Goal: Task Accomplishment & Management: Use online tool/utility

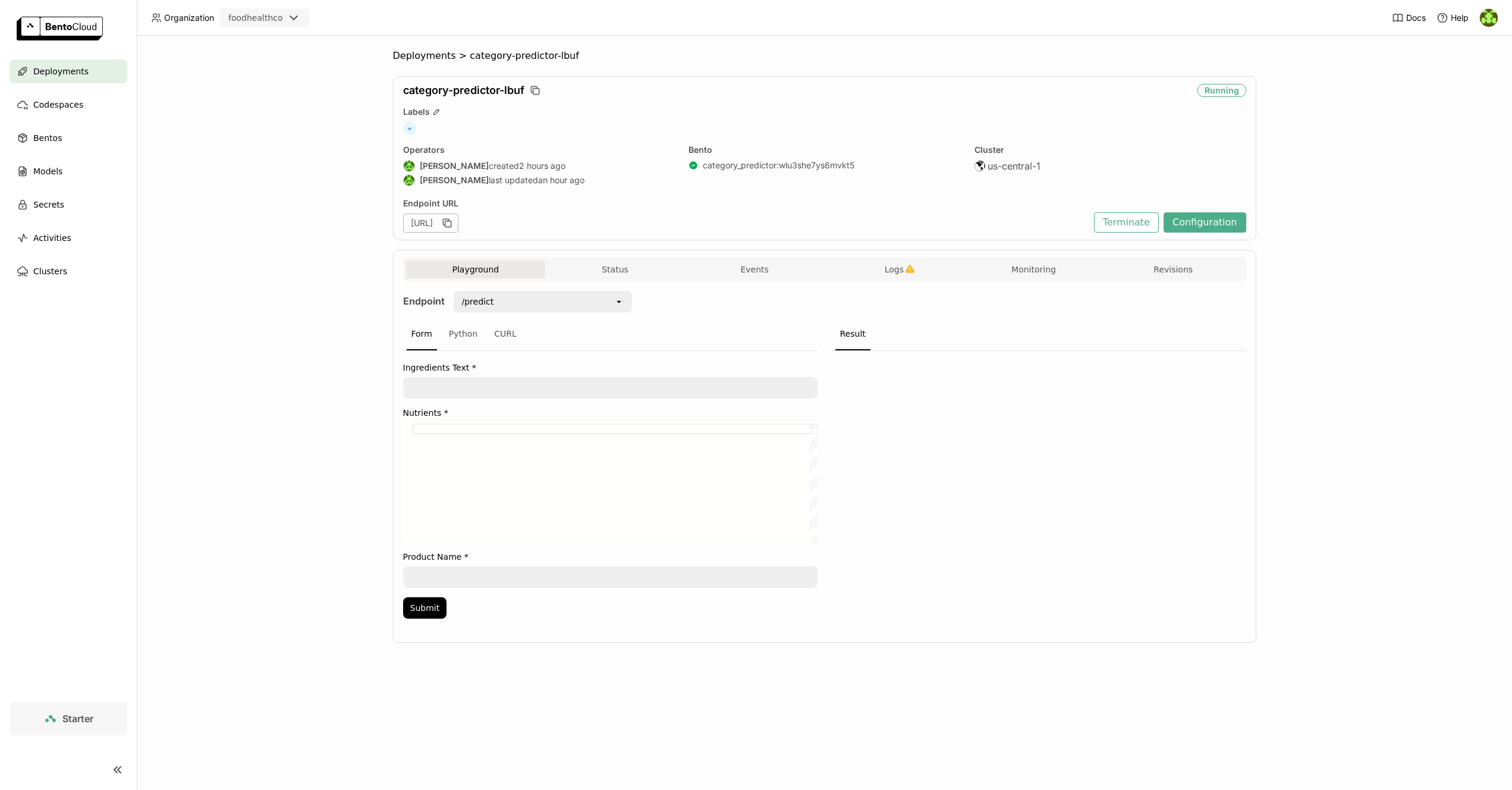
click at [499, 431] on div at bounding box center [615, 482] width 405 height 119
click at [77, 70] on span "Deployments" at bounding box center [61, 71] width 55 height 14
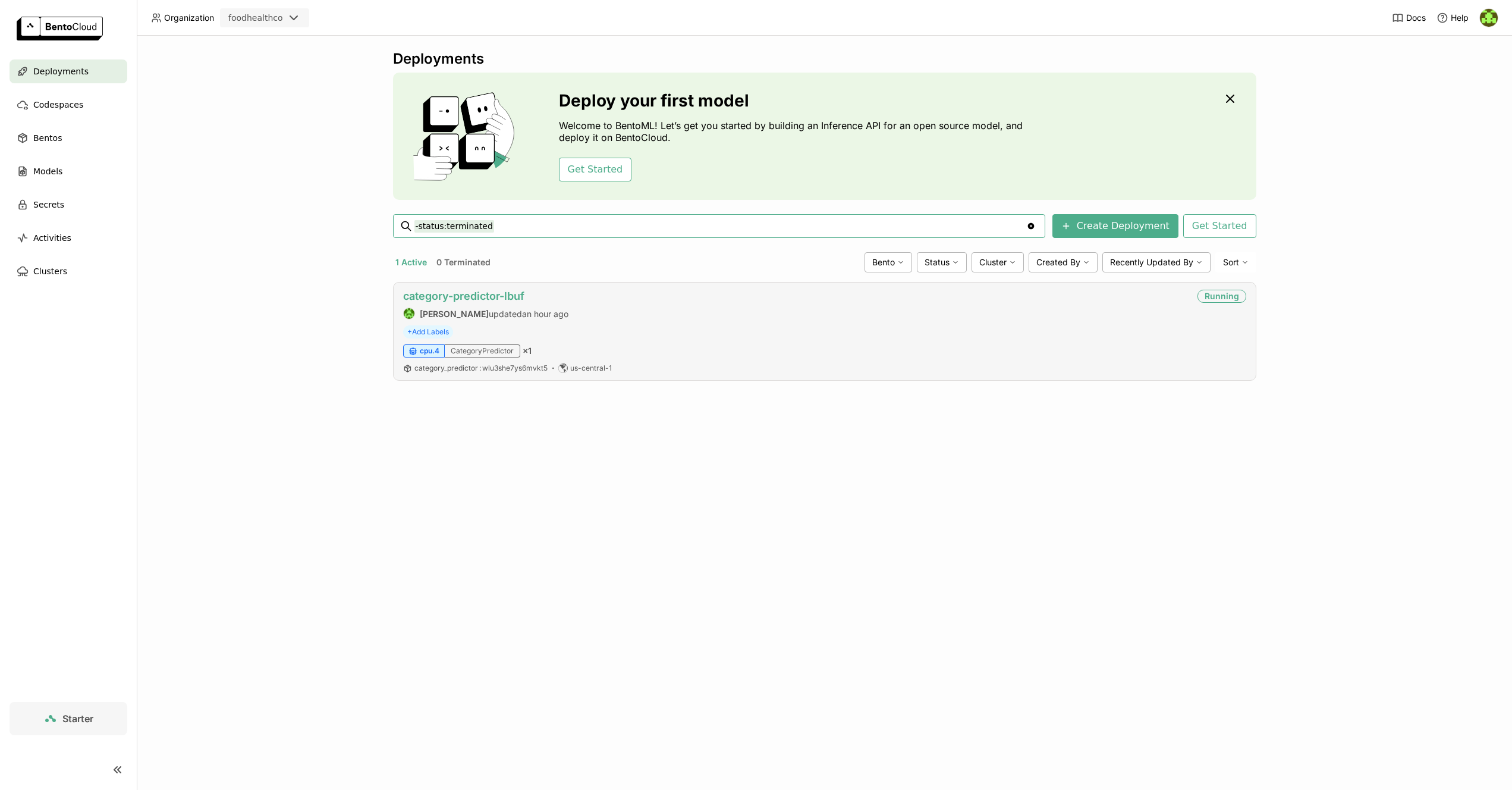
click at [504, 296] on link "category-predictor-lbuf" at bounding box center [464, 295] width 121 height 12
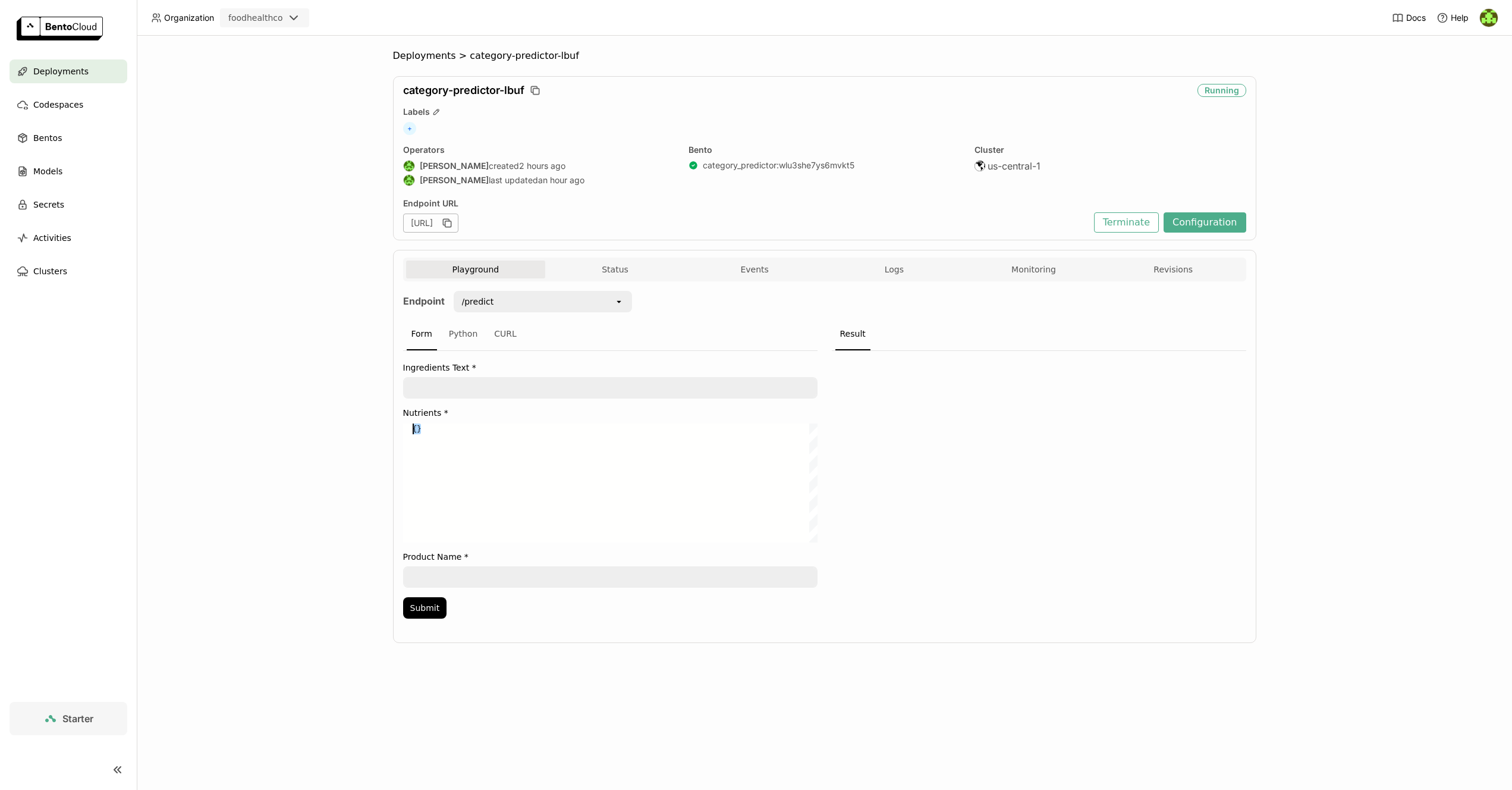
drag, startPoint x: 485, startPoint y: 432, endPoint x: 437, endPoint y: 435, distance: 48.1
click at [395, 415] on div "Playground Status Events Logs Monitoring Revisions Endpoint /predict open Form …" at bounding box center [824, 446] width 864 height 393
click at [464, 333] on div "Python" at bounding box center [464, 335] width 39 height 32
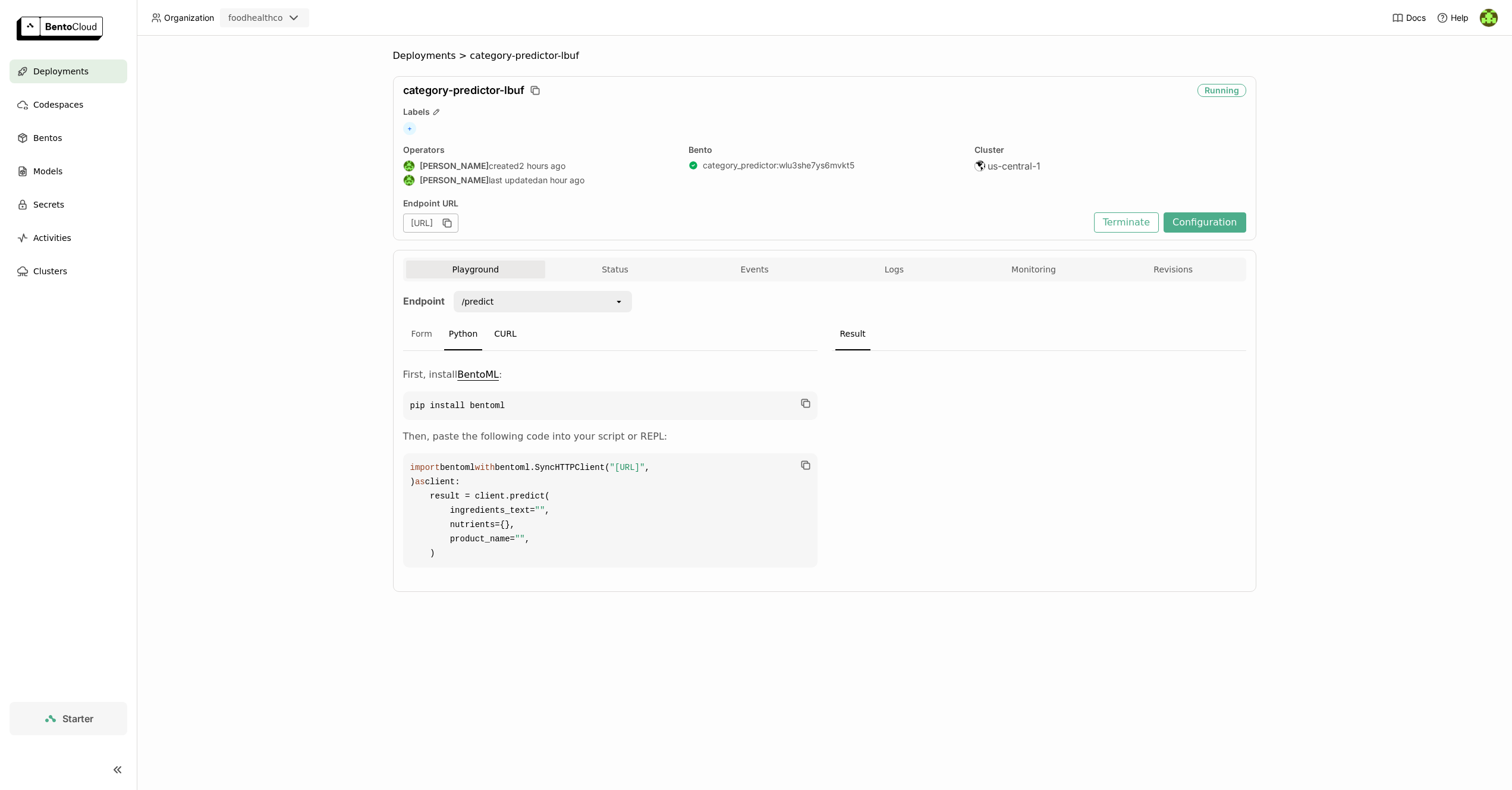
click at [504, 332] on div "CURL" at bounding box center [505, 335] width 32 height 32
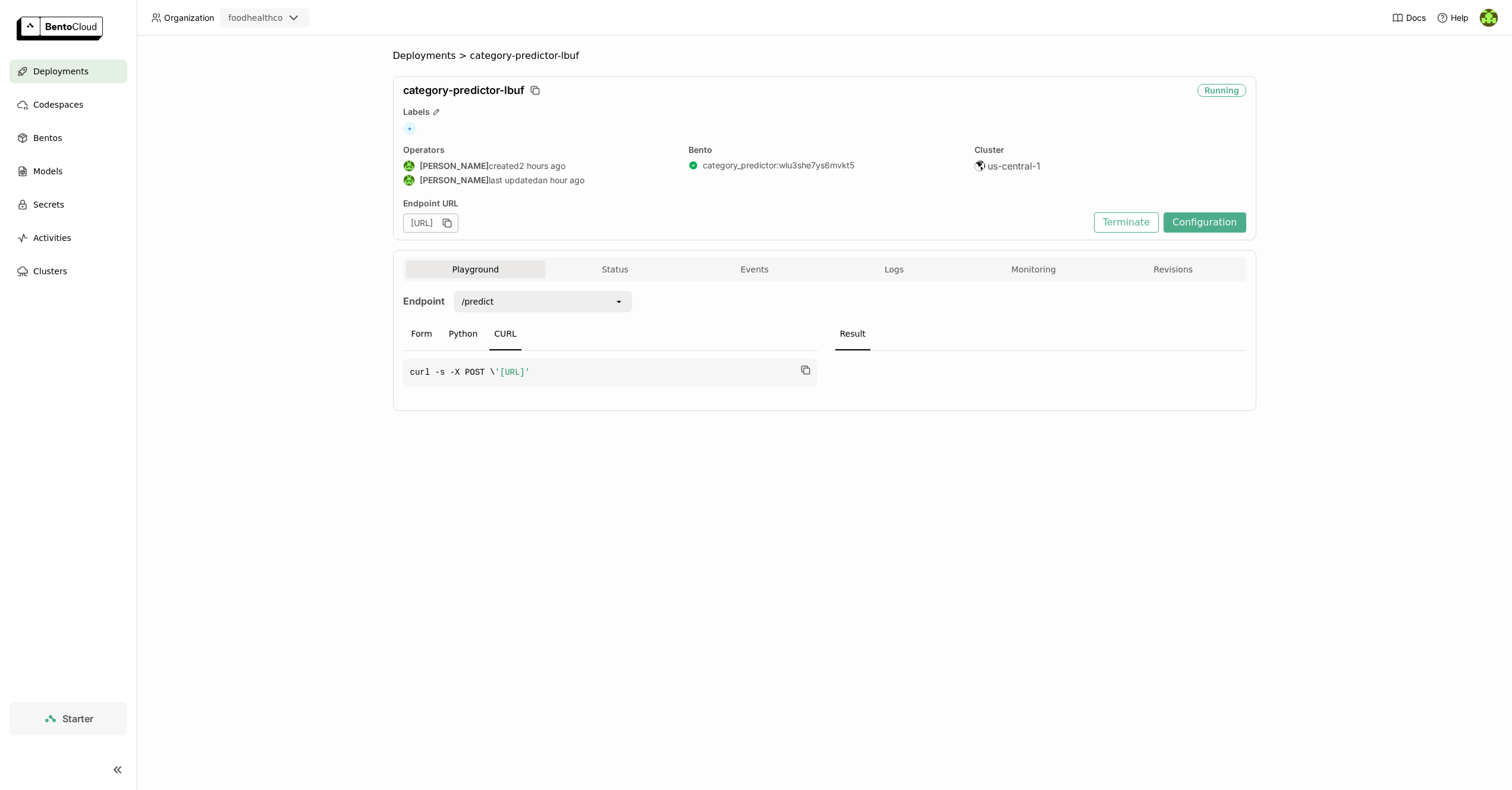
drag, startPoint x: 467, startPoint y: 335, endPoint x: 431, endPoint y: 337, distance: 36.1
click at [467, 335] on div "Python" at bounding box center [464, 335] width 39 height 32
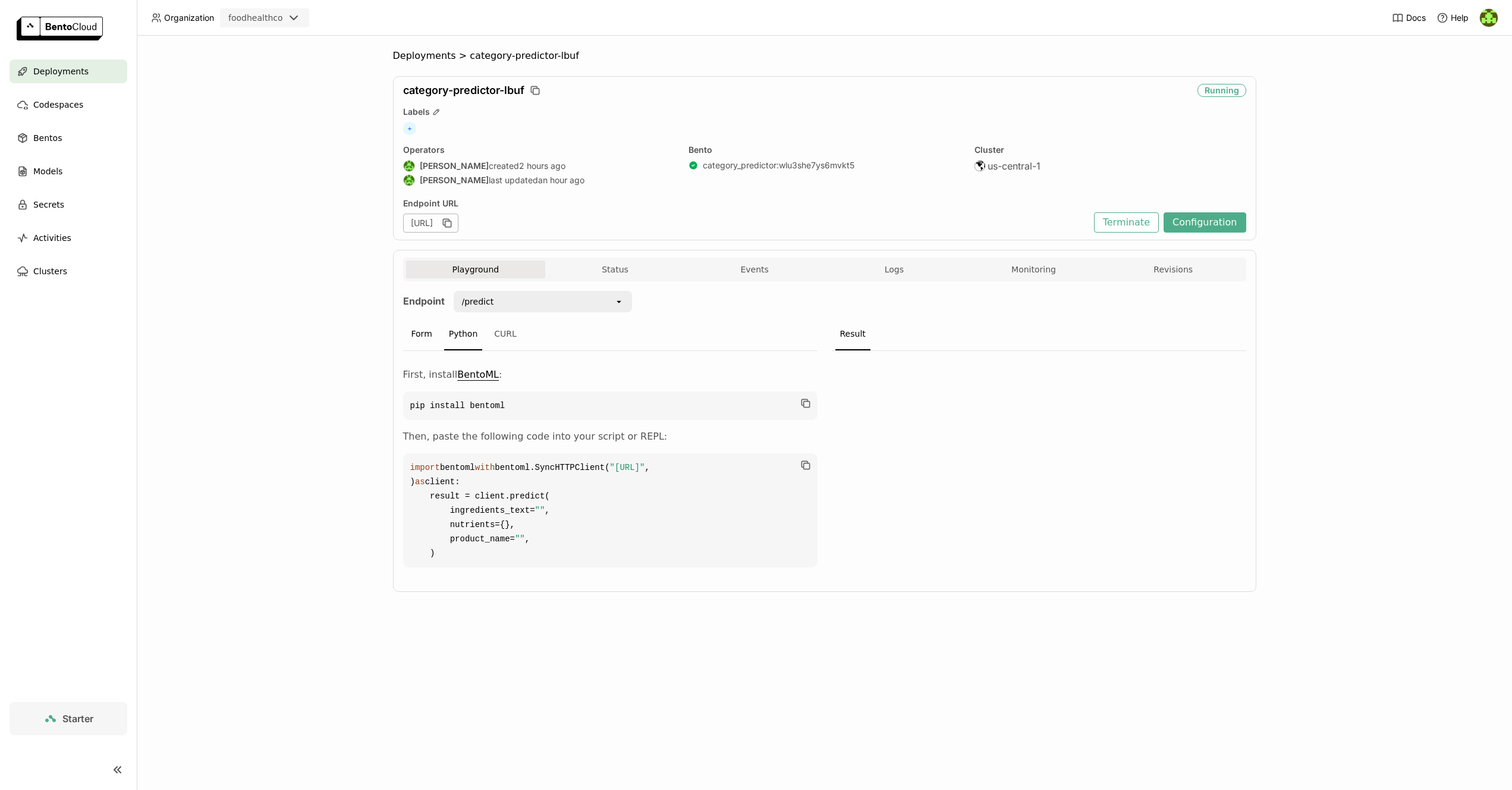
click at [412, 337] on div "Form" at bounding box center [422, 335] width 30 height 32
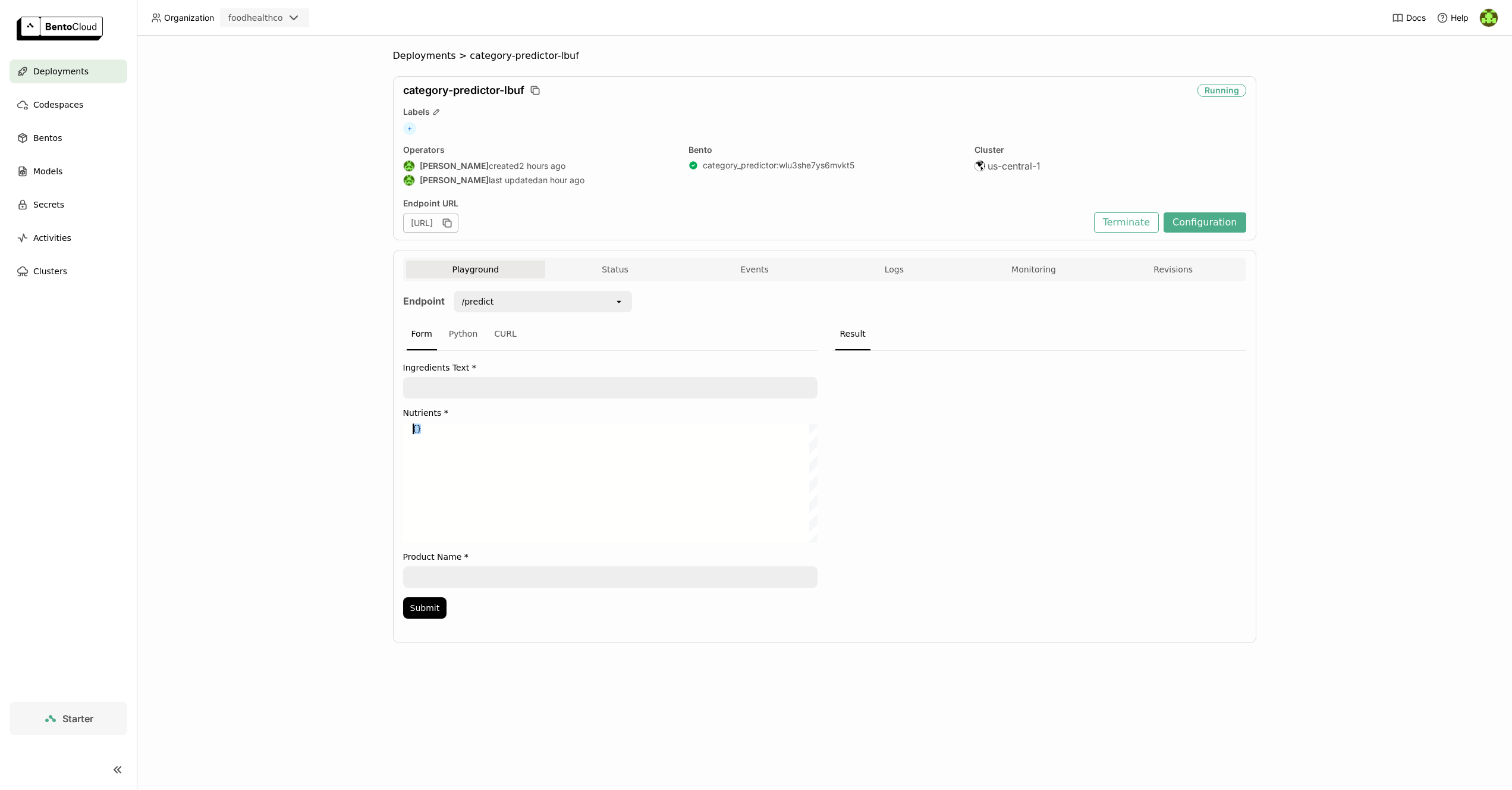
drag, startPoint x: 455, startPoint y: 440, endPoint x: 401, endPoint y: 421, distance: 57.2
click at [413, 423] on div "{}" at bounding box center [615, 482] width 405 height 119
paste textarea ""sodium": 0.0, "carbs": 11.0, "dietary_fiber": 0.0, "total_sugars": 11.0, "adde…"
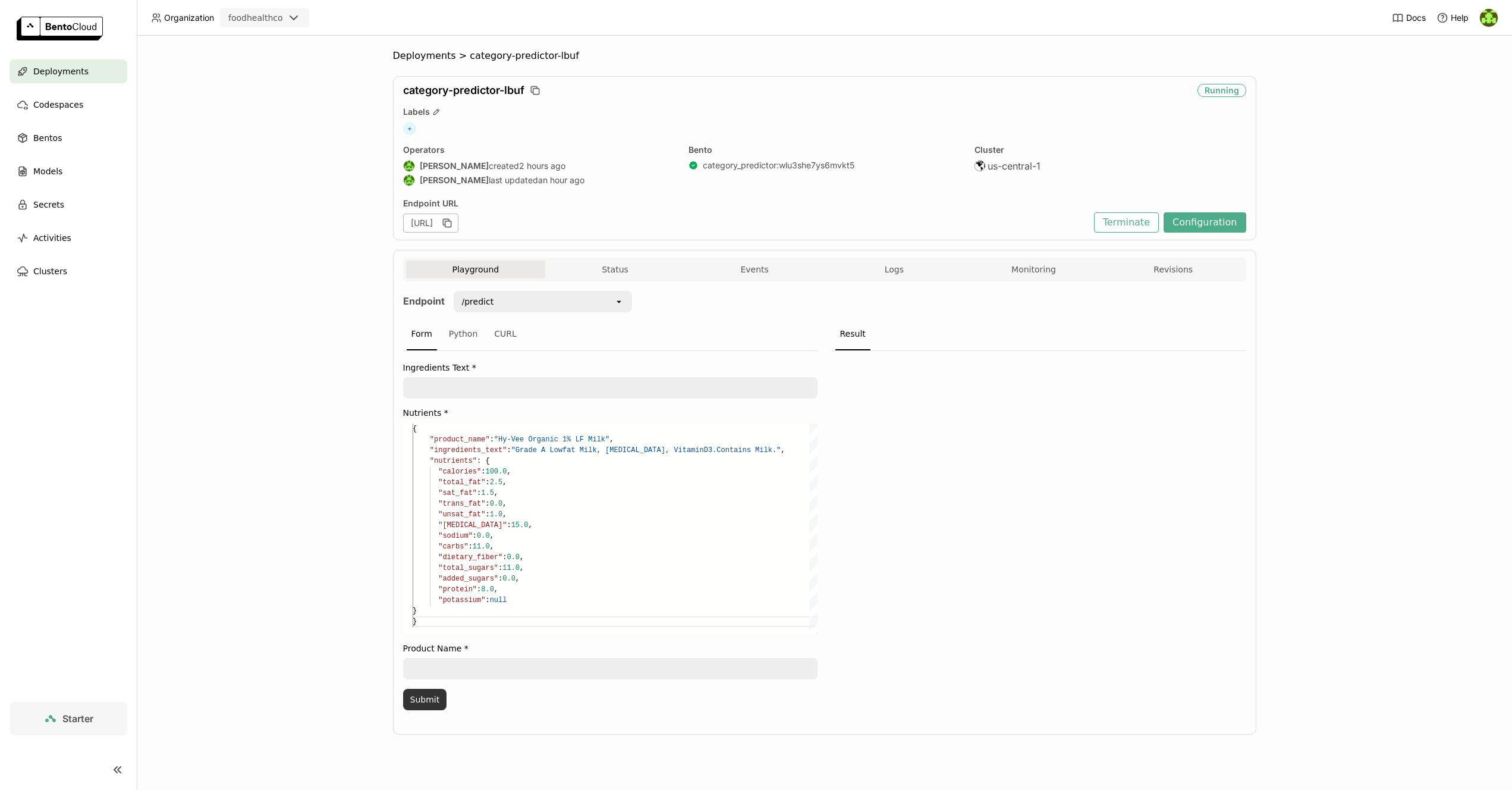
click at [424, 701] on button "Submit" at bounding box center [425, 699] width 44 height 21
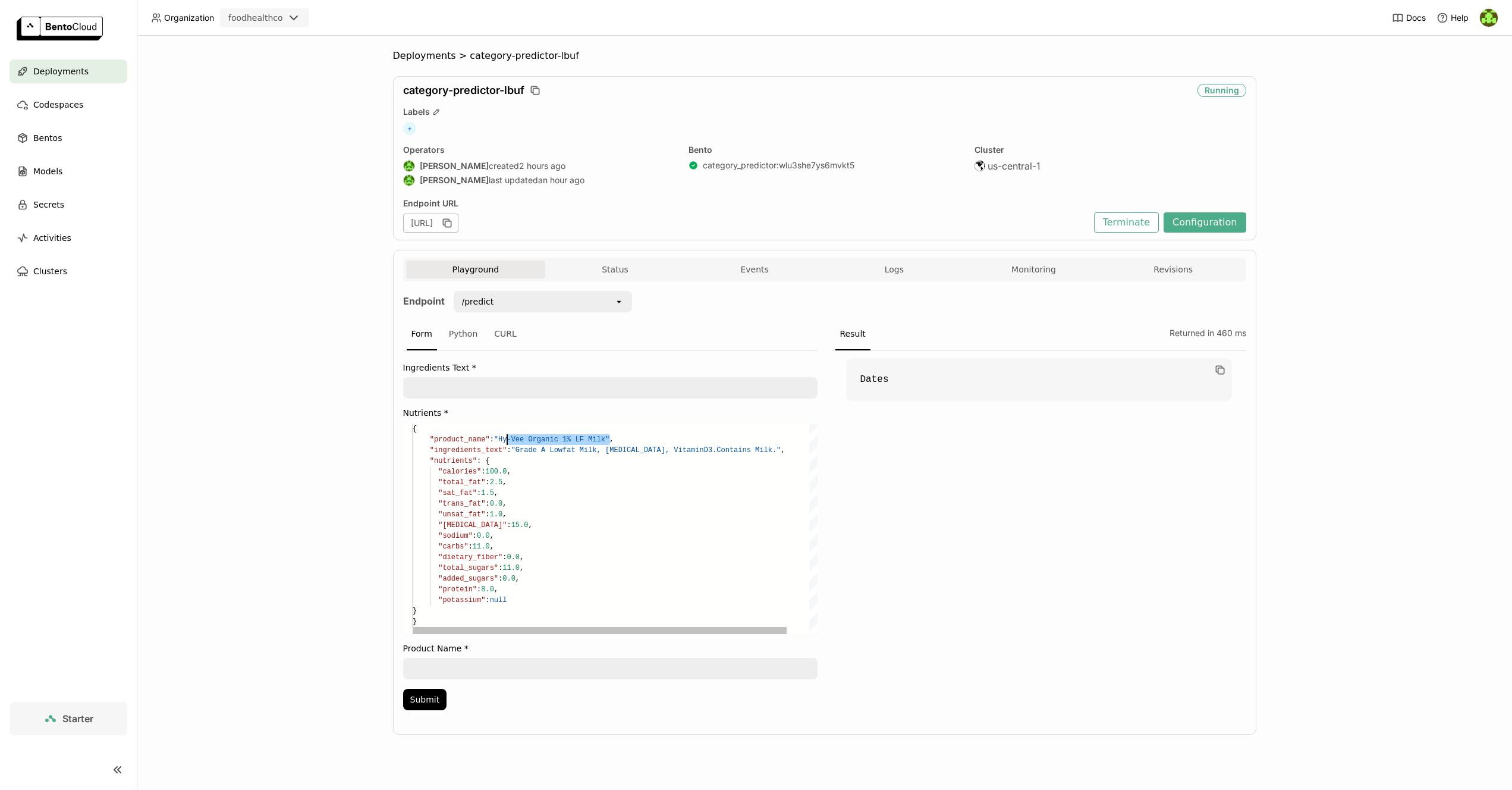
scroll to position [11, 91]
drag, startPoint x: 611, startPoint y: 439, endPoint x: 517, endPoint y: 461, distance: 96.5
click at [502, 442] on span ""Hy-Vee Organic 1% LF Milk"" at bounding box center [552, 439] width 116 height 8
drag, startPoint x: 524, startPoint y: 439, endPoint x: 374, endPoint y: 436, distance: 150.0
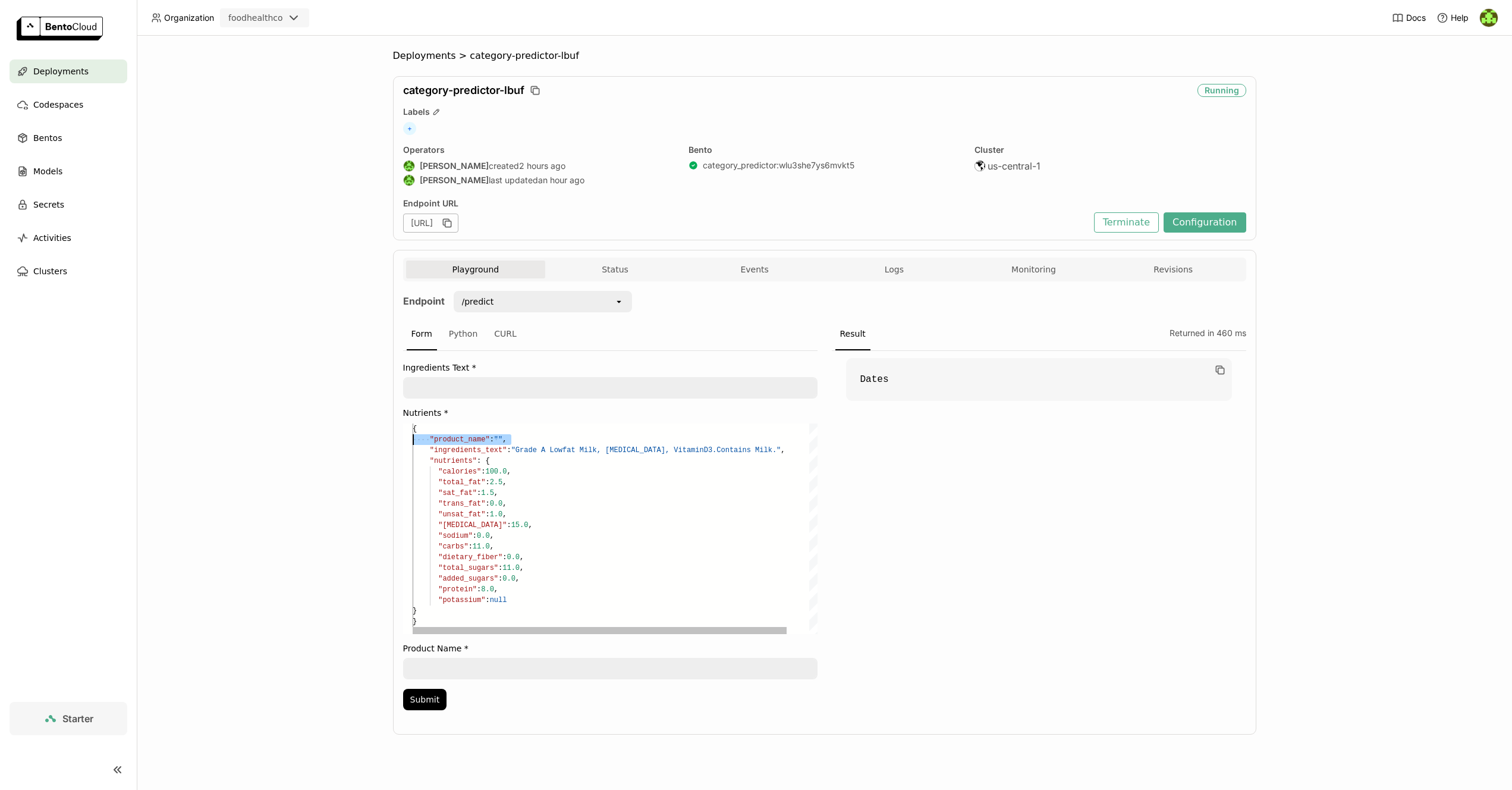
click at [374, 436] on div "Deployments > category-predictor-lbuf category-predictor-lbuf Running Labels + …" at bounding box center [824, 413] width 1375 height 755
type textarea "{ "ingredients_text": "Grade A Lowfat Milk, [MEDICAL_DATA], [MEDICAL_DATA].Cont…"
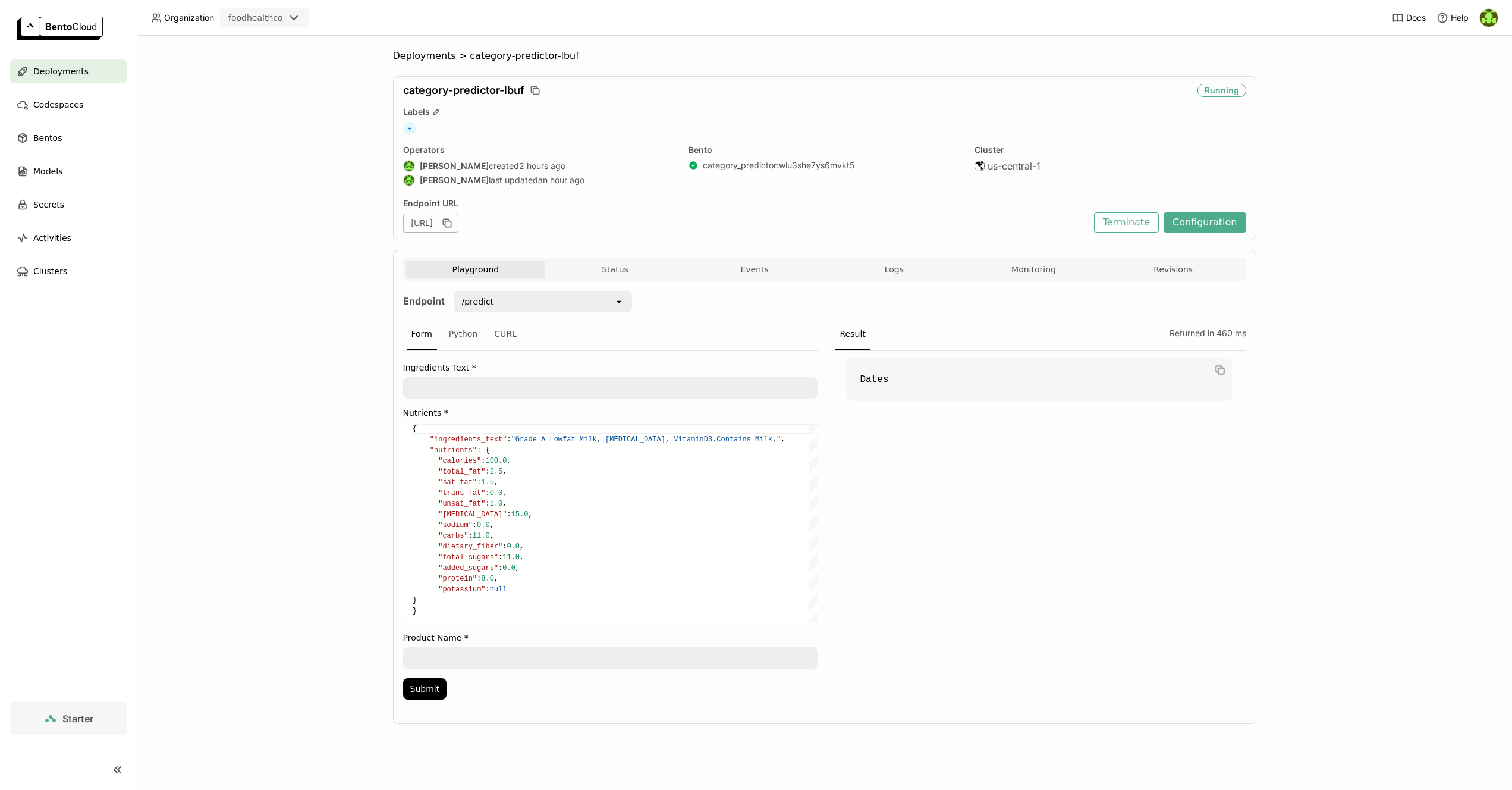
click at [526, 657] on textarea at bounding box center [611, 658] width 412 height 19
paste textarea "Hy-Vee Organic 1% LF Milk"
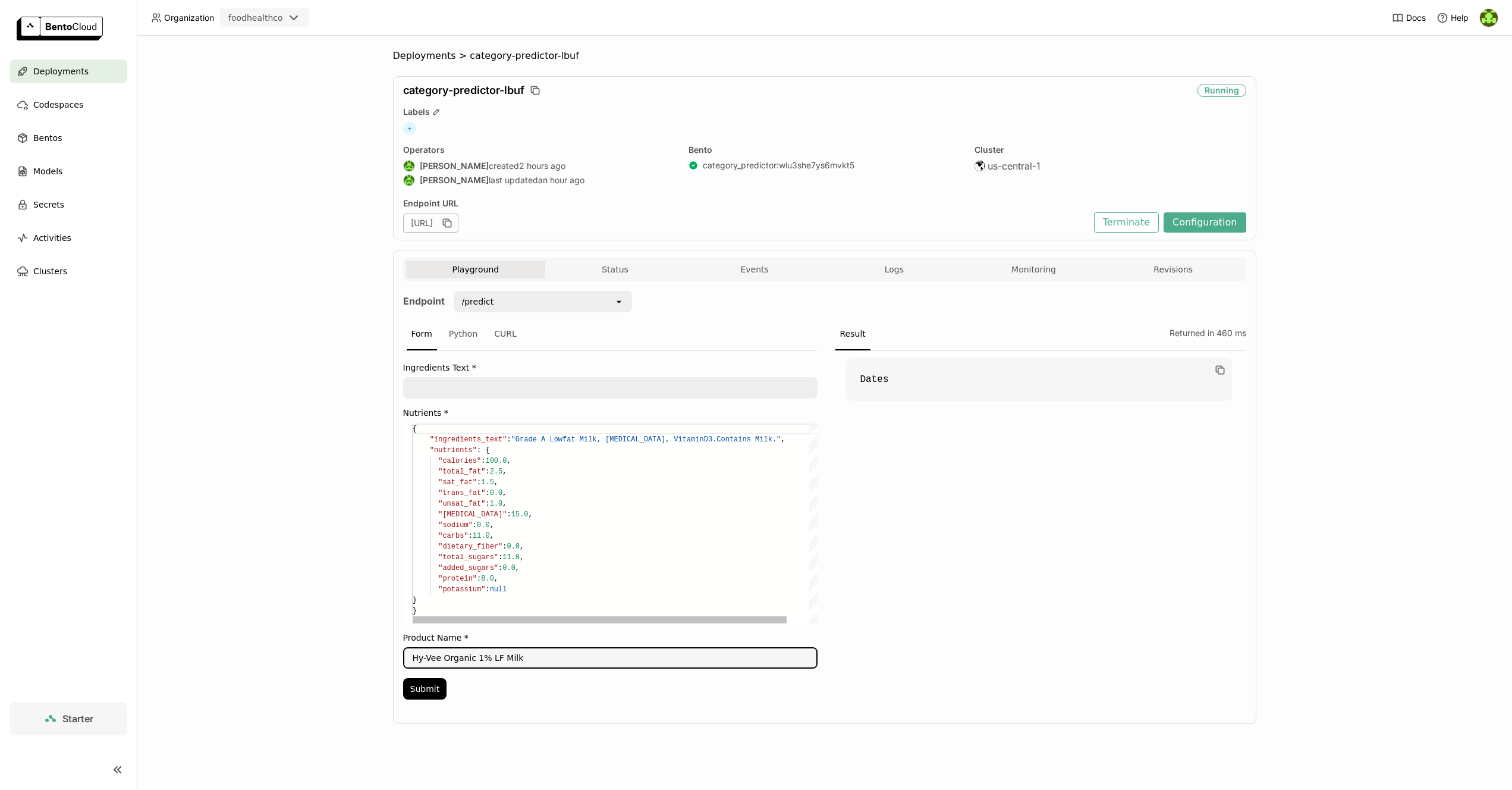
type textarea "Hy-Vee Organic 1% LF Milk"
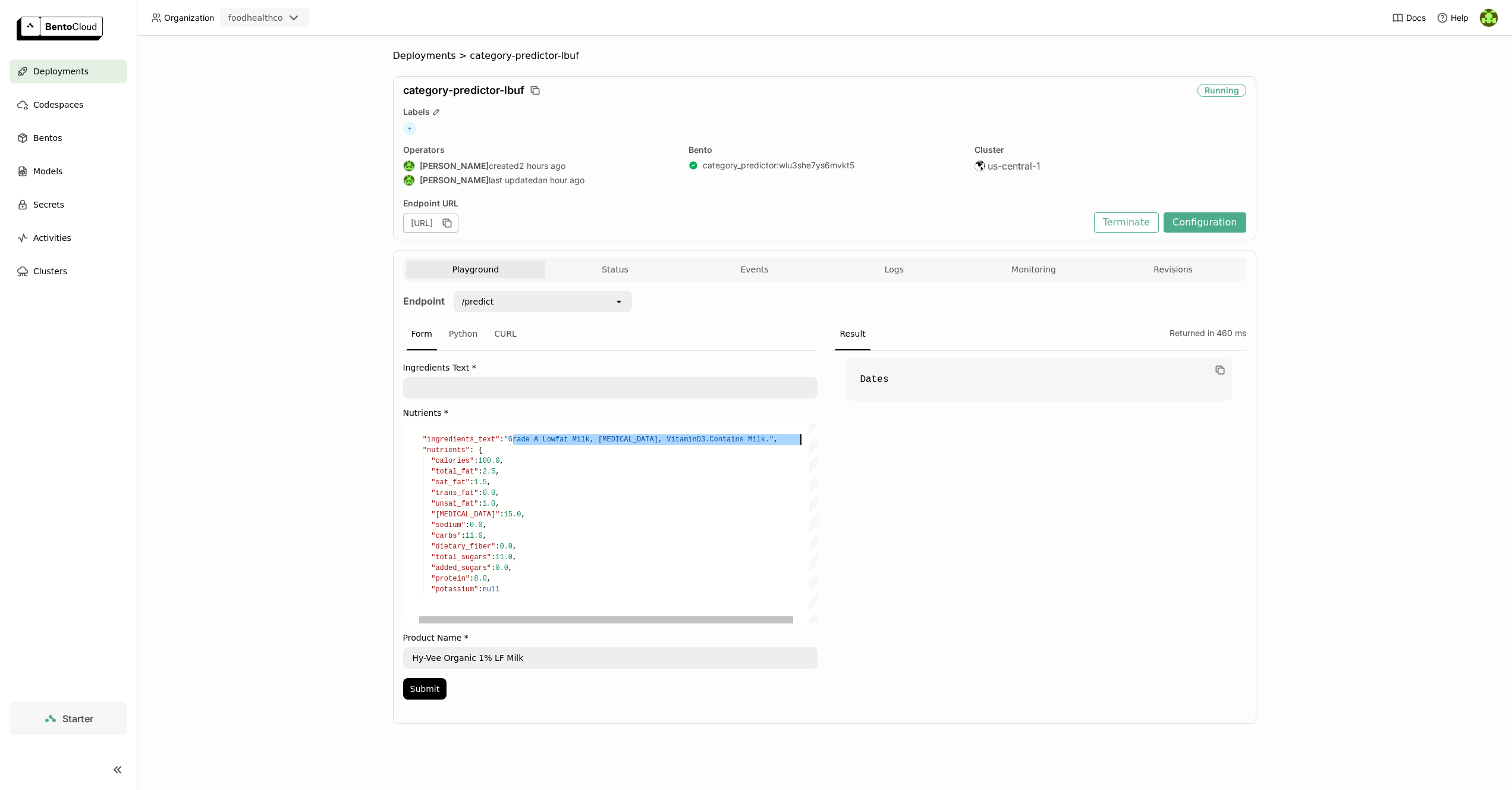
scroll to position [11, 395]
drag, startPoint x: 520, startPoint y: 439, endPoint x: 799, endPoint y: 444, distance: 279.0
click at [799, 444] on div ""trans_fat" : 0.0 , "unsat_fat" : 1.0 , "[MEDICAL_DATA]" : 15.0 , "sodium" : 0.…" at bounding box center [620, 523] width 429 height 200
type textarea "{ "ingredients_text": "", "nutrients": { "calories": 100.0, "total_fat": 2.5, "…"
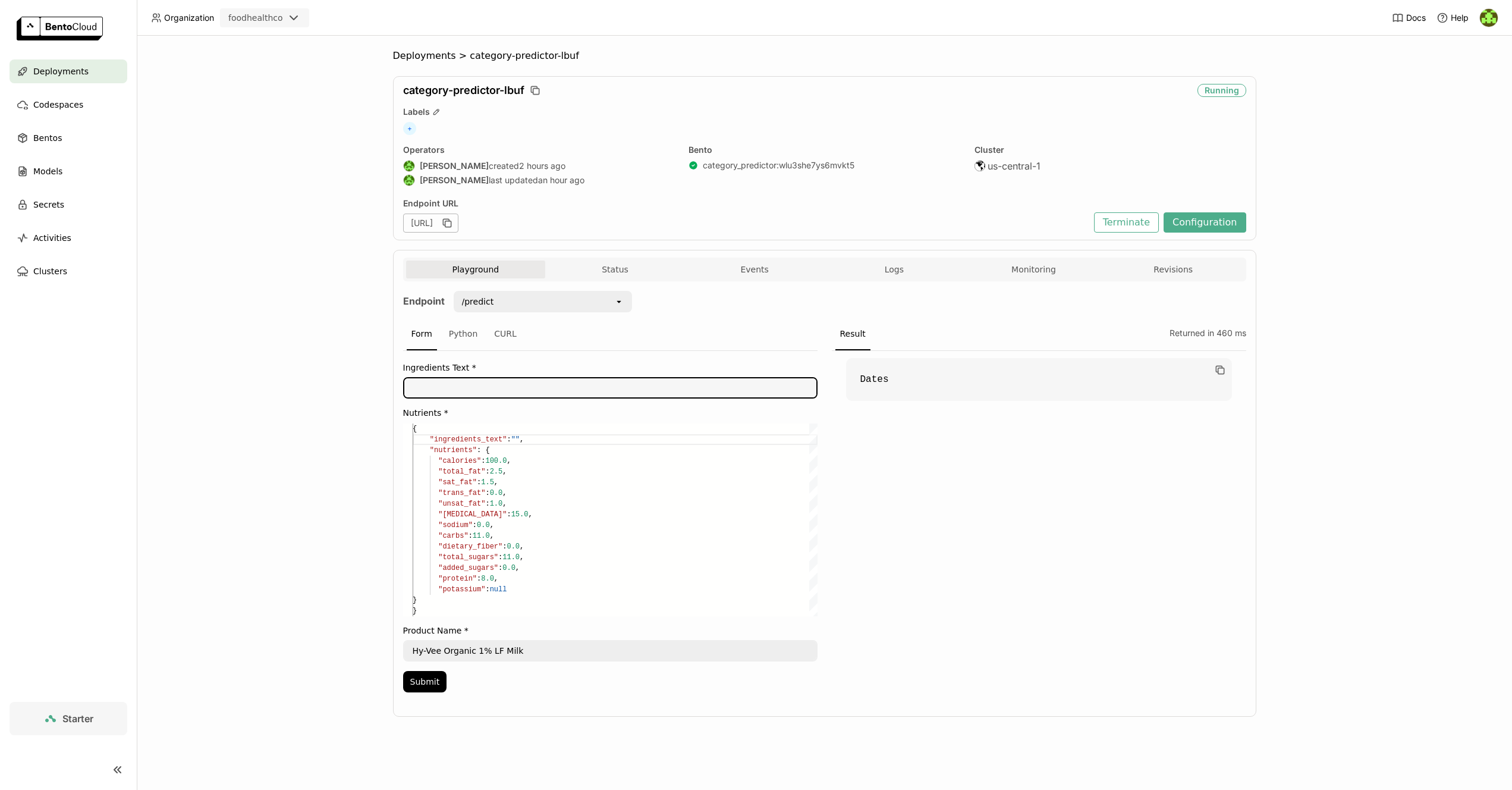
click at [528, 386] on textarea at bounding box center [611, 388] width 412 height 19
paste textarea "Grade A Lowfat Milk, [MEDICAL_DATA], [MEDICAL_DATA].Contains Milk."
type textarea "Grade A Lowfat Milk, [MEDICAL_DATA], [MEDICAL_DATA].Contains Milk."
drag, startPoint x: 523, startPoint y: 442, endPoint x: 326, endPoint y: 444, distance: 197.0
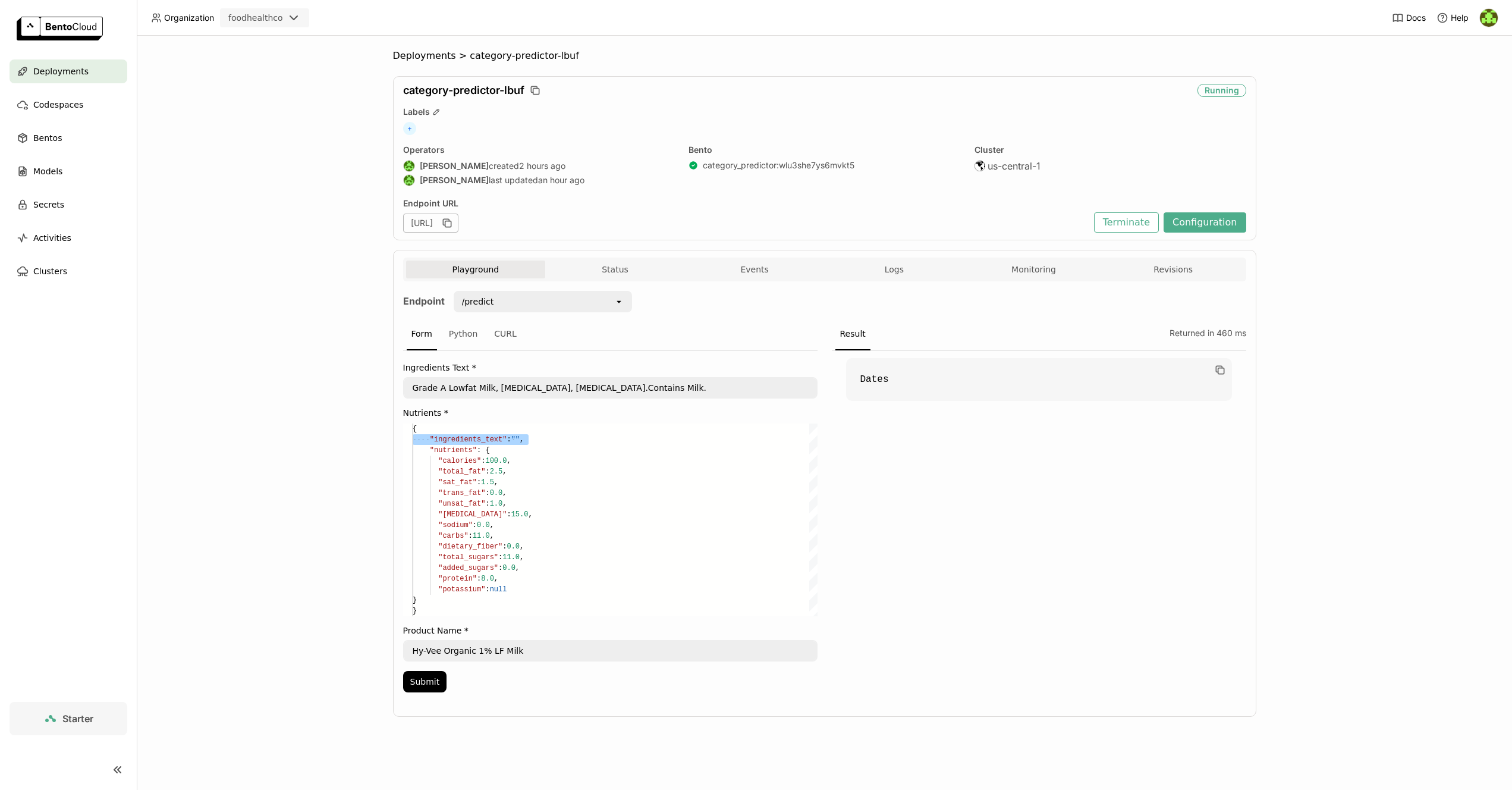
click at [326, 444] on div "Deployments > category-predictor-lbuf category-predictor-lbuf Running Labels + …" at bounding box center [824, 413] width 1375 height 755
drag, startPoint x: 509, startPoint y: 439, endPoint x: 230, endPoint y: 437, distance: 279.0
click at [413, 437] on div ""trans_fat" : 0.0 , "unsat_fat" : 1.0 , "[MEDICAL_DATA]" : 15.0 , "sodium" : 0.…" at bounding box center [615, 514] width 405 height 182
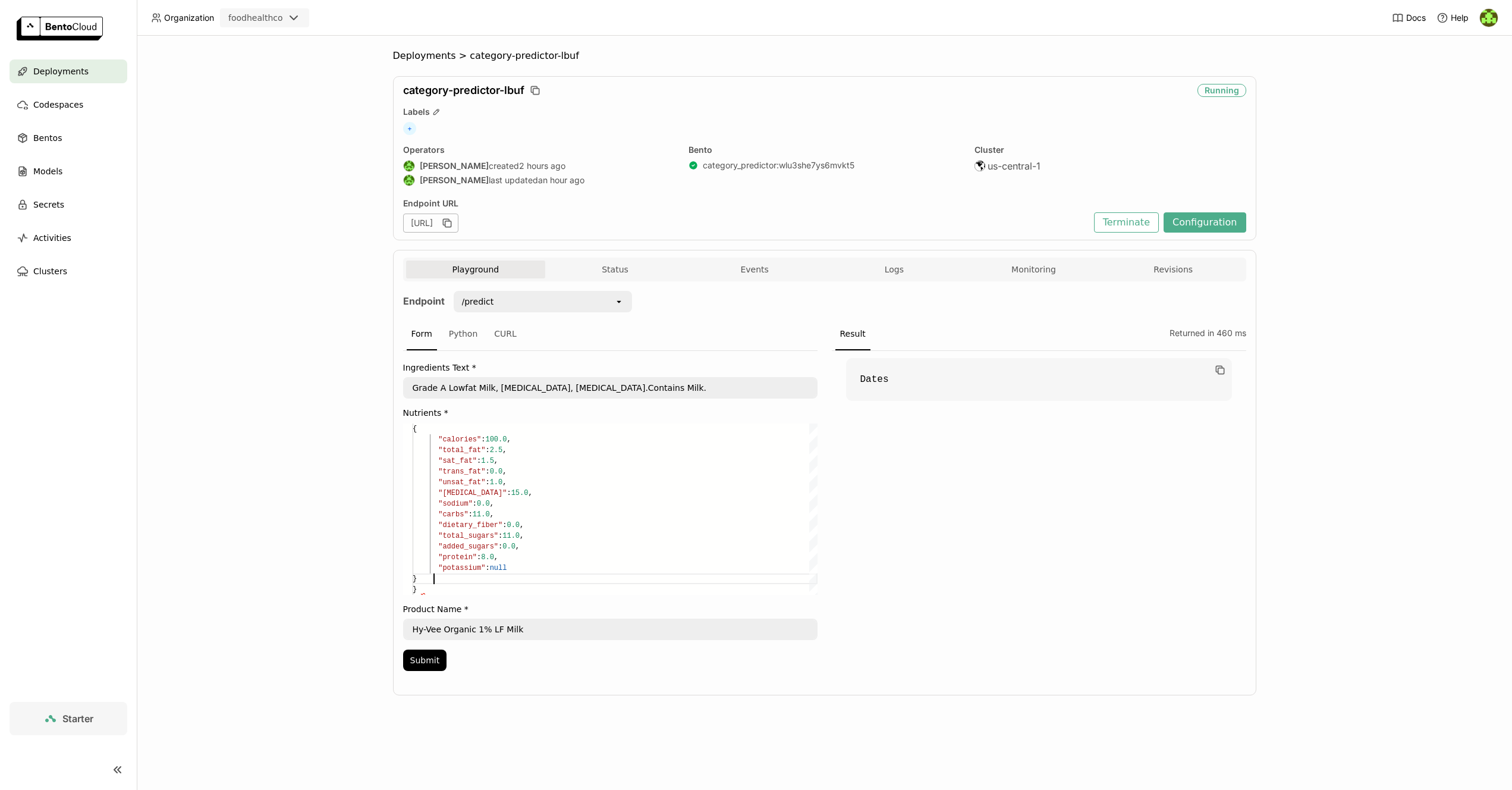
scroll to position [43, 21]
click at [471, 580] on div ""trans_fat" : 0.0 , "unsat_fat" : 1.0 , "[MEDICAL_DATA]" : 15.0 , "sodium" : 0.…" at bounding box center [615, 509] width 405 height 171
type textarea ""total_sugars": 11.0, "added_sugars": 0.0, "protein": 8.0, "potassium": null }"
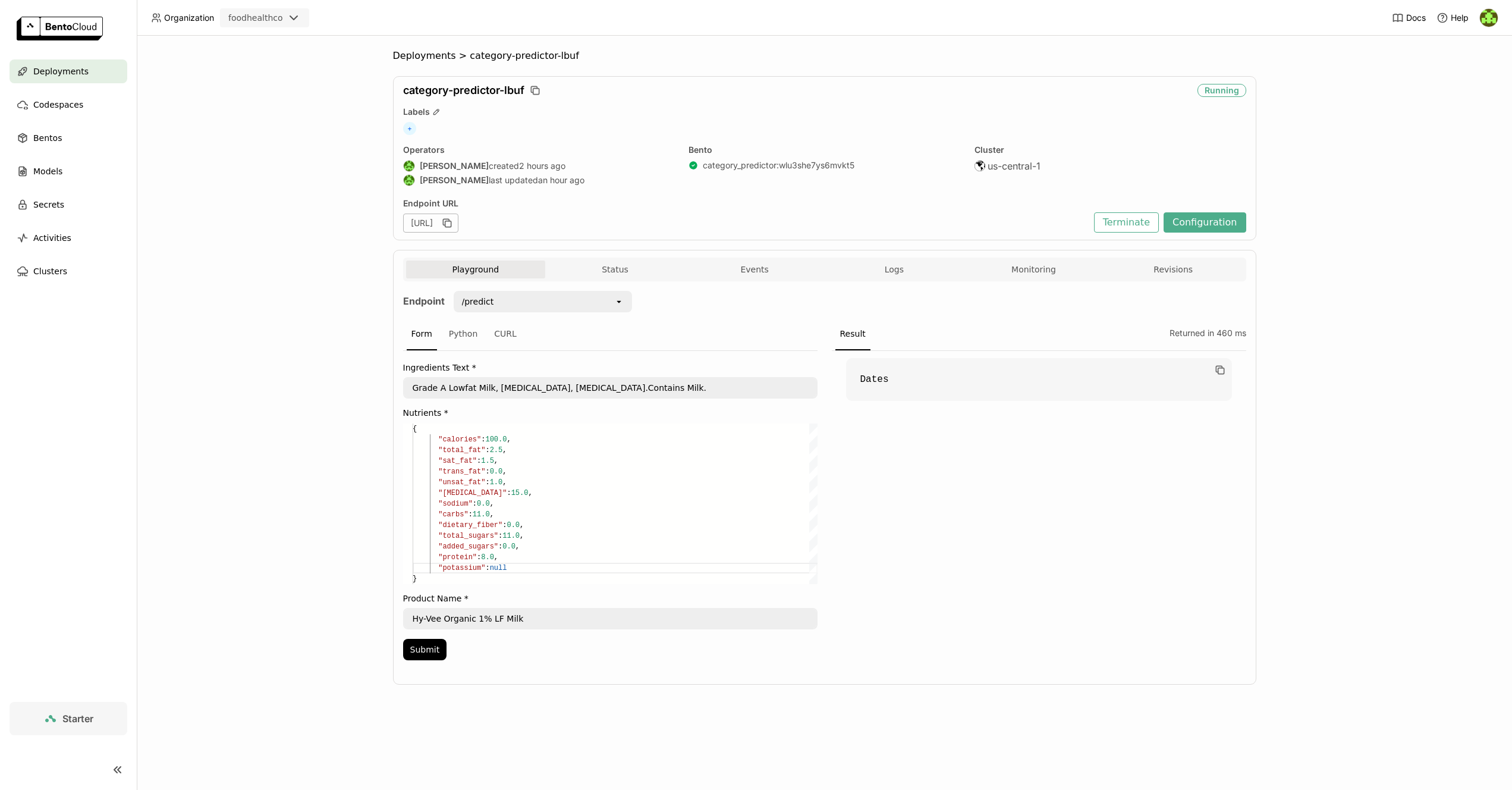
drag, startPoint x: 453, startPoint y: 411, endPoint x: 441, endPoint y: 411, distance: 12.0
click at [453, 411] on label "Nutrients *" at bounding box center [611, 412] width 415 height 10
drag, startPoint x: 417, startPoint y: 410, endPoint x: 437, endPoint y: 412, distance: 20.1
click at [398, 411] on div "Playground Status Events Logs Monitoring Revisions Endpoint /predict open Form …" at bounding box center [824, 467] width 864 height 435
click at [494, 414] on label "Nutrients *" at bounding box center [611, 412] width 415 height 10
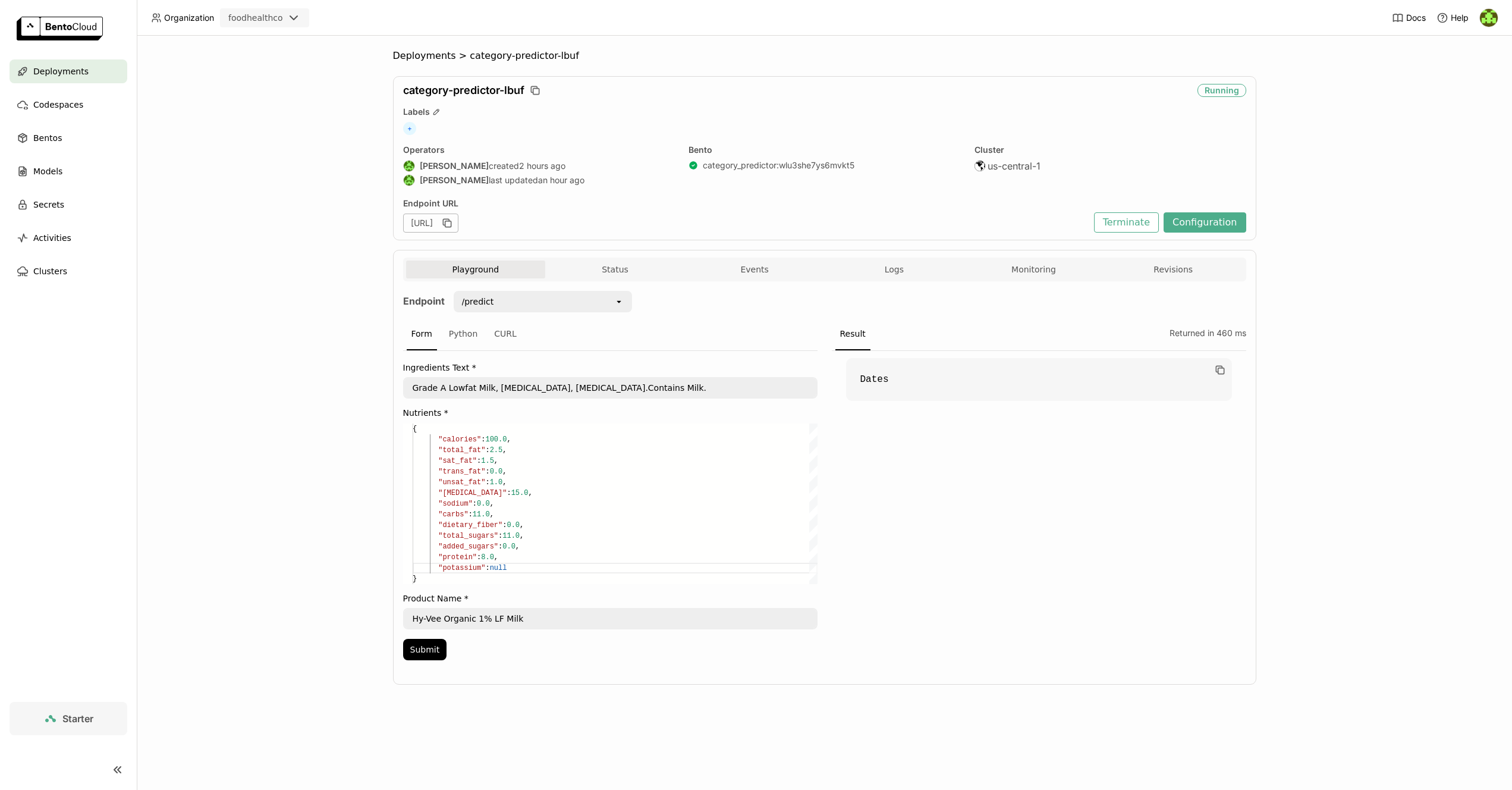
click at [494, 414] on label "Nutrients *" at bounding box center [611, 412] width 415 height 10
click at [448, 584] on div "Ingredients Text * Grade A Lowfat Milk, [MEDICAL_DATA], [MEDICAL_DATA].Contains…" at bounding box center [611, 509] width 415 height 317
click at [431, 657] on button "Submit" at bounding box center [425, 649] width 44 height 21
click at [585, 453] on div ""total_fat" : 2.5 ," at bounding box center [615, 450] width 405 height 11
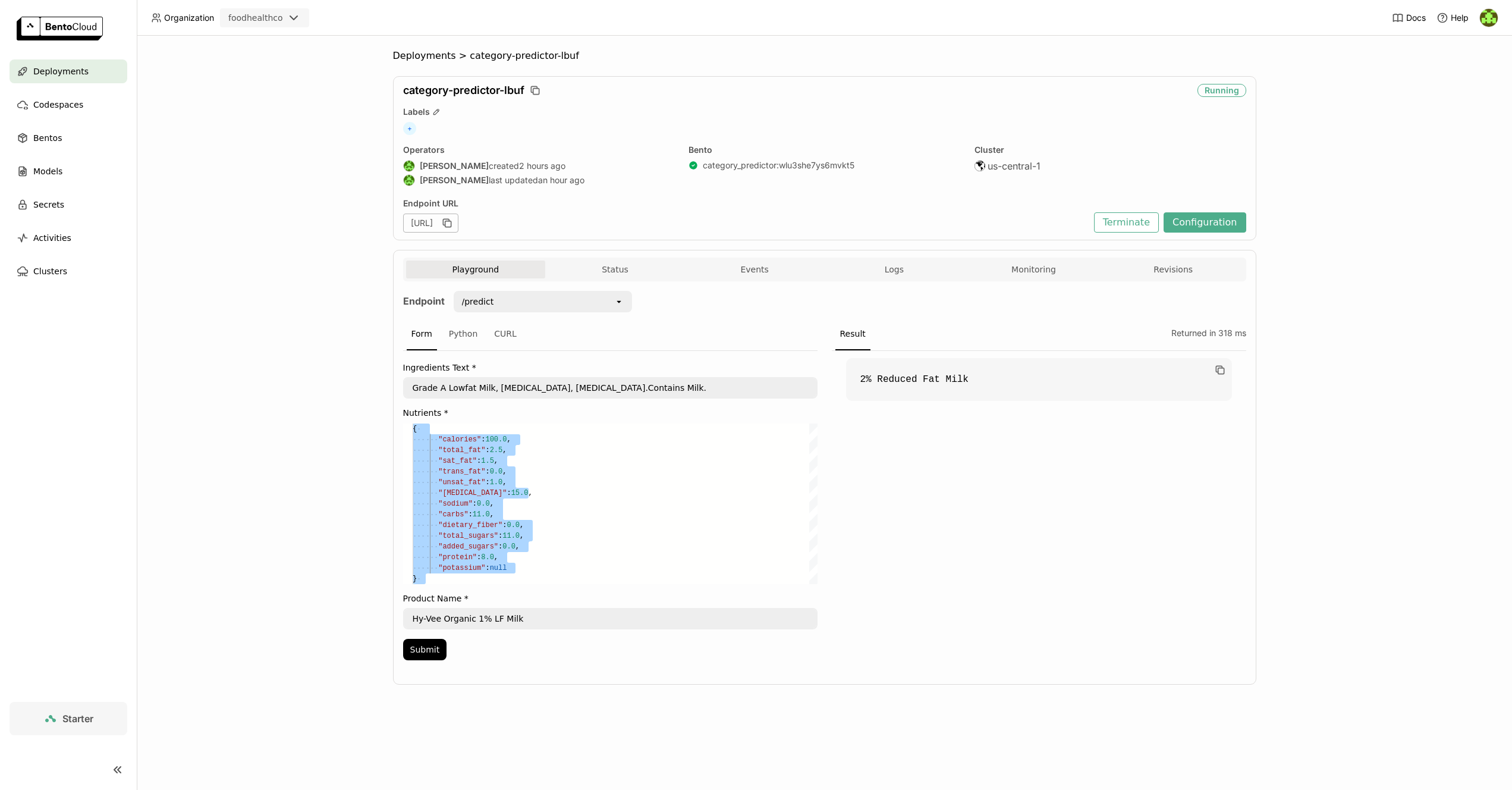
paste textarea "{'product_name': 'Uncle Bens Lng Grn Wld Rice Or', 'ingredients_text': 'Water; …"
type textarea "{'product_name': 'Uncle Bens Lng Grn Wld Rice Or', 'ingredients_text': 'Water; …"
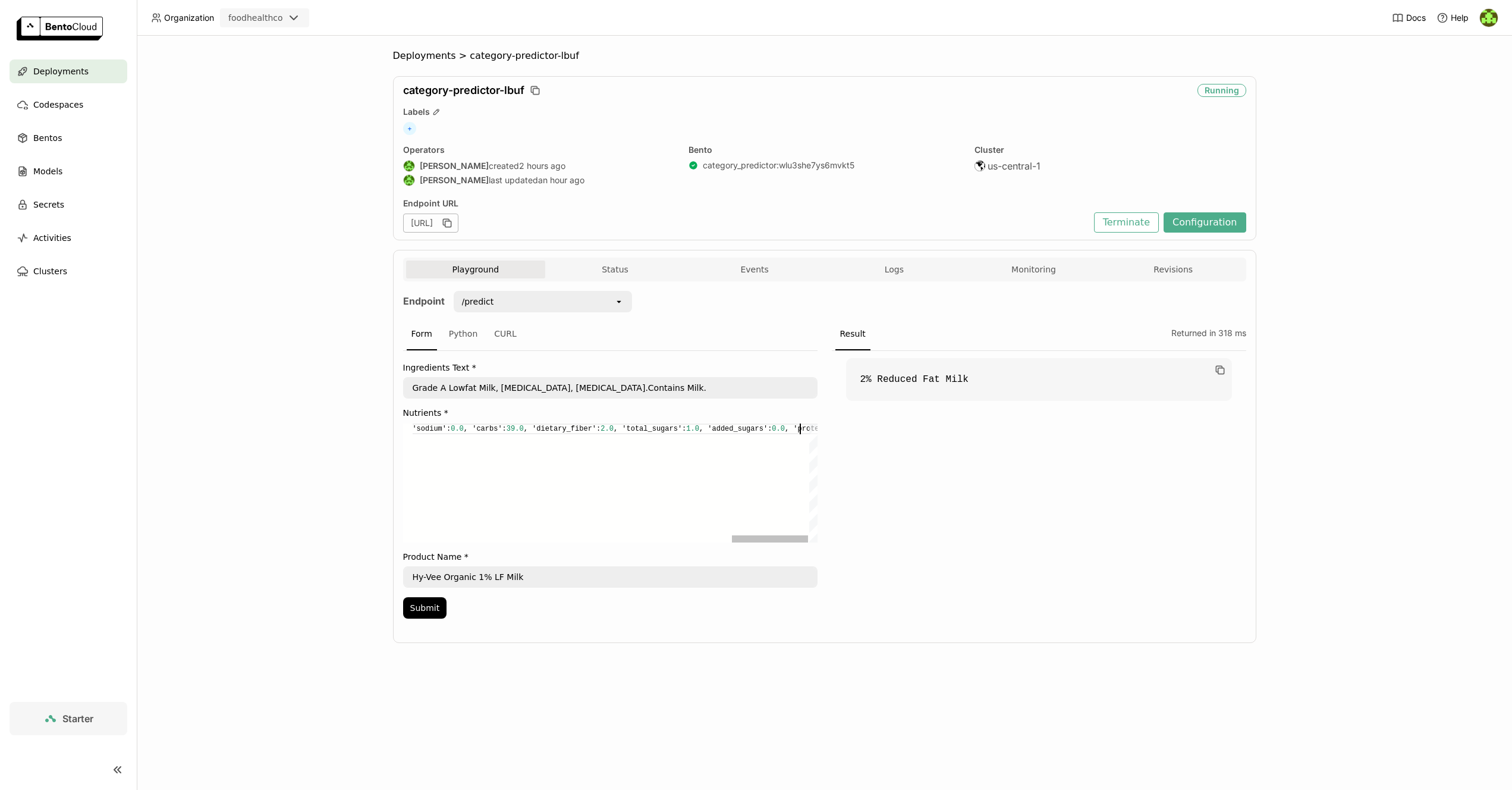
scroll to position [0, 2075]
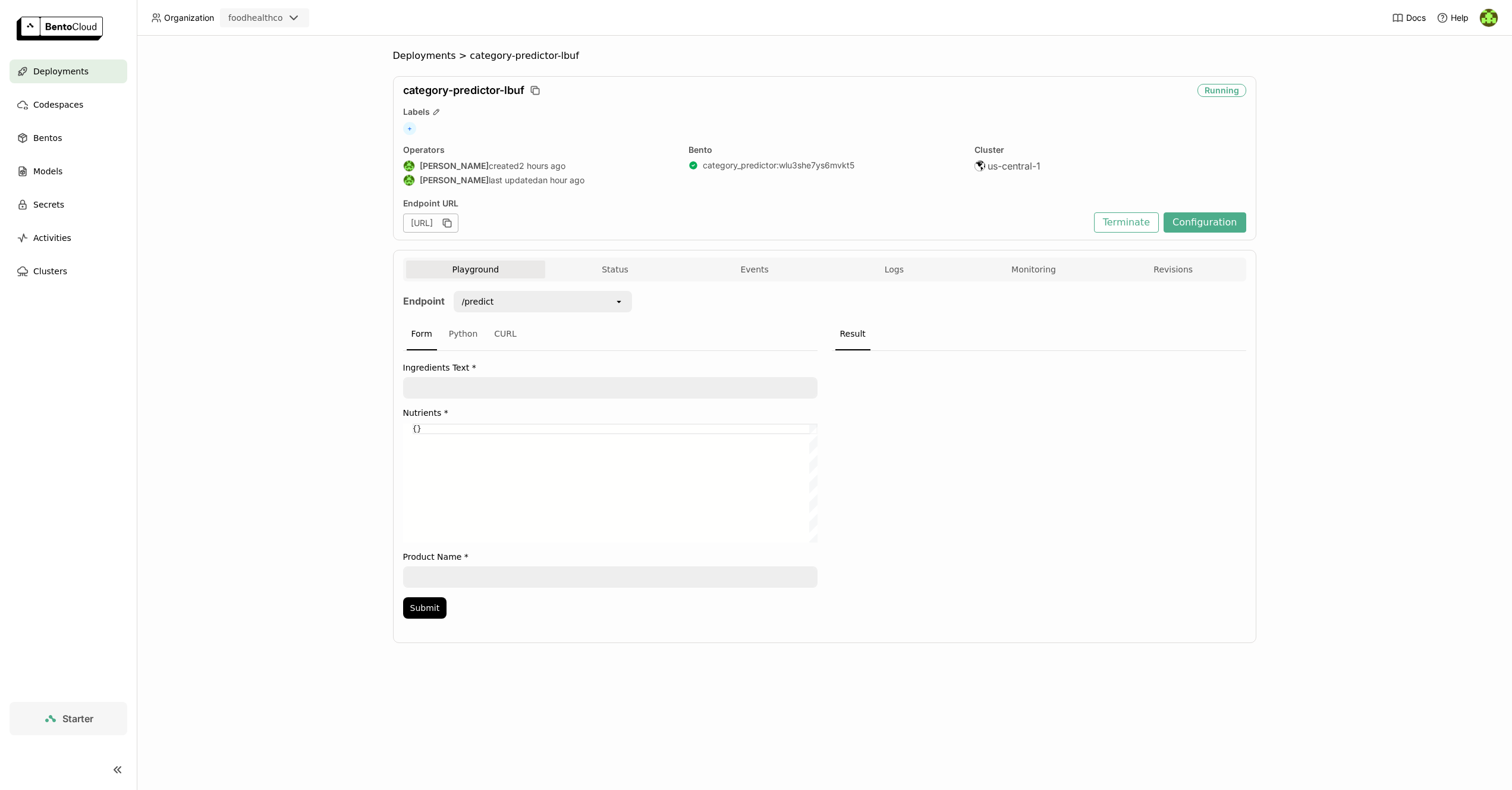
click at [462, 429] on div "{}" at bounding box center [615, 428] width 405 height 11
click at [462, 429] on div "{}" at bounding box center [615, 482] width 405 height 119
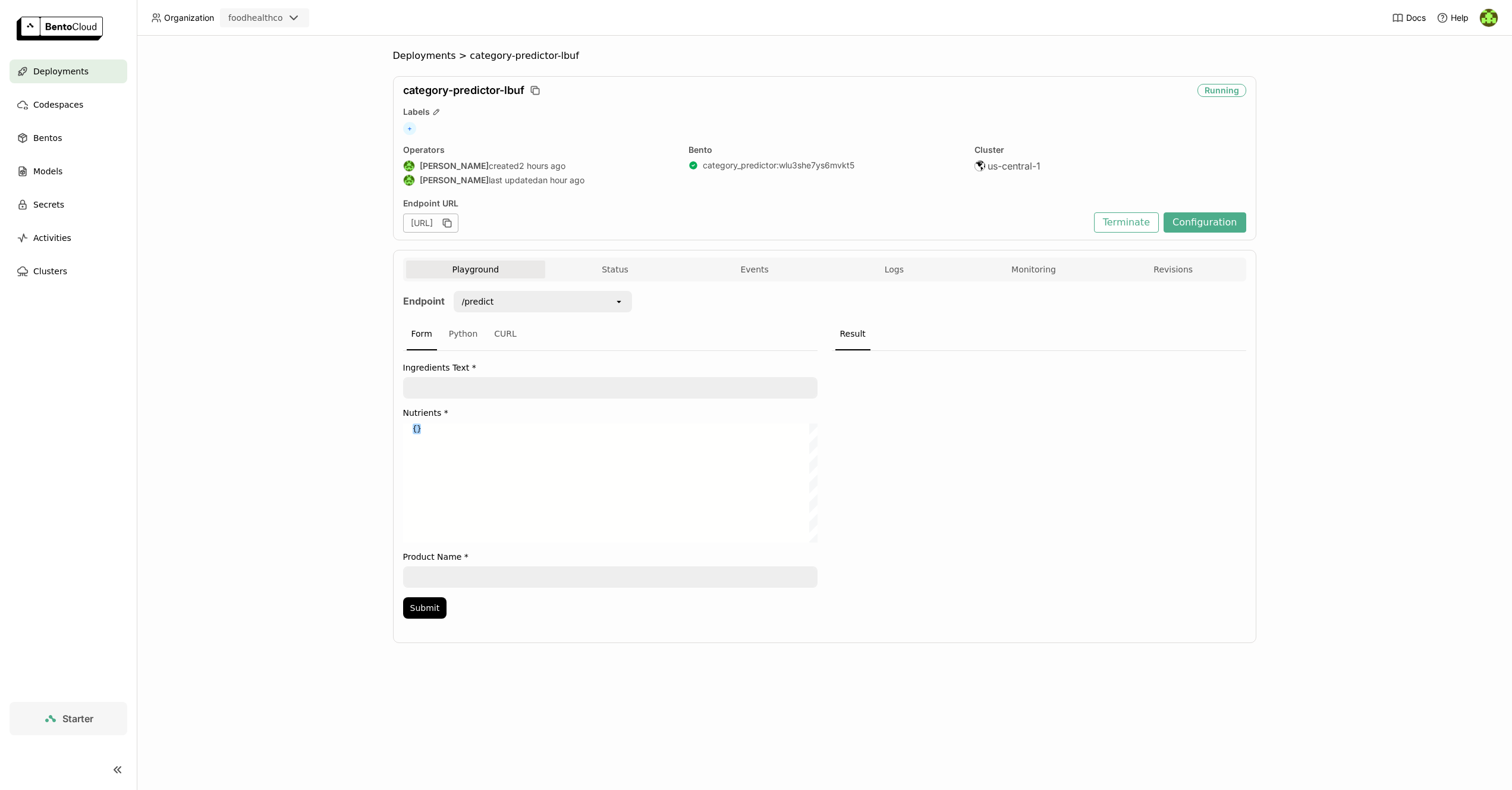
paste textarea "} # Print nicely formatted as JSON print(json.dumps(payload, indent=2))"
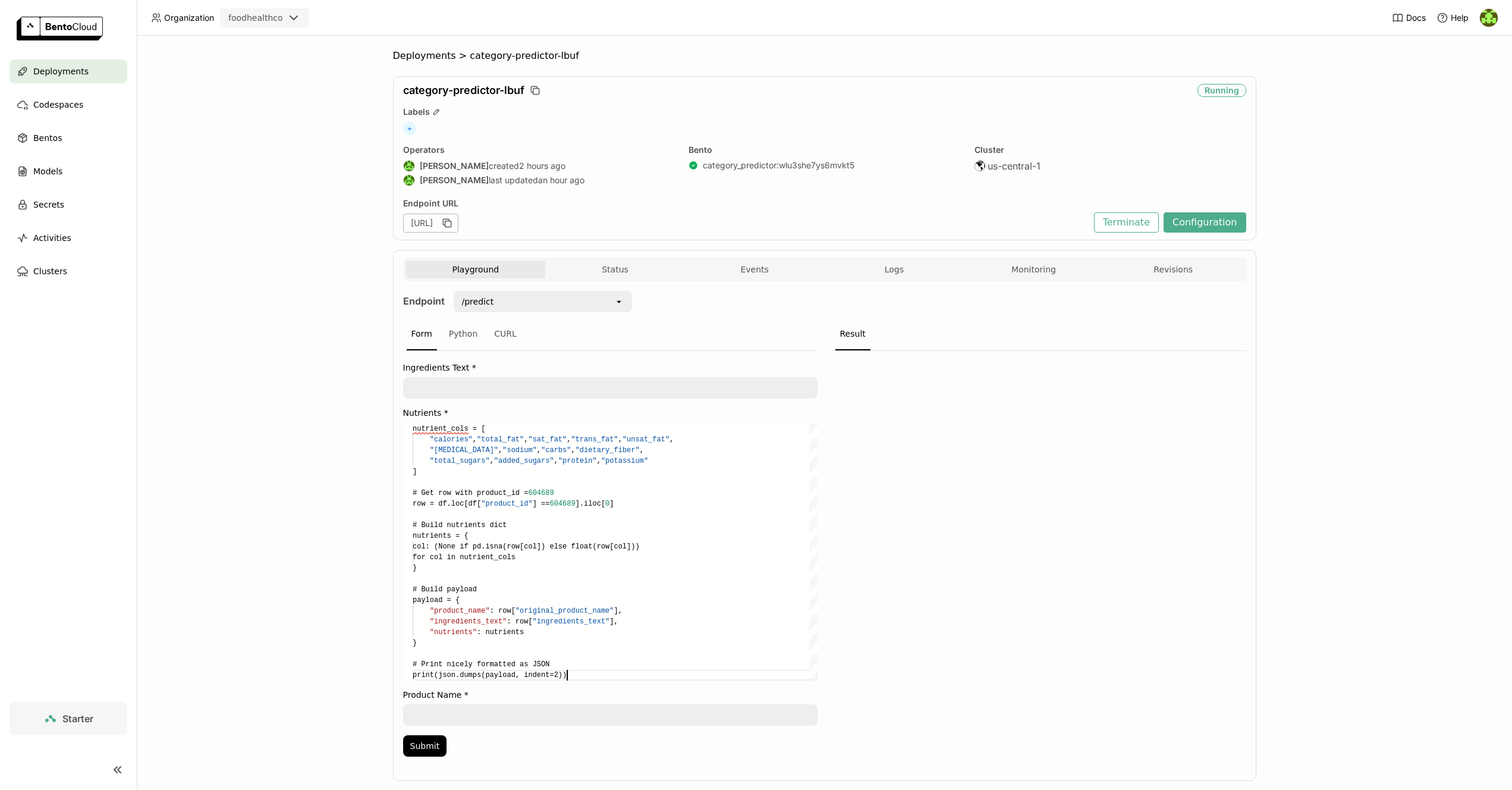
type textarea "{}"
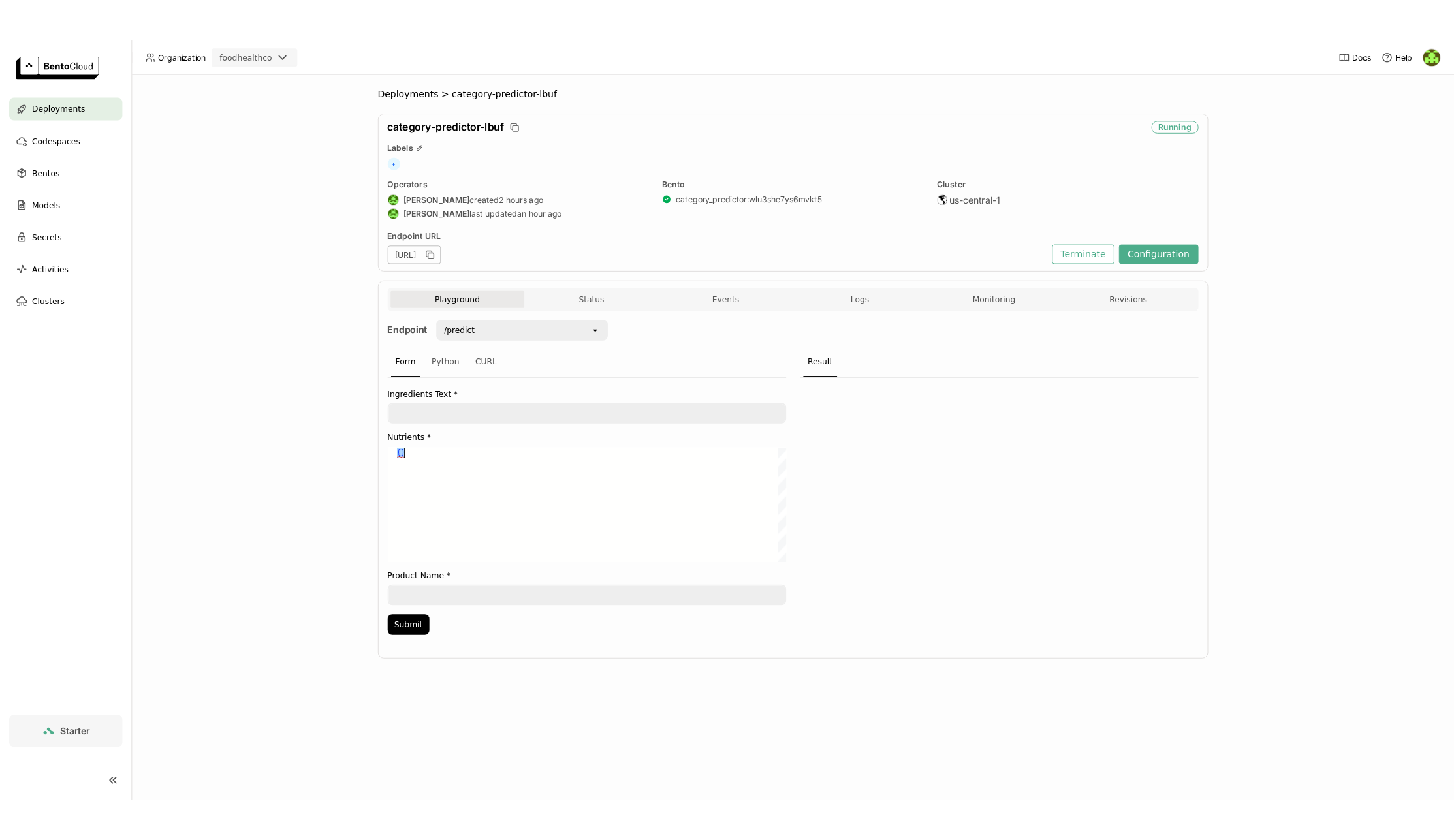
scroll to position [0, 8]
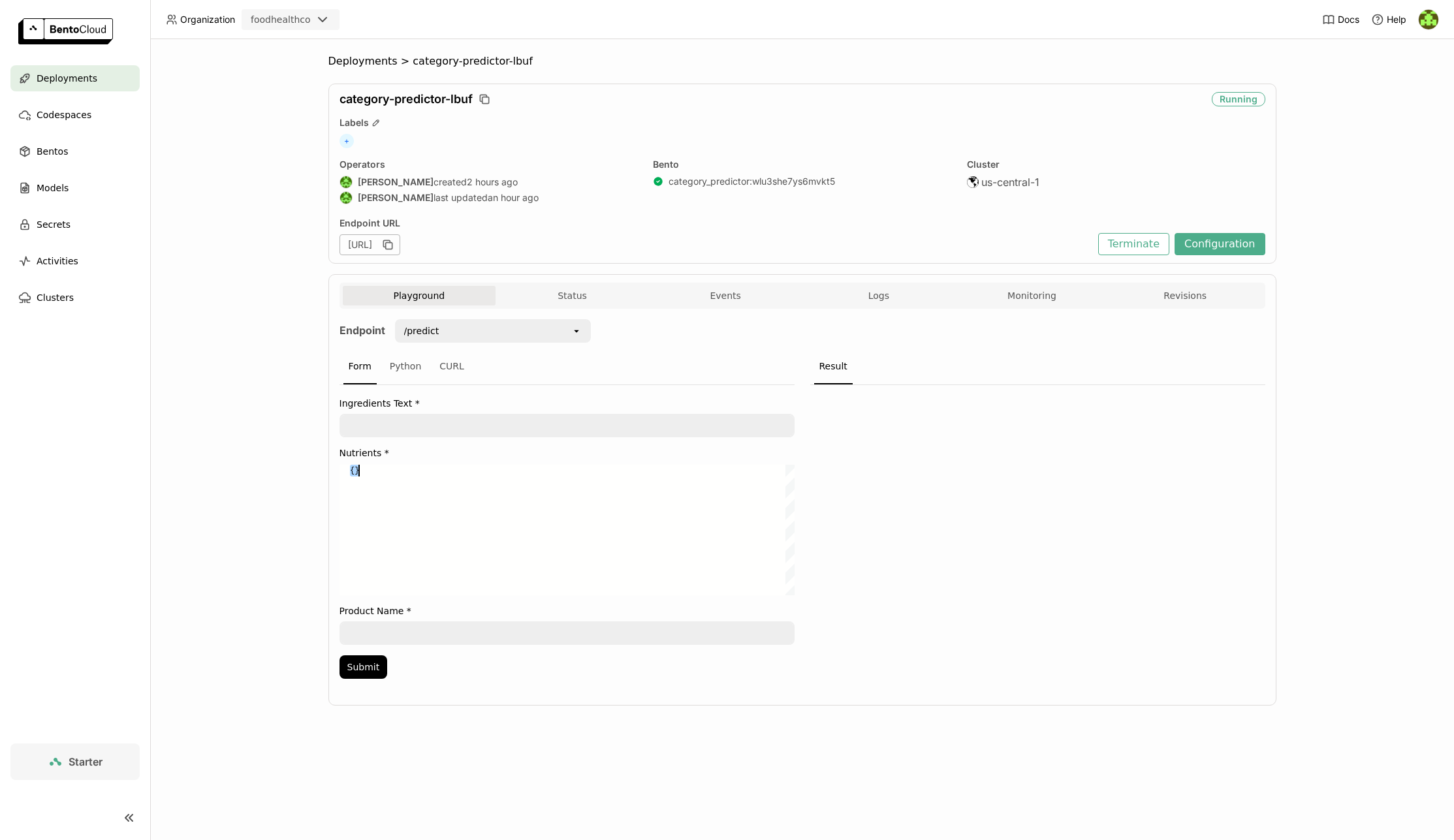
click at [385, 468] on div "{}" at bounding box center [572, 529] width 445 height 130
paste textarea ""total_sugars": 1.0, "added_sugars": 0.0, "protein": 5.0, "potassium": 270.0 }"
type textarea ""total_sugars": 1.0, "added_sugars": 0.0, "protein": 5.0, "potassium": 270.0 }"
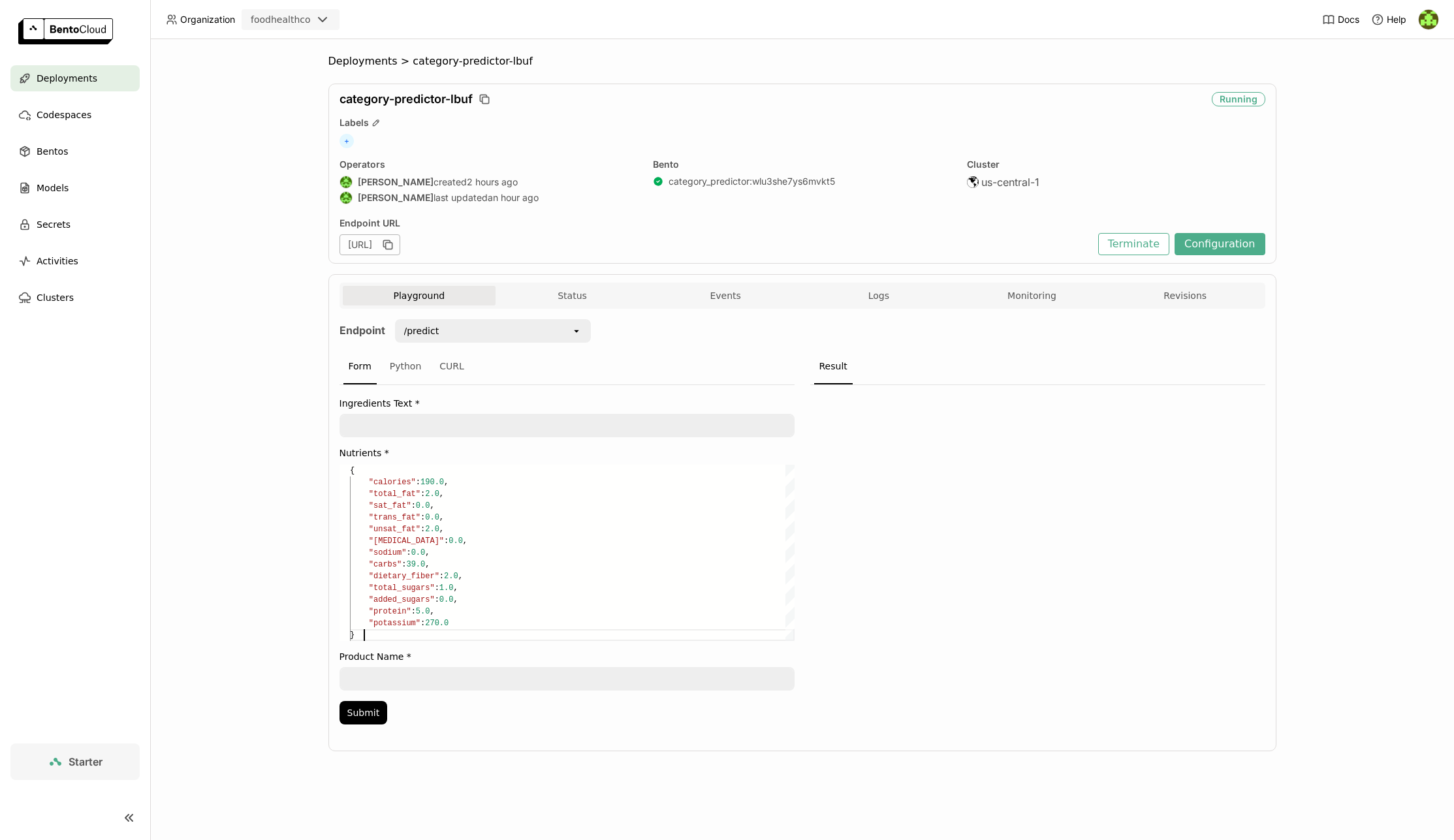
scroll to position [47, 14]
click at [421, 671] on textarea at bounding box center [567, 679] width 452 height 21
click at [421, 672] on textarea at bounding box center [567, 679] width 452 height 21
click at [418, 674] on textarea at bounding box center [567, 679] width 452 height 21
paste textarea "Uncle [PERSON_NAME] Lng Grn Wld Rice Or"
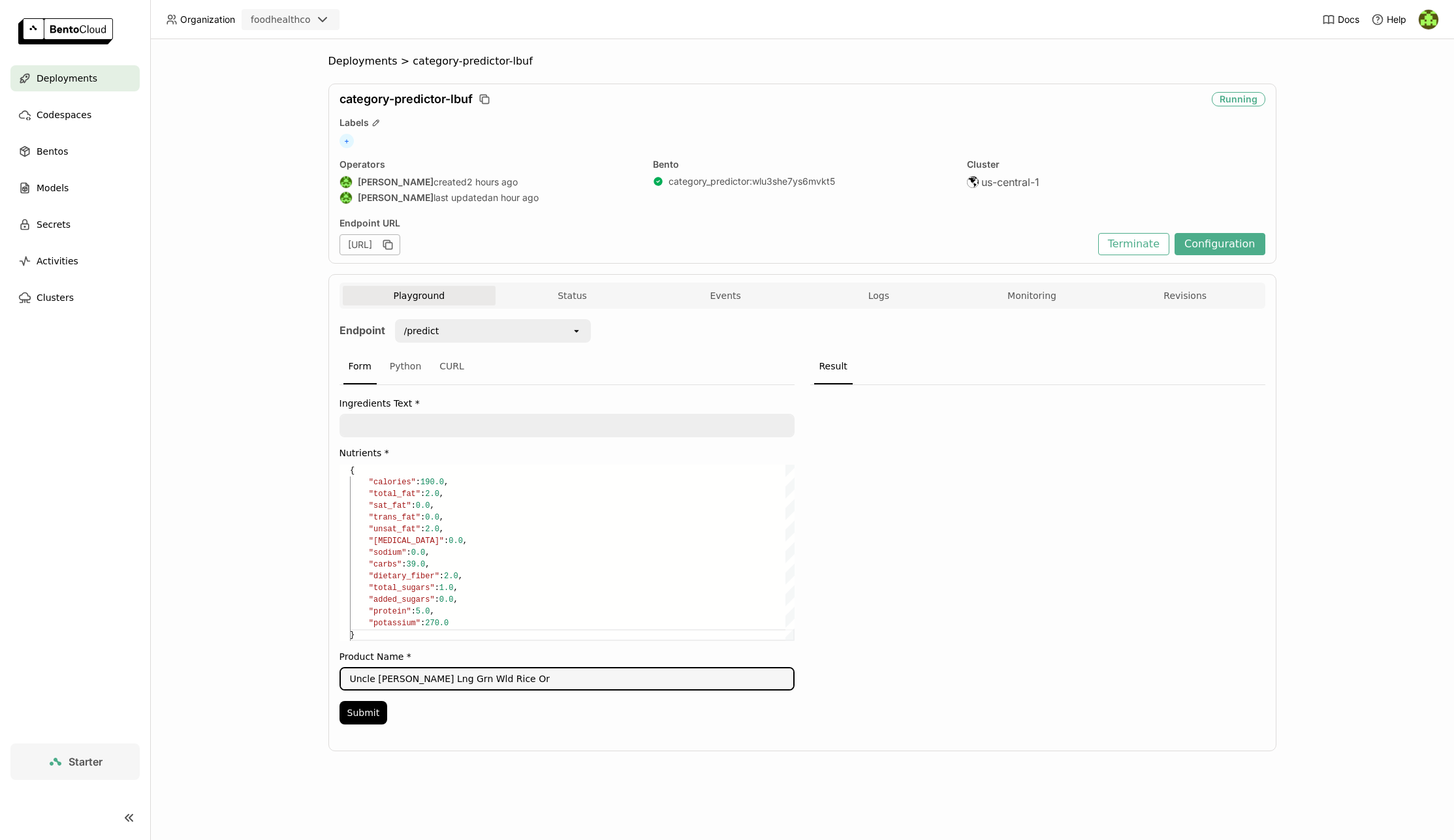
type textarea "Uncle [PERSON_NAME] Lng Grn Wld Rice Or"
click at [530, 424] on textarea at bounding box center [567, 426] width 452 height 21
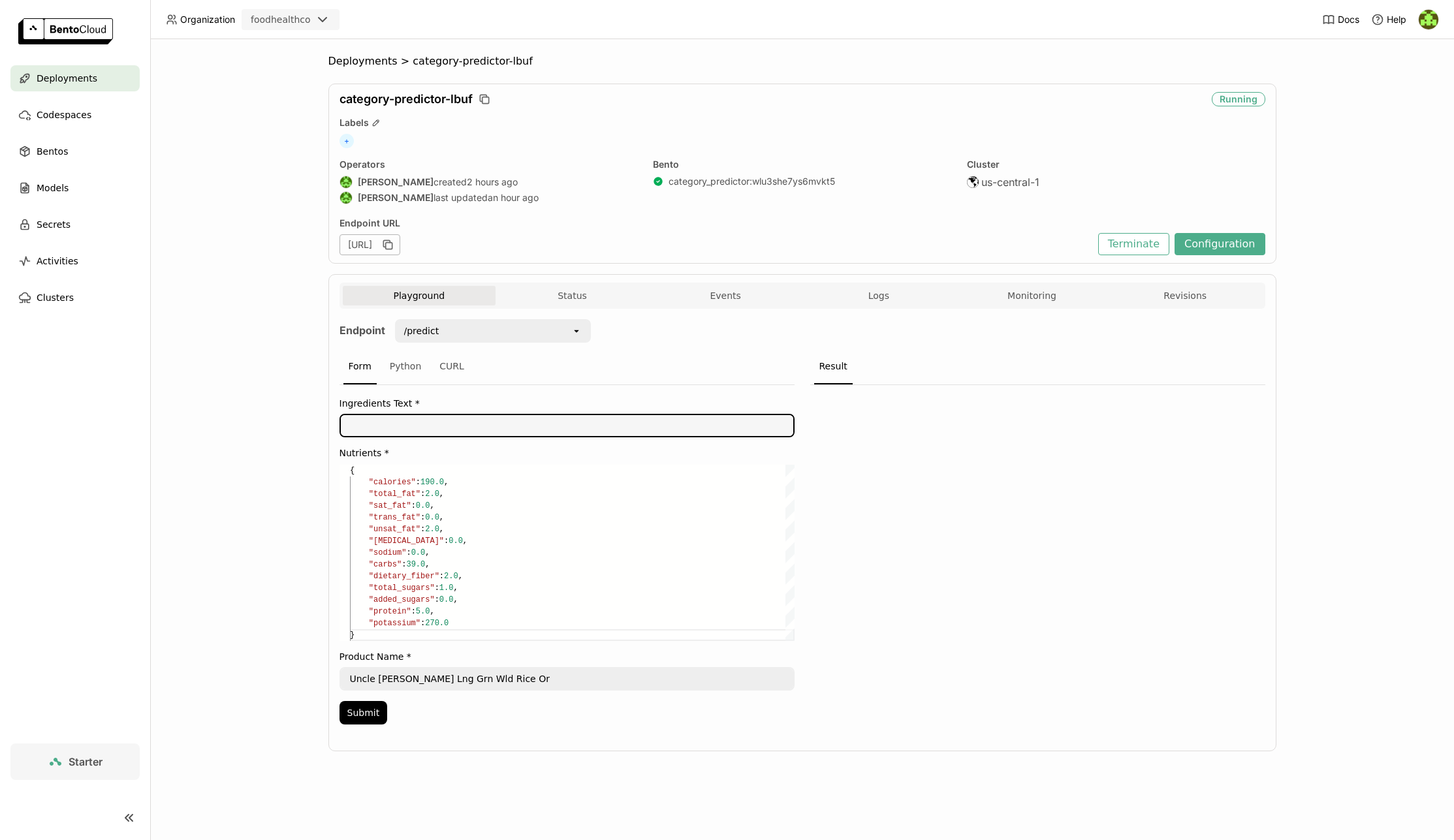
paste textarea "Water; Basmati Rice; Canola and/or Sunflower Oil; Soy [MEDICAL_DATA]; [MEDICAL_…"
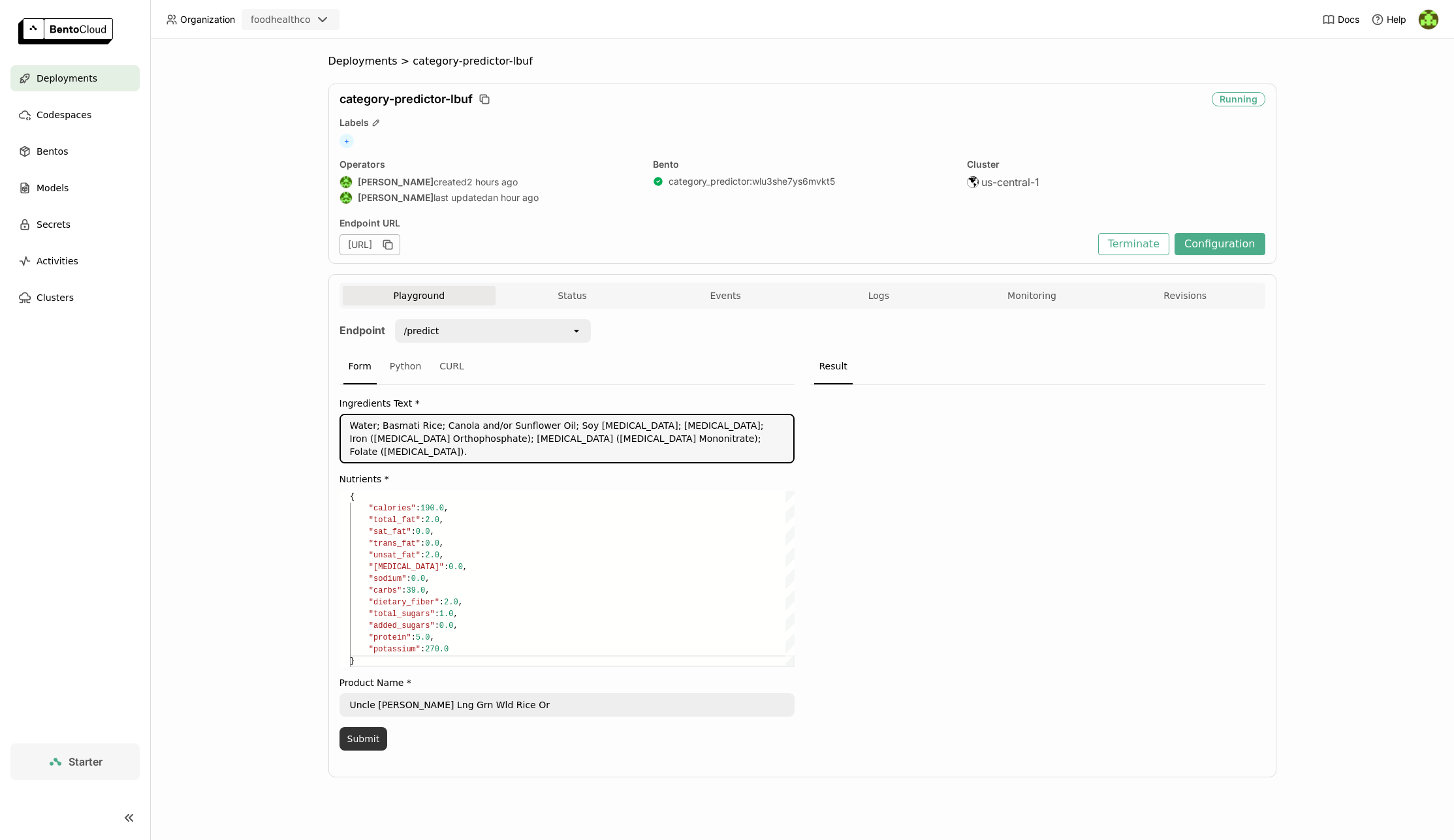
type textarea "Water; Basmati Rice; Canola and/or Sunflower Oil; Soy [MEDICAL_DATA]; [MEDICAL_…"
click at [361, 727] on button "Submit" at bounding box center [364, 739] width 49 height 23
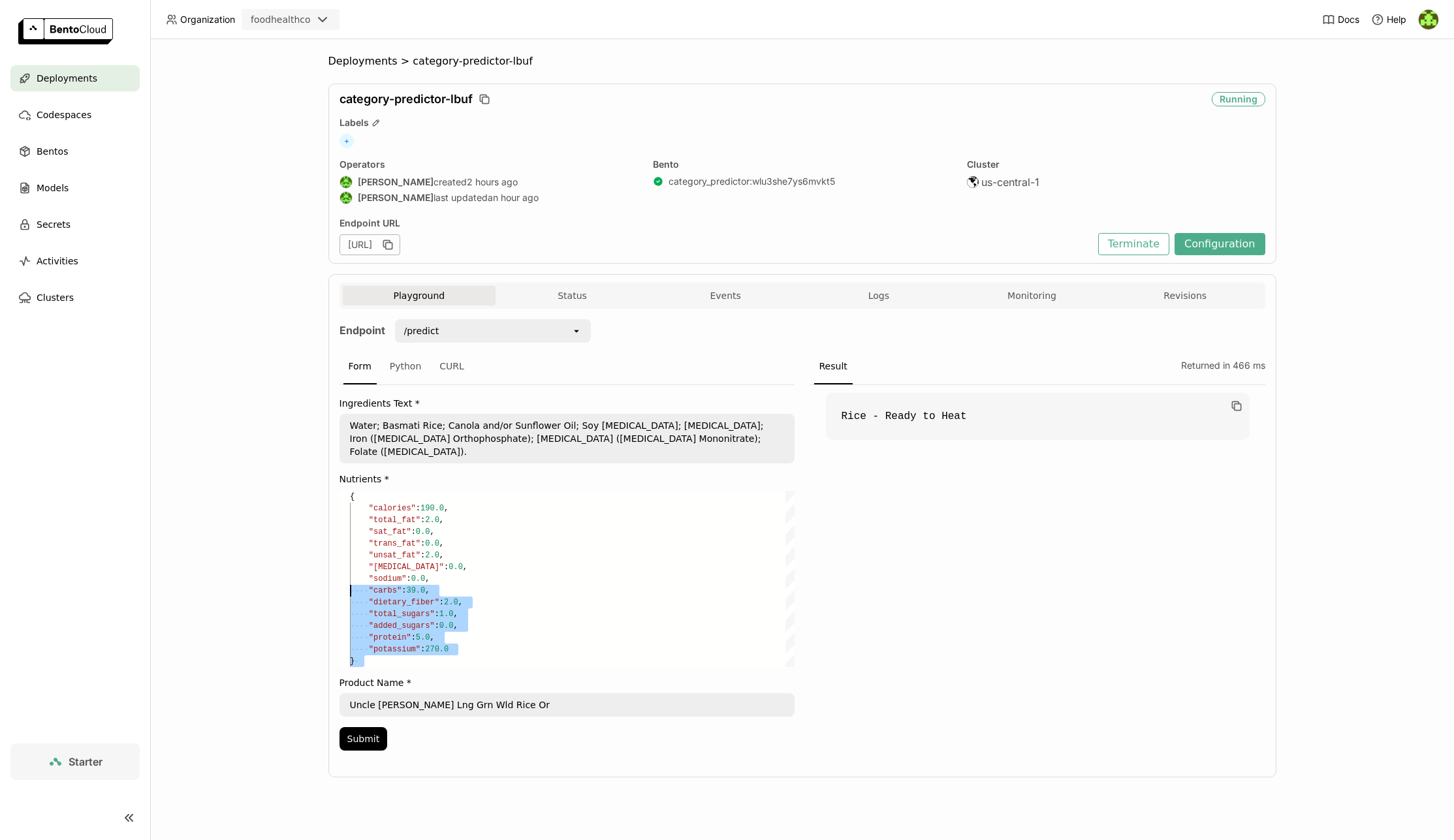
scroll to position [0, 0]
drag, startPoint x: 387, startPoint y: 646, endPoint x: 264, endPoint y: 432, distance: 246.8
click at [264, 432] on div "Deployments > category-predictor-lbuf category-predictor-lbuf Running Labels + …" at bounding box center [802, 440] width 1304 height 801
paste textarea ""total_sugars": 45.0, "added_sugars": 0.0, "protein": 0.0, "potassium":"
type textarea ""total_sugars": 45.0, "added_sugars": 0.0, "protein": 0.0, "potassium": 0.0 }"
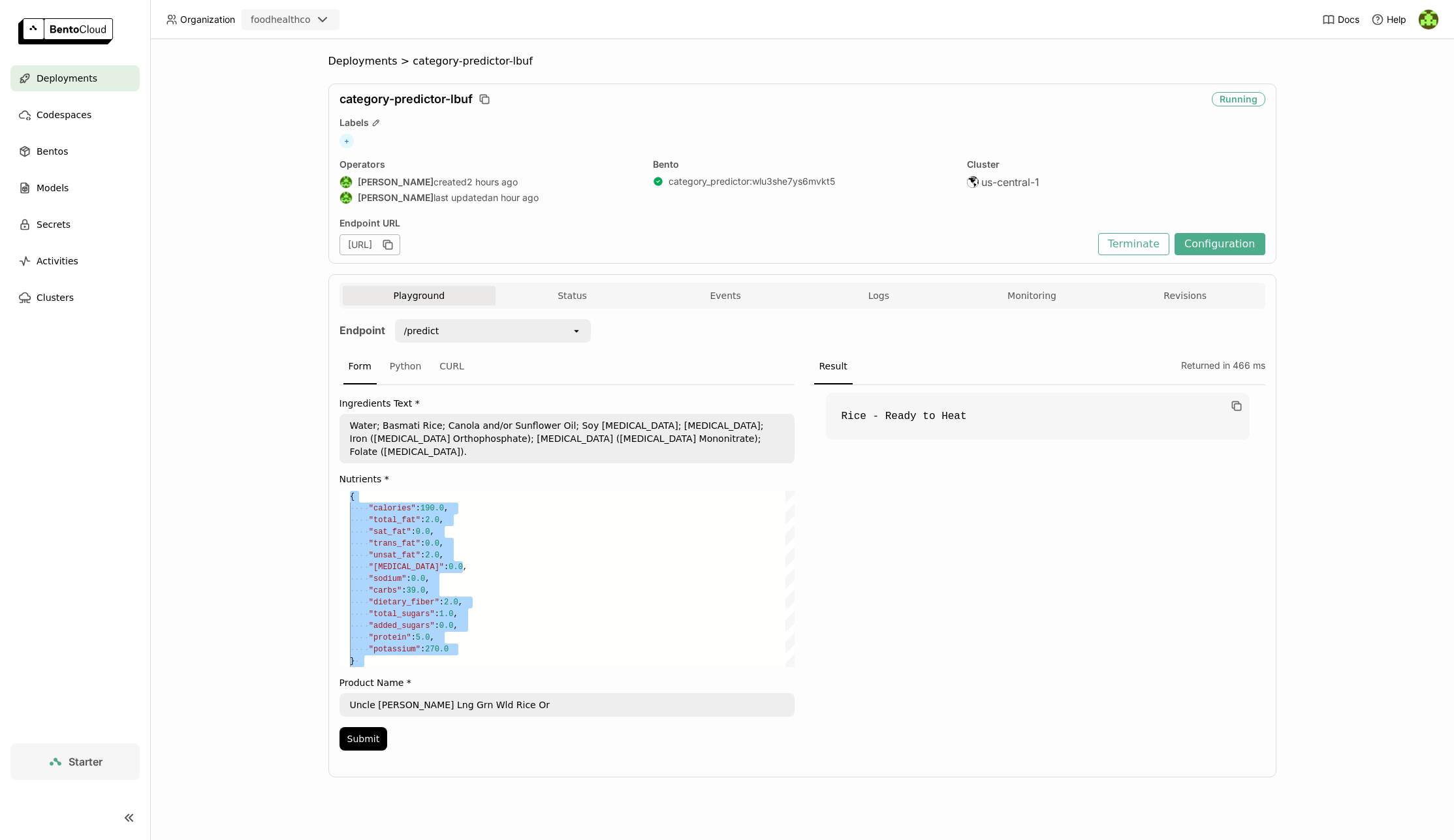
scroll to position [47, 14]
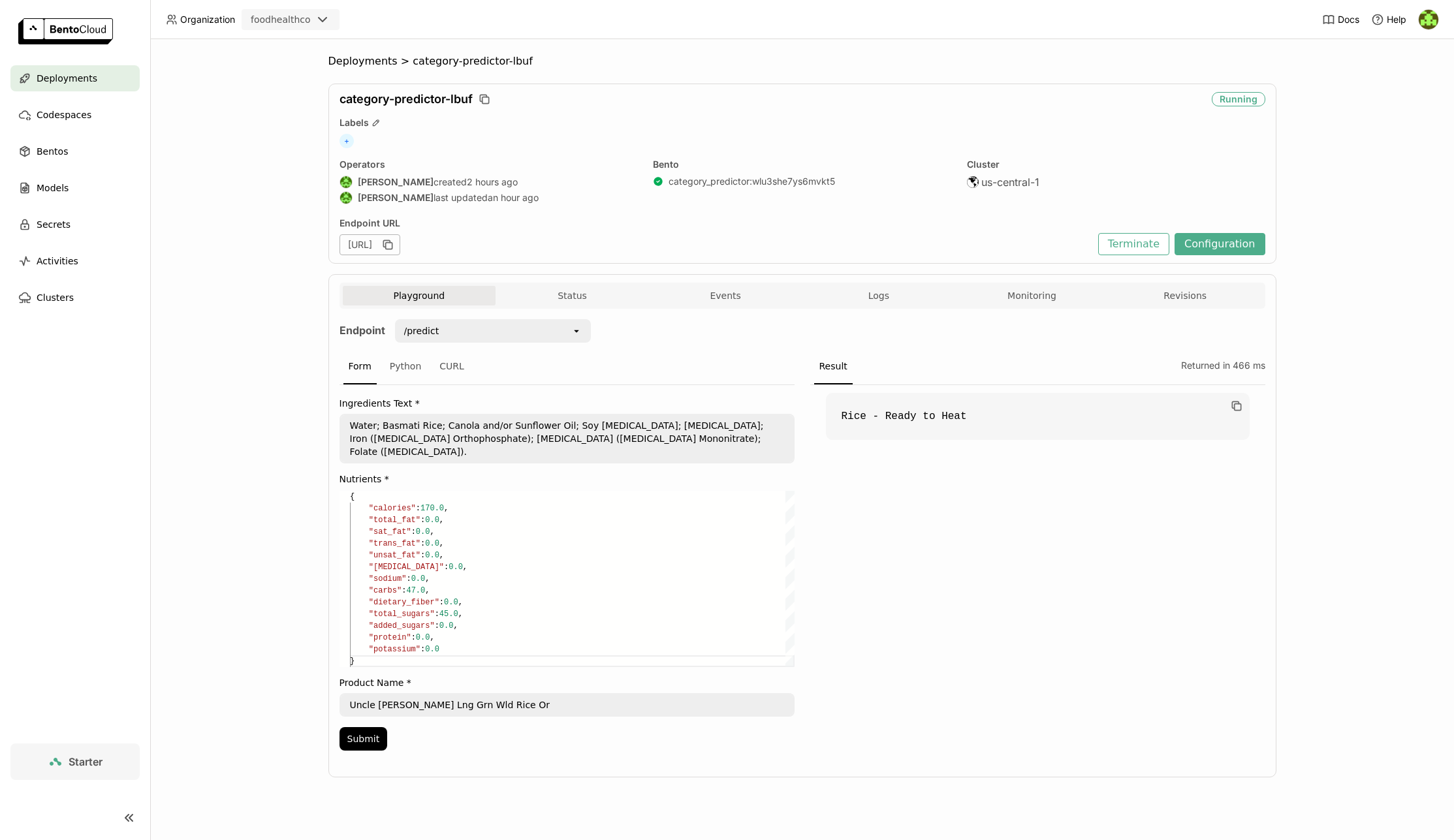
click at [426, 695] on textarea "Uncle [PERSON_NAME] Lng Grn Wld Rice Or" at bounding box center [567, 705] width 452 height 21
paste textarea "A&W Root Beer 24Pk"
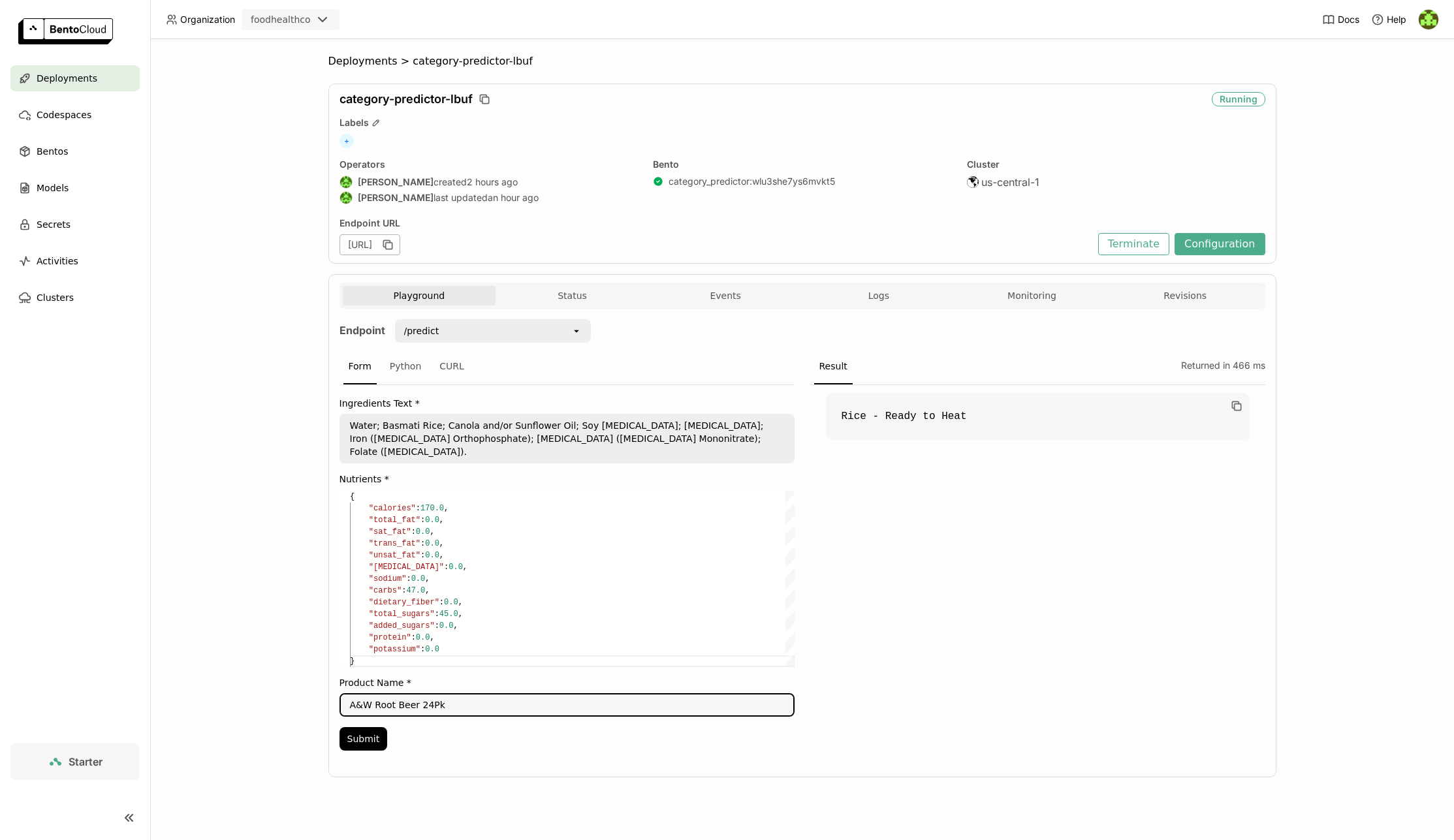
type textarea "A&W Root Beer 24Pk"
click at [421, 433] on textarea "Water; Basmati Rice; Canola and/or Sunflower Oil; Soy [MEDICAL_DATA]; [MEDICAL_…" at bounding box center [567, 438] width 452 height 47
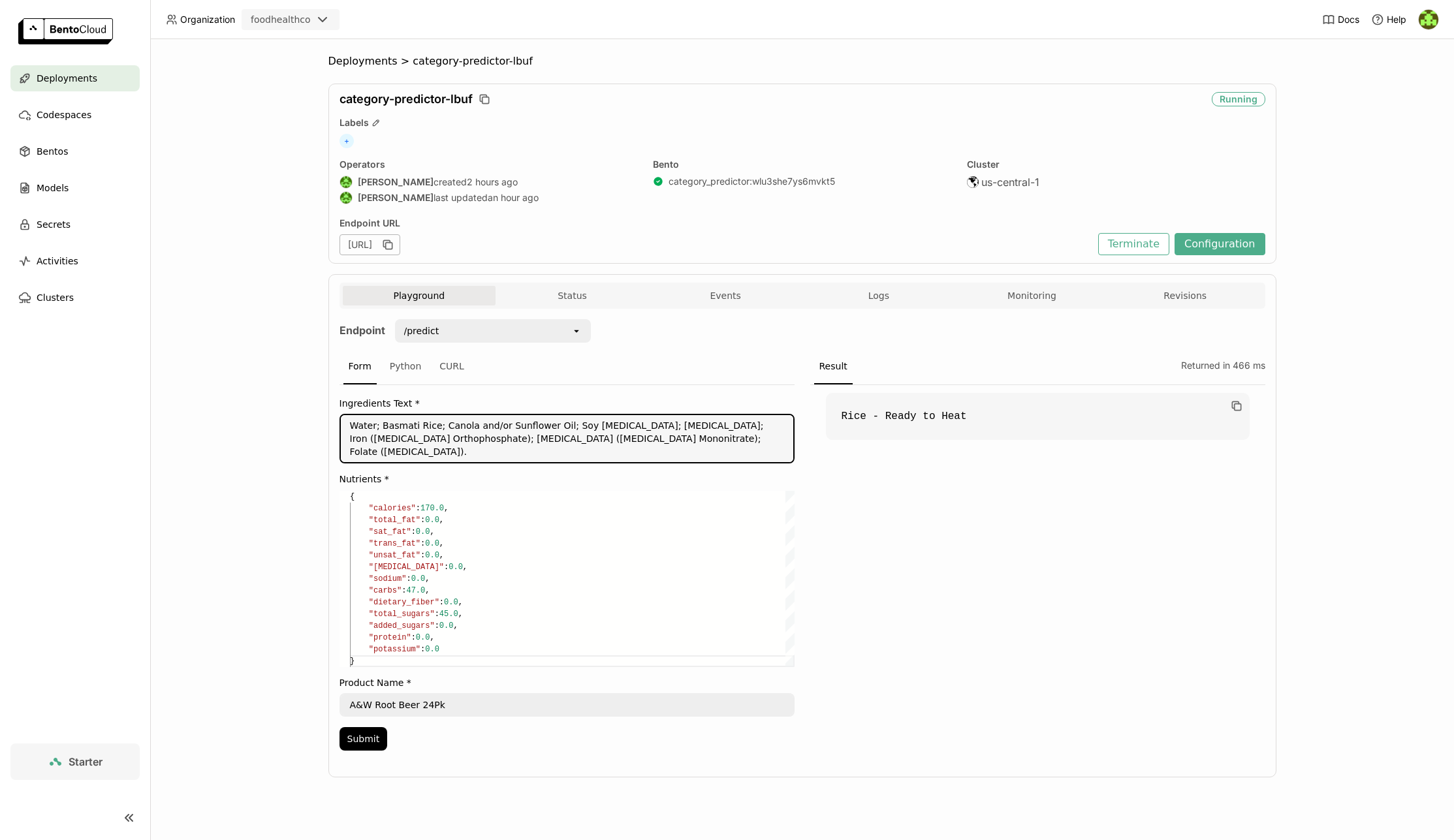
click at [421, 433] on textarea "Water; Basmati Rice; Canola and/or Sunflower Oil; Soy [MEDICAL_DATA]; [MEDICAL_…" at bounding box center [567, 438] width 452 height 47
paste textarea "Carbonated Water; High Fructose Corn Syrup; Caramel Color; [MEDICAL_DATA] (pres…"
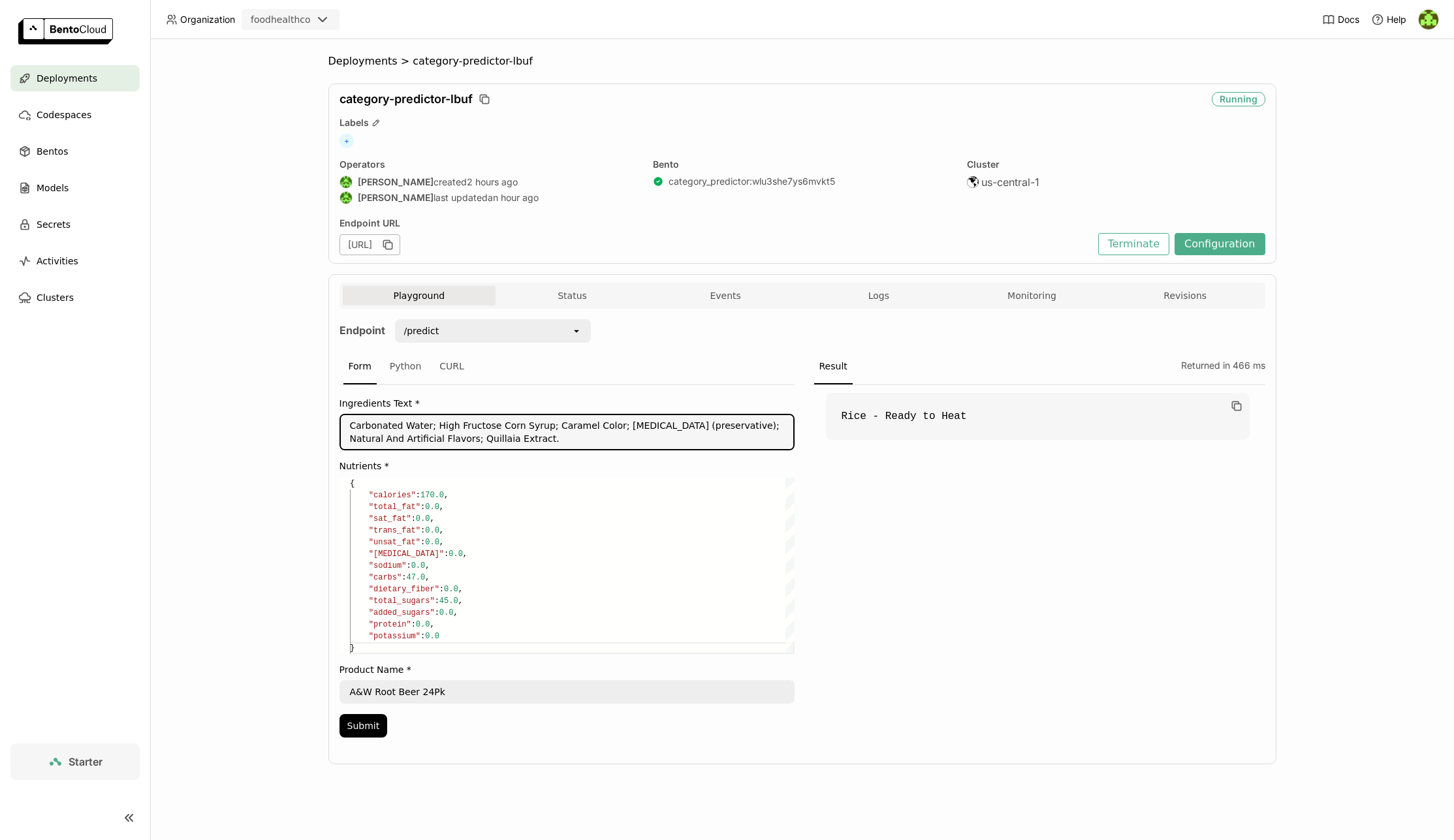
drag, startPoint x: 564, startPoint y: 436, endPoint x: 528, endPoint y: 545, distance: 114.8
click at [564, 436] on textarea "Carbonated Water; High Fructose Corn Syrup; Caramel Color; [MEDICAL_DATA] (pres…" at bounding box center [567, 432] width 452 height 34
type textarea "Carbonated Water; High Fructose Corn Syrup; Caramel Color; [MEDICAL_DATA] (pres…"
click at [369, 729] on button "Submit" at bounding box center [364, 725] width 49 height 23
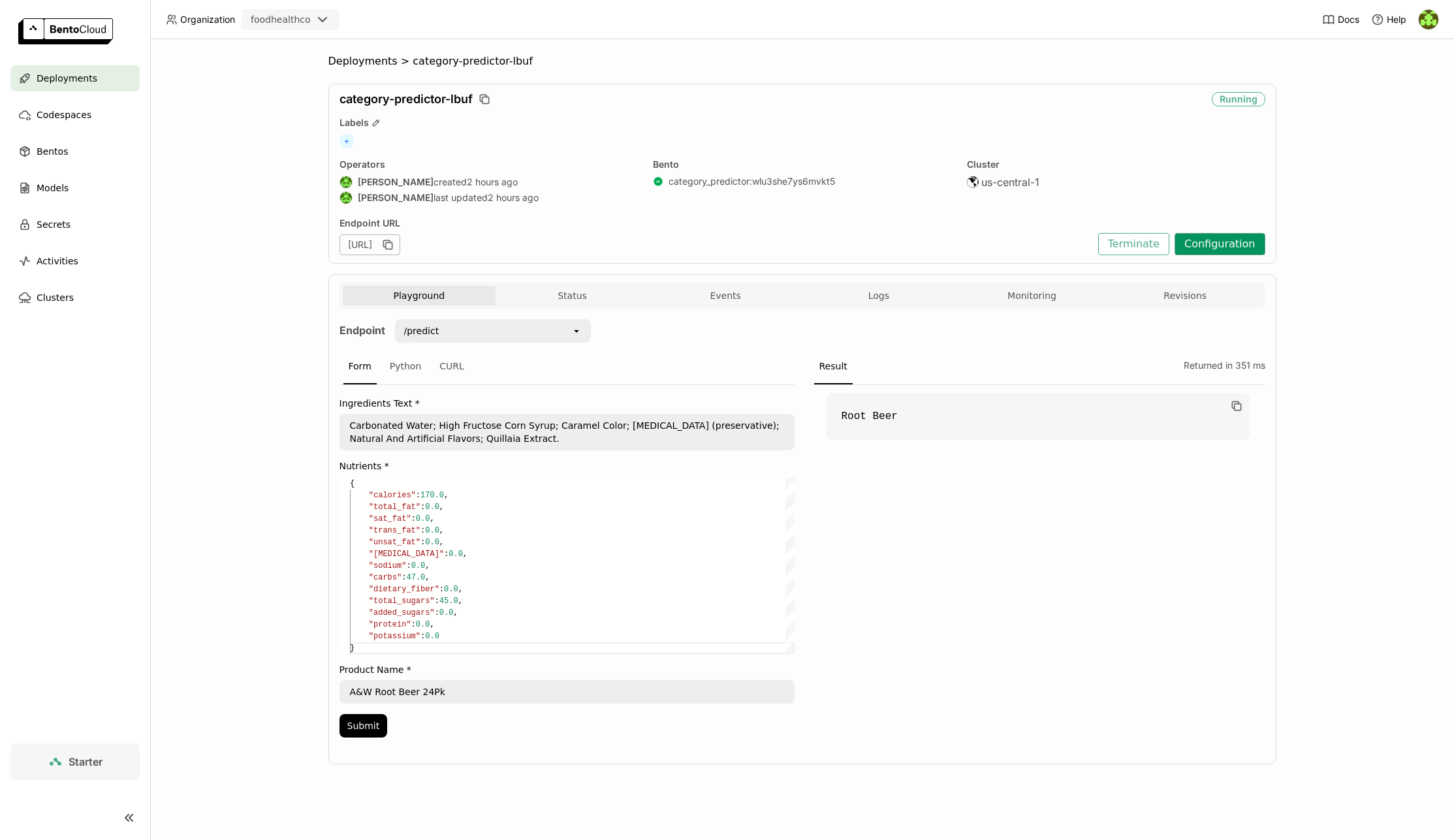
click at [1225, 247] on button "Configuration" at bounding box center [1219, 244] width 91 height 22
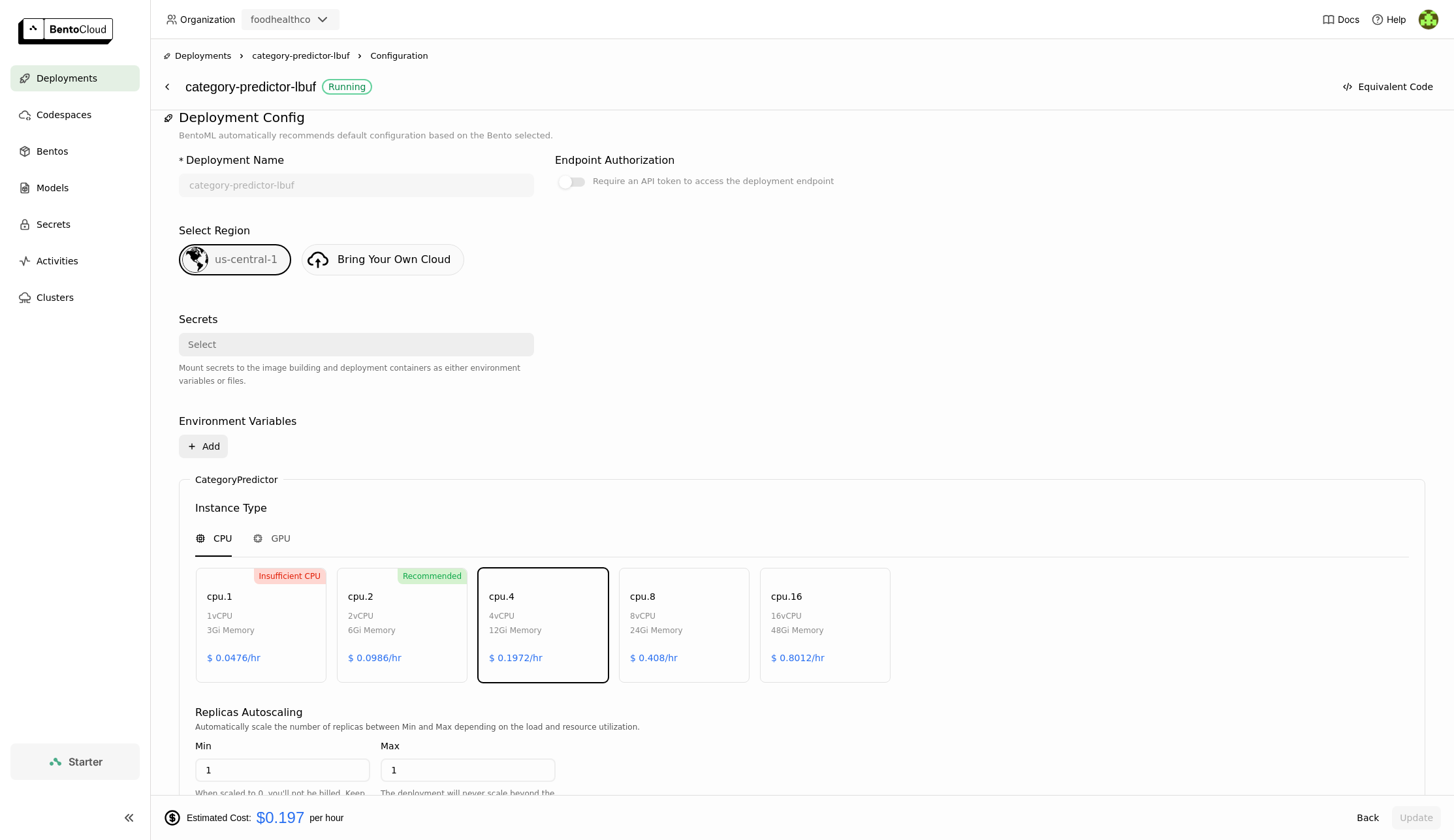
scroll to position [215, 0]
click at [281, 536] on span "GPU" at bounding box center [281, 540] width 20 height 13
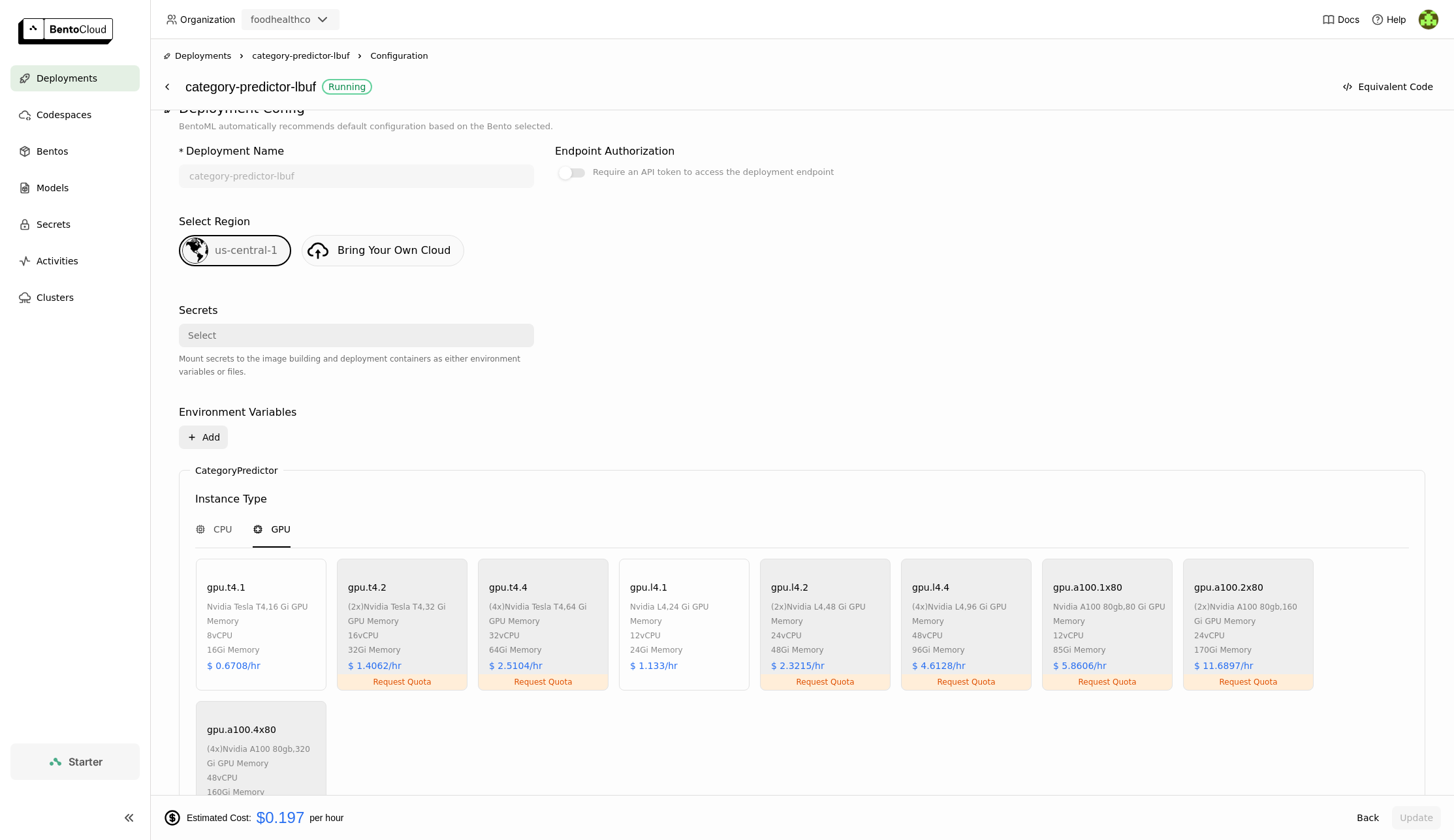
click at [278, 624] on div "nvidia tesla t4 , 16 Gi GPU Memory" at bounding box center [263, 614] width 112 height 29
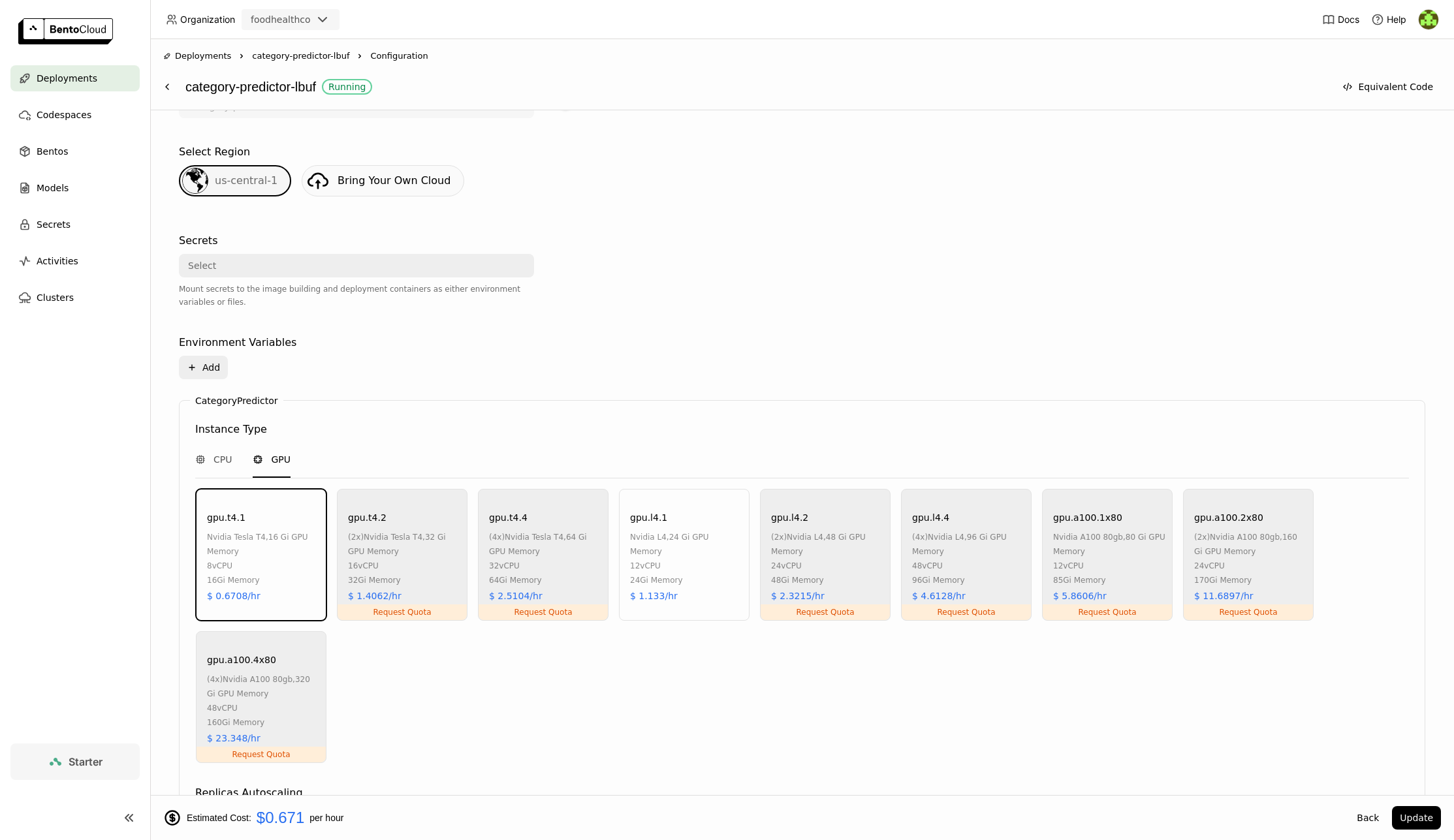
scroll to position [299, 0]
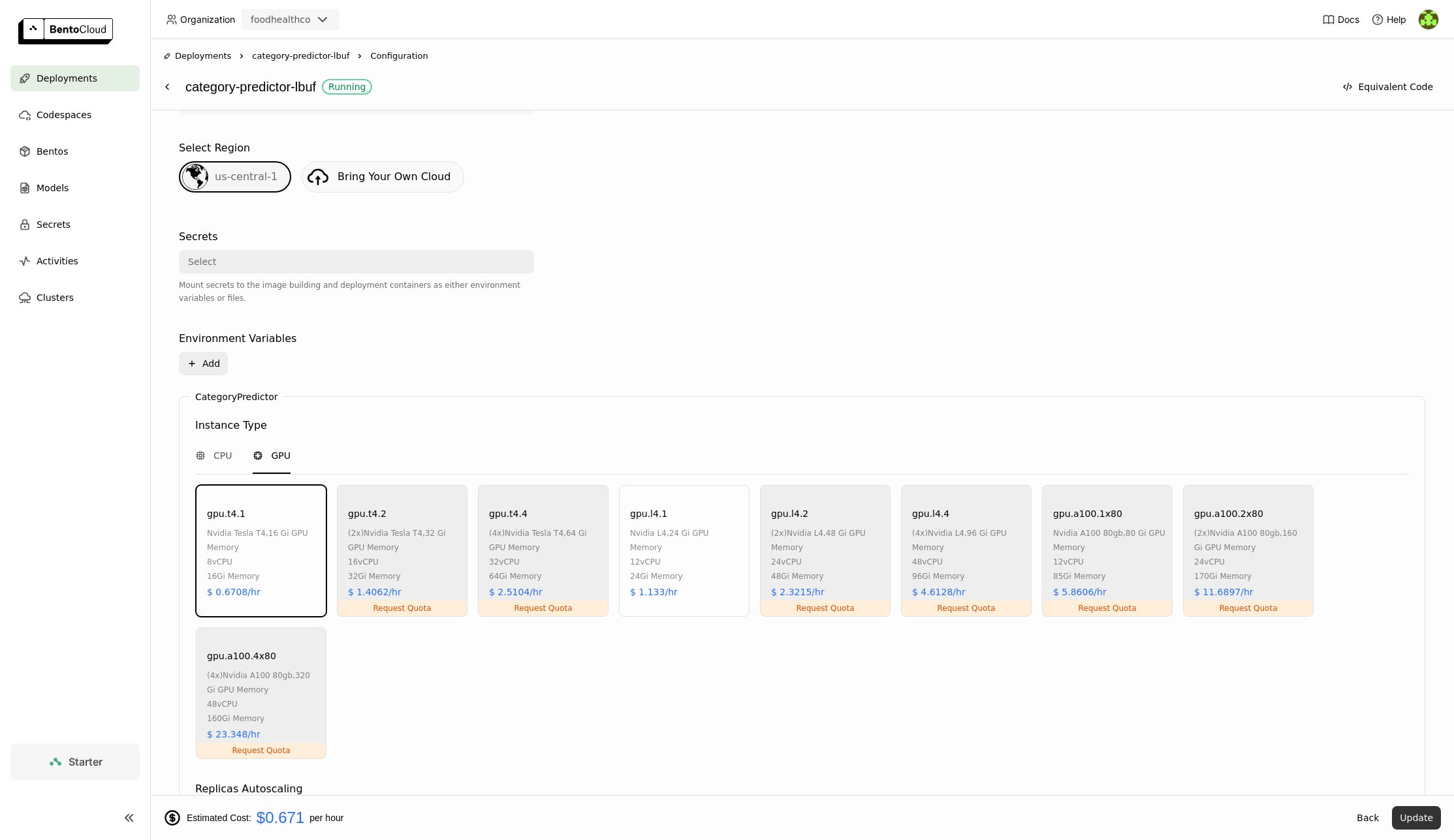
click at [1409, 818] on button "Update" at bounding box center [1416, 817] width 49 height 23
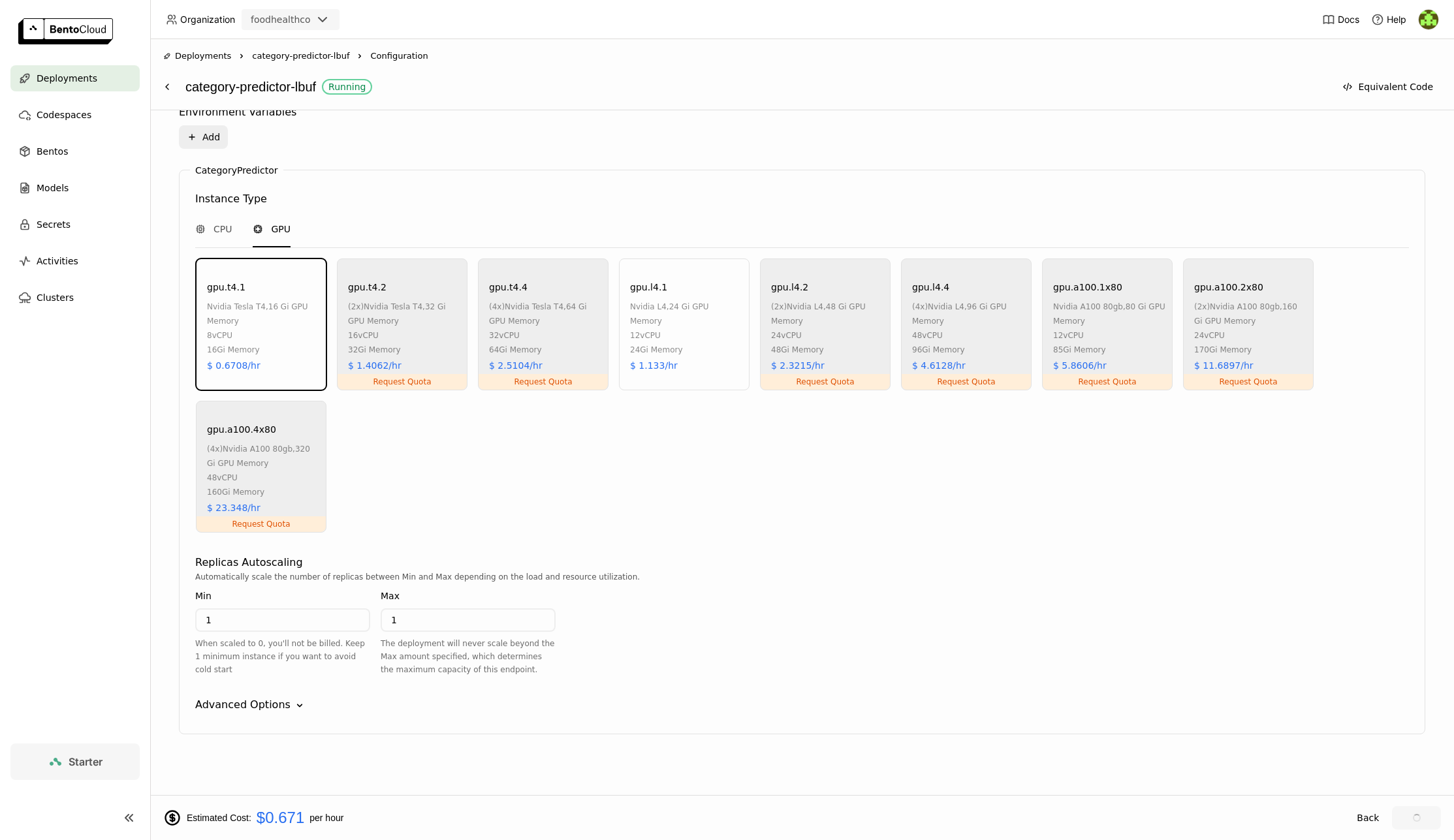
scroll to position [529, 0]
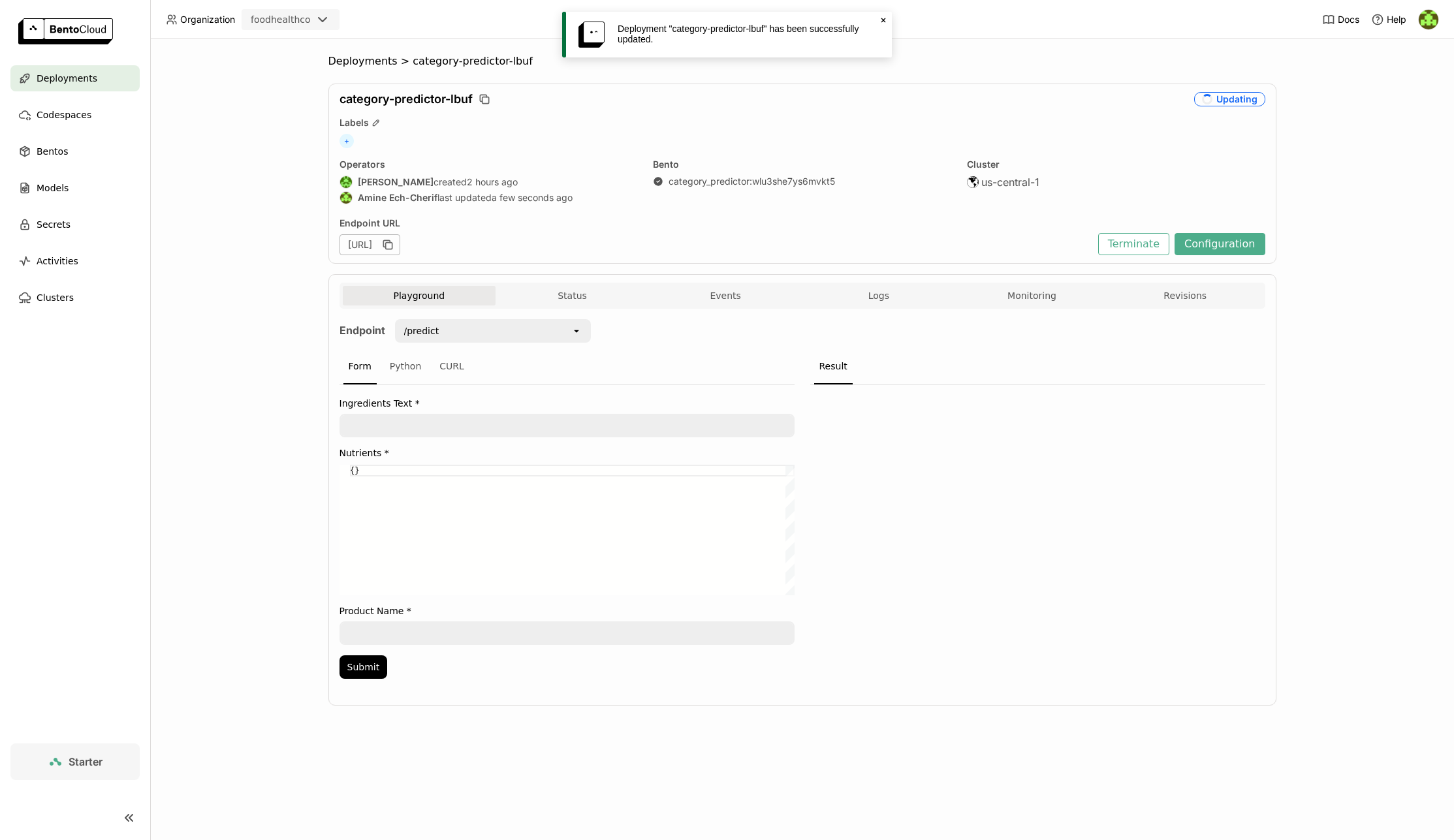
click at [887, 22] on icon "Close" at bounding box center [883, 20] width 11 height 11
click at [1217, 244] on button "Configuration" at bounding box center [1219, 244] width 91 height 22
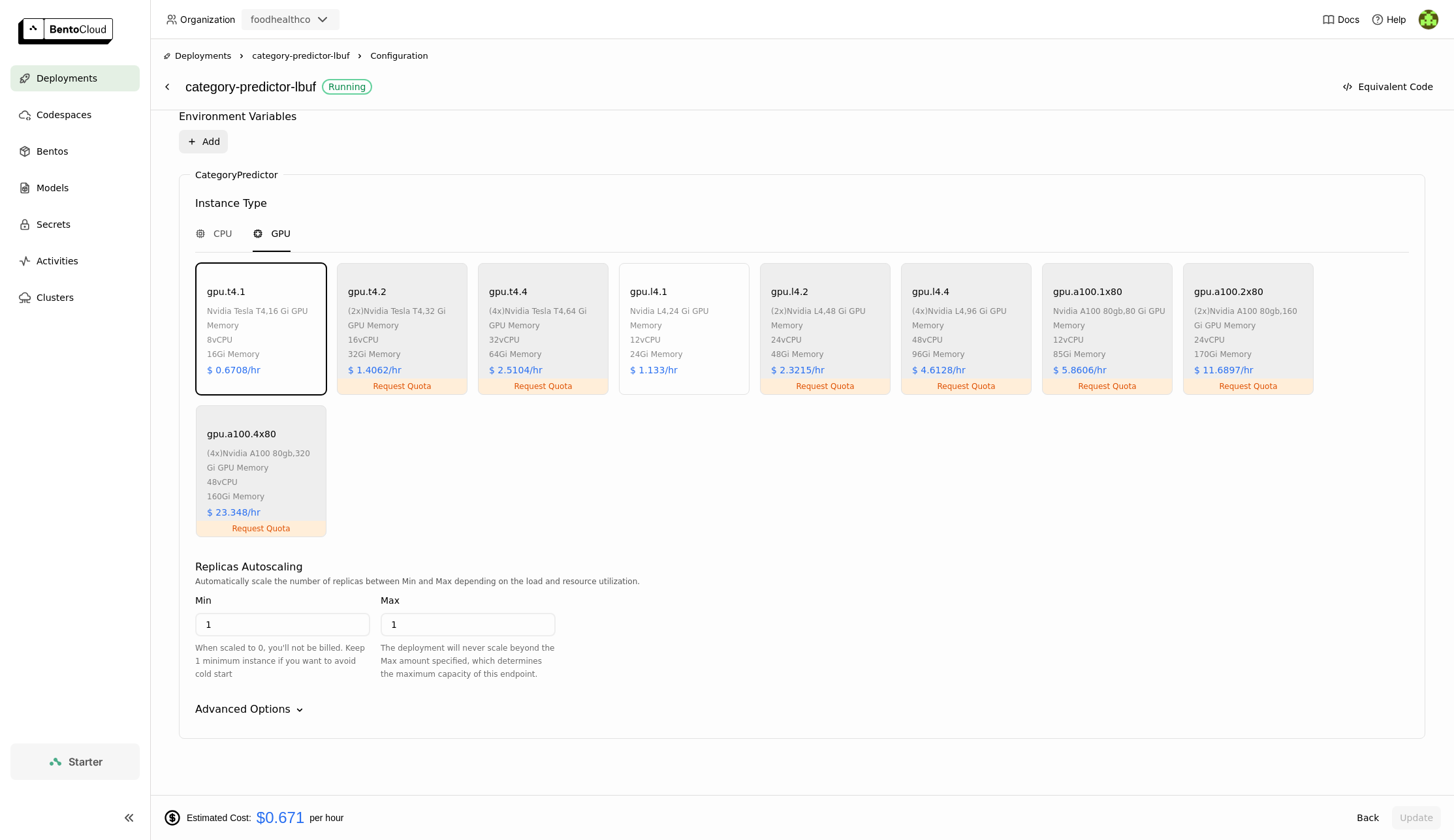
scroll to position [529, 0]
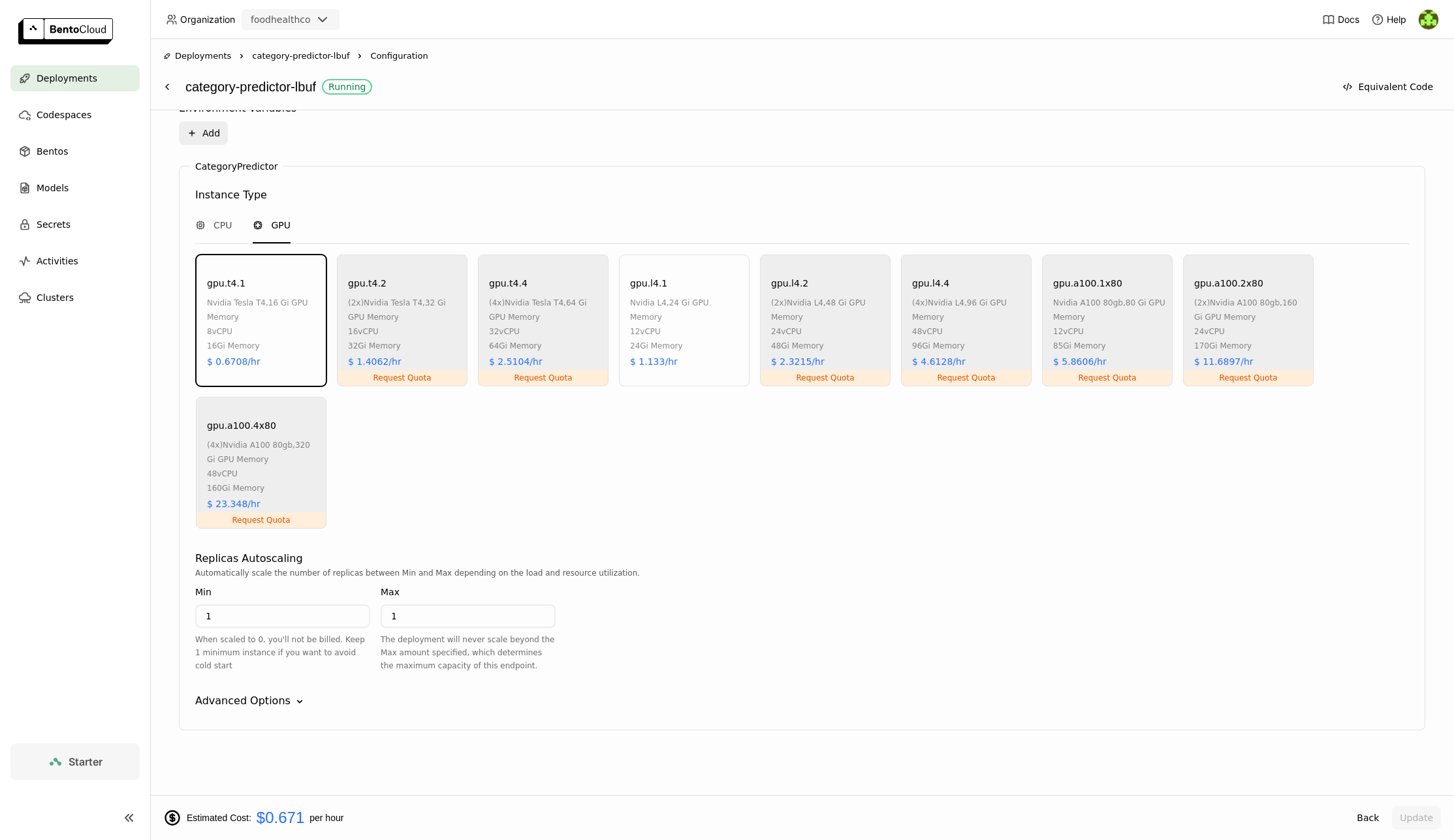
click at [312, 616] on input "1" at bounding box center [283, 617] width 173 height 21
type input "0"
click at [573, 488] on div "gpu.t4.1 nvidia tesla t4 , 16 Gi GPU Memory 8 vCPU 16Gi Memory $ 0.6708/hr Requ…" at bounding box center [801, 392] width 1217 height 276
click at [1407, 817] on button "Update" at bounding box center [1416, 817] width 49 height 23
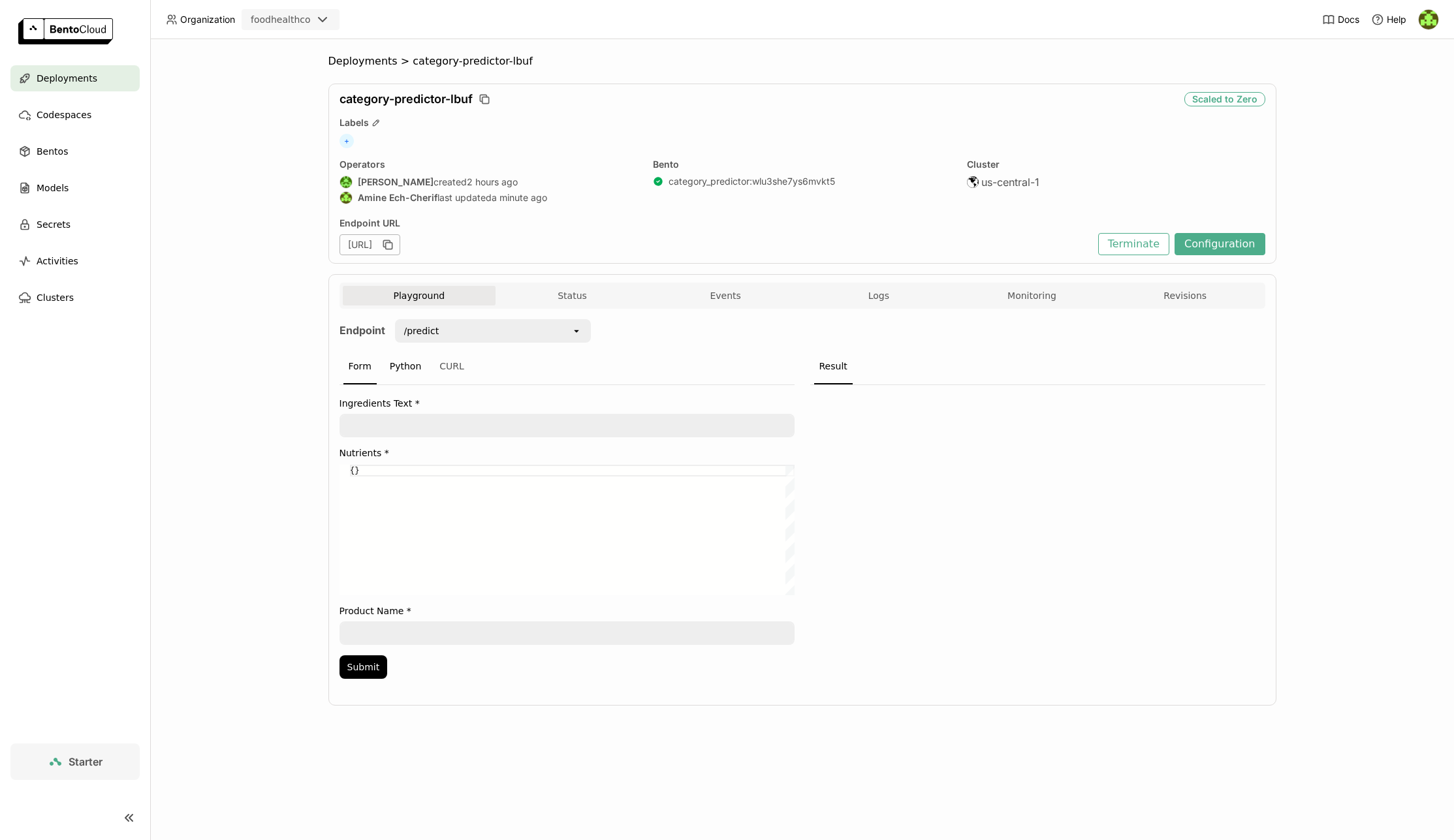
click at [403, 369] on div "Python" at bounding box center [406, 367] width 42 height 35
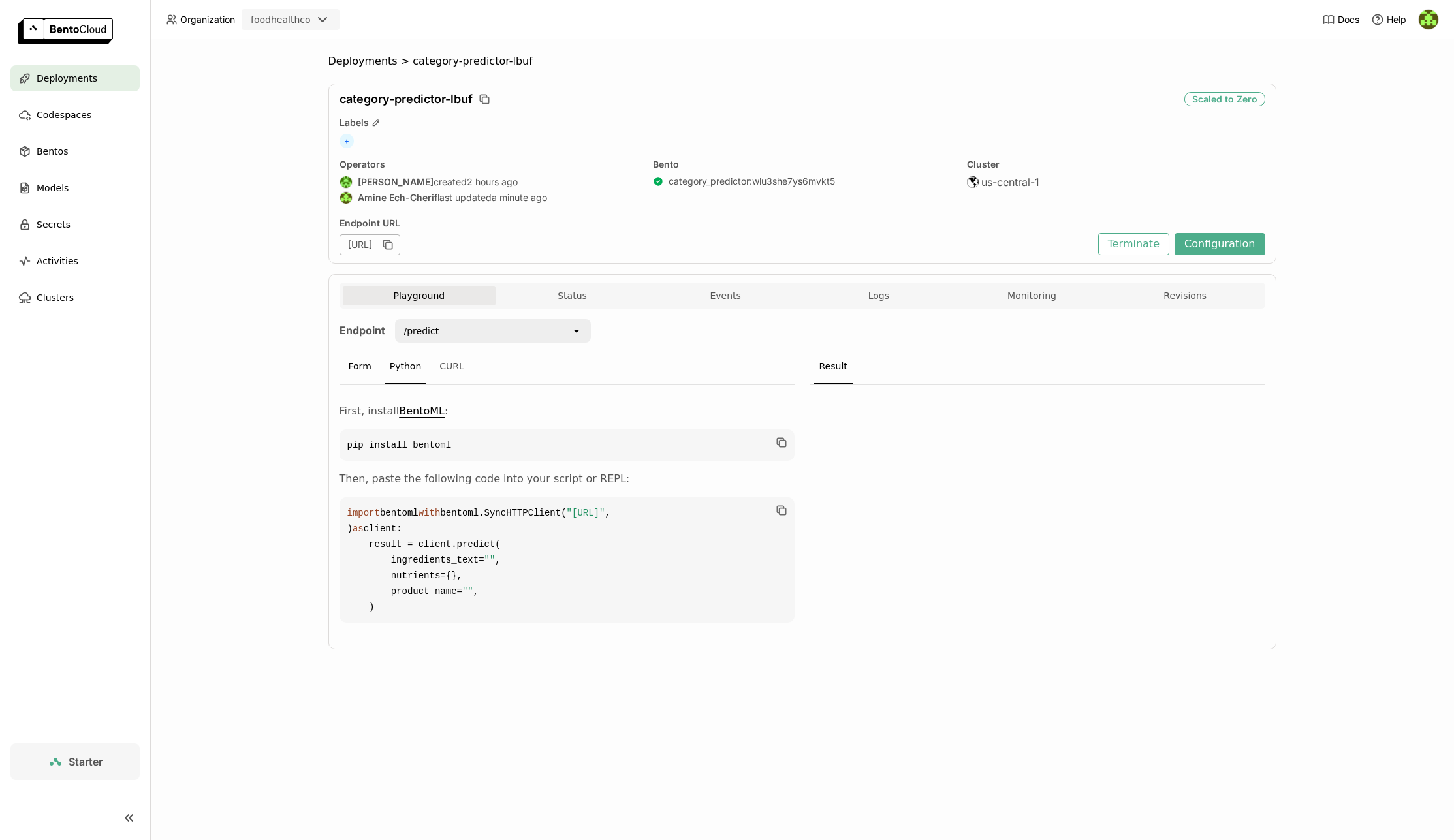
click at [357, 366] on div "Form" at bounding box center [359, 367] width 33 height 35
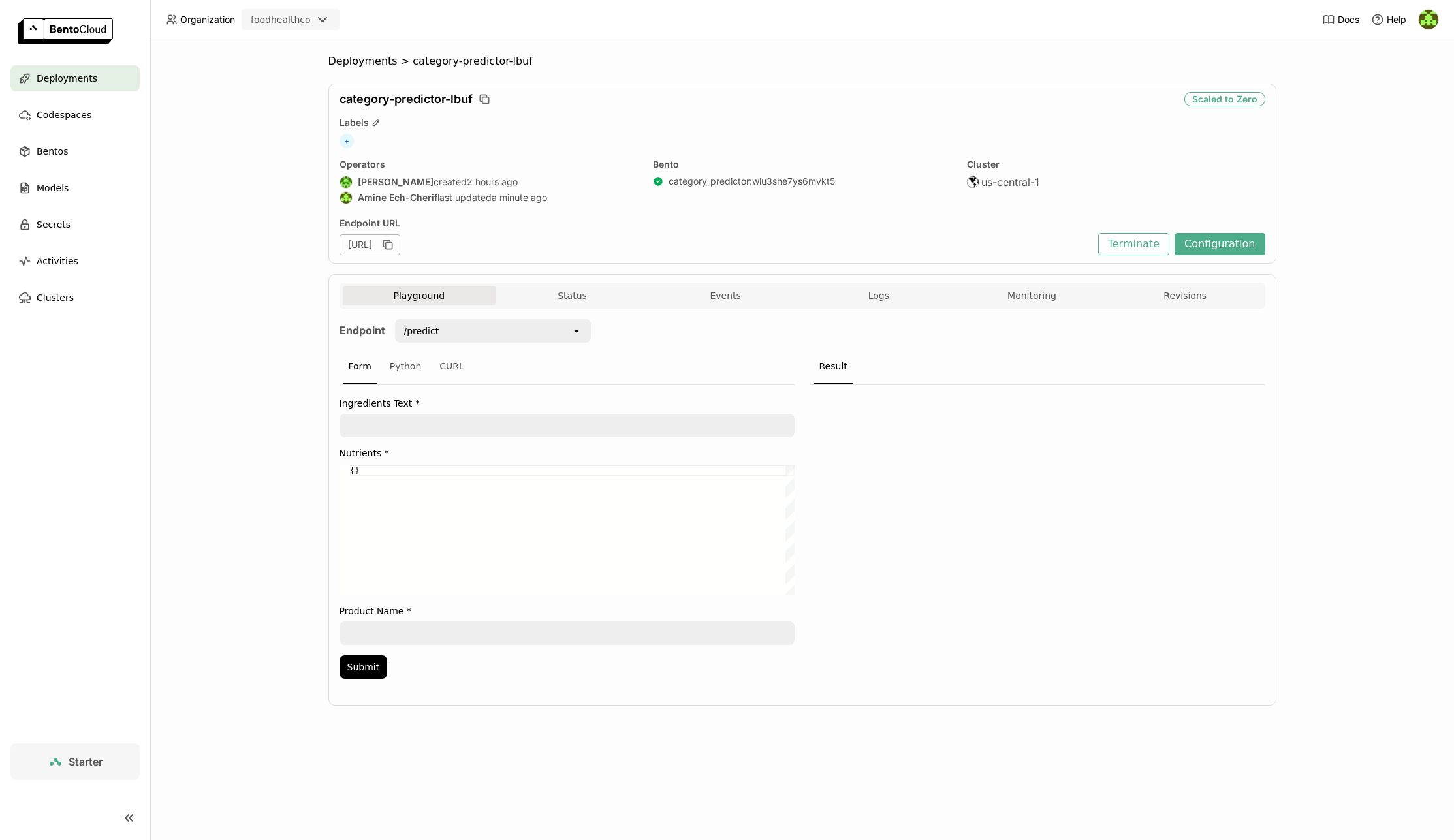
click at [72, 73] on span "Deployments" at bounding box center [67, 78] width 61 height 16
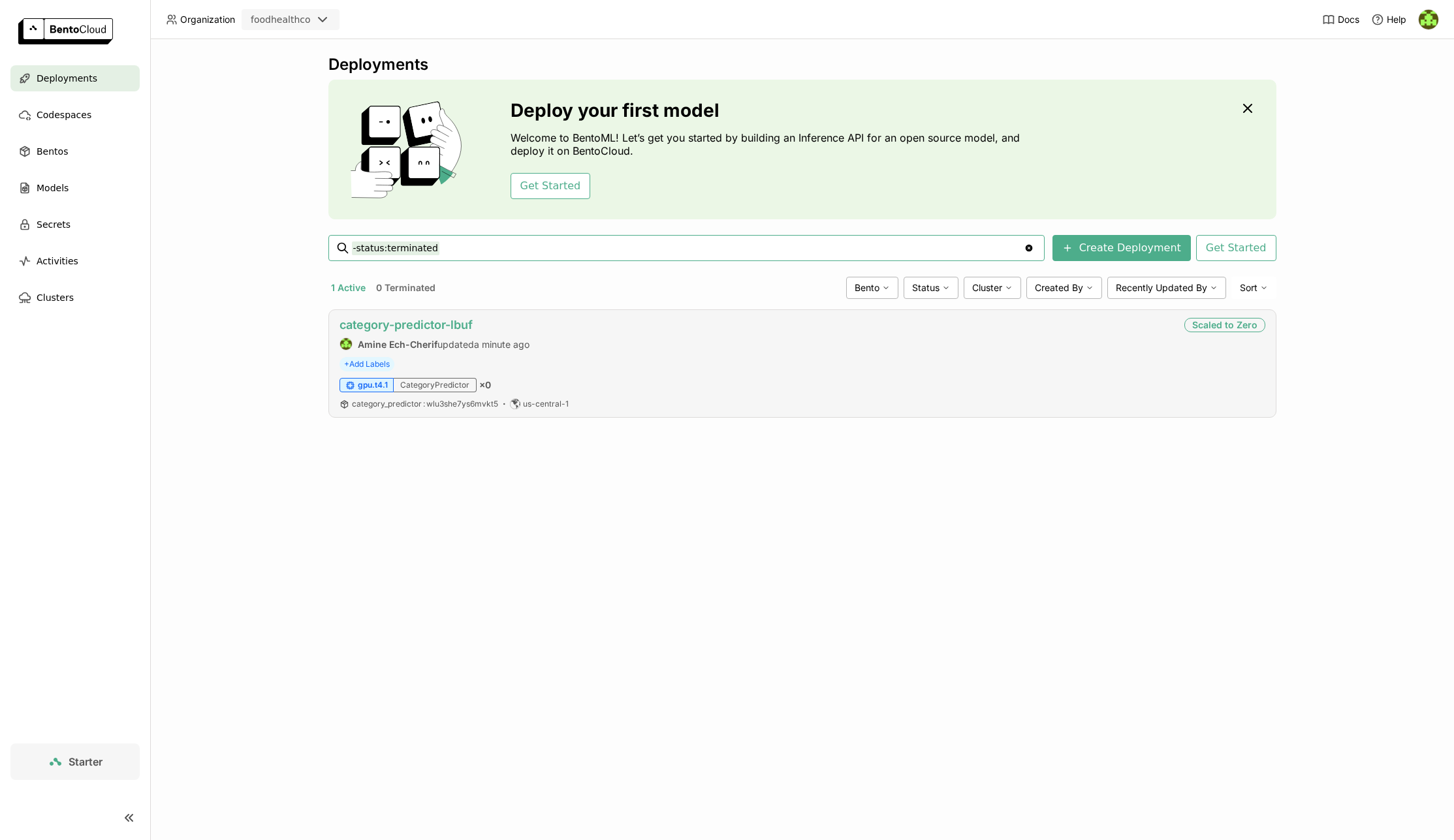
click at [458, 323] on link "category-predictor-lbuf" at bounding box center [406, 324] width 133 height 13
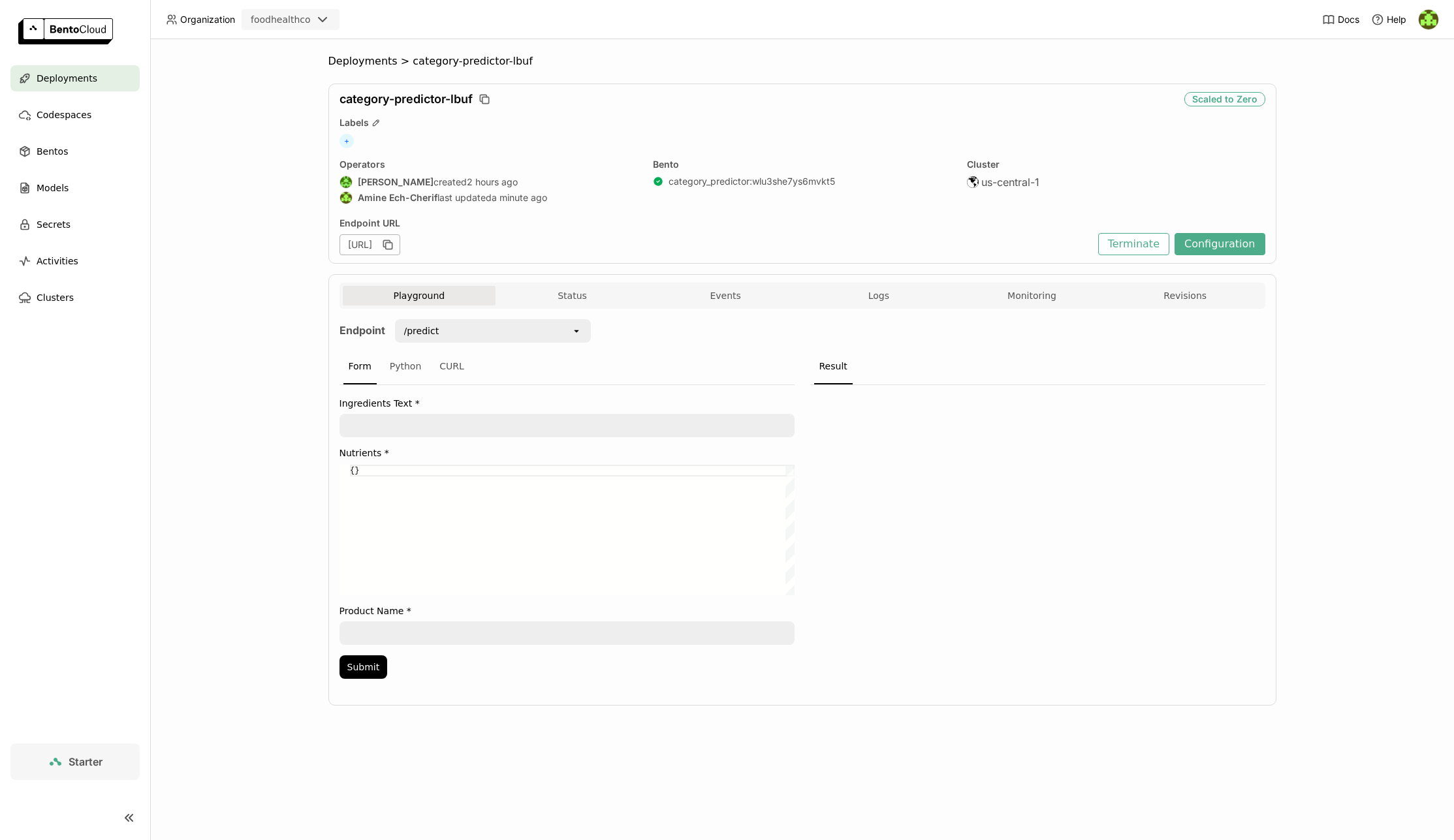
click at [1424, 22] on img at bounding box center [1429, 20] width 20 height 20
click at [1403, 53] on span "Members" at bounding box center [1404, 50] width 38 height 12
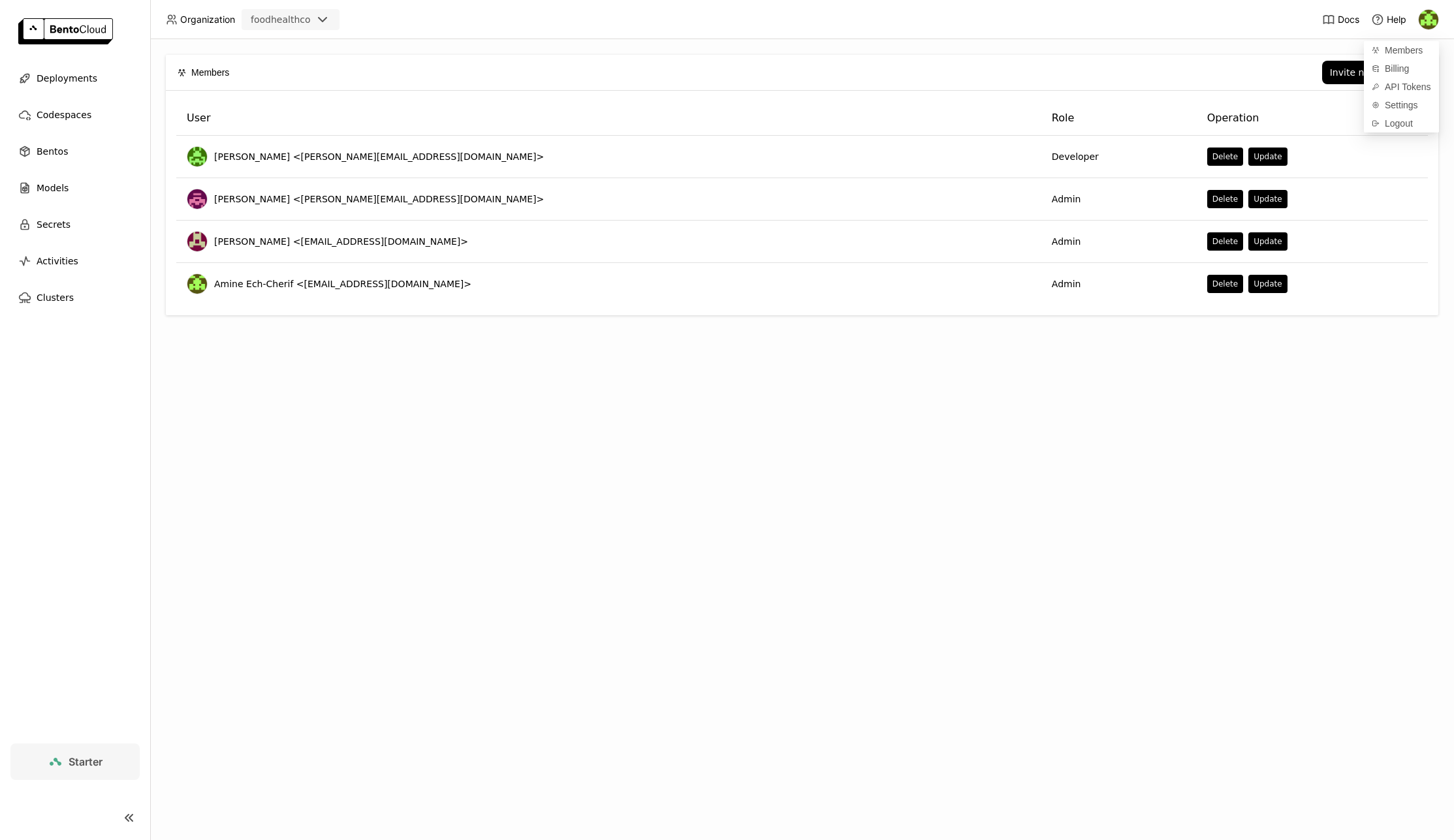
click at [1243, 35] on header "Organization foodhealthco Docs Help" at bounding box center [727, 20] width 1454 height 39
click at [1378, 74] on div "Invite new member" at bounding box center [1374, 72] width 89 height 11
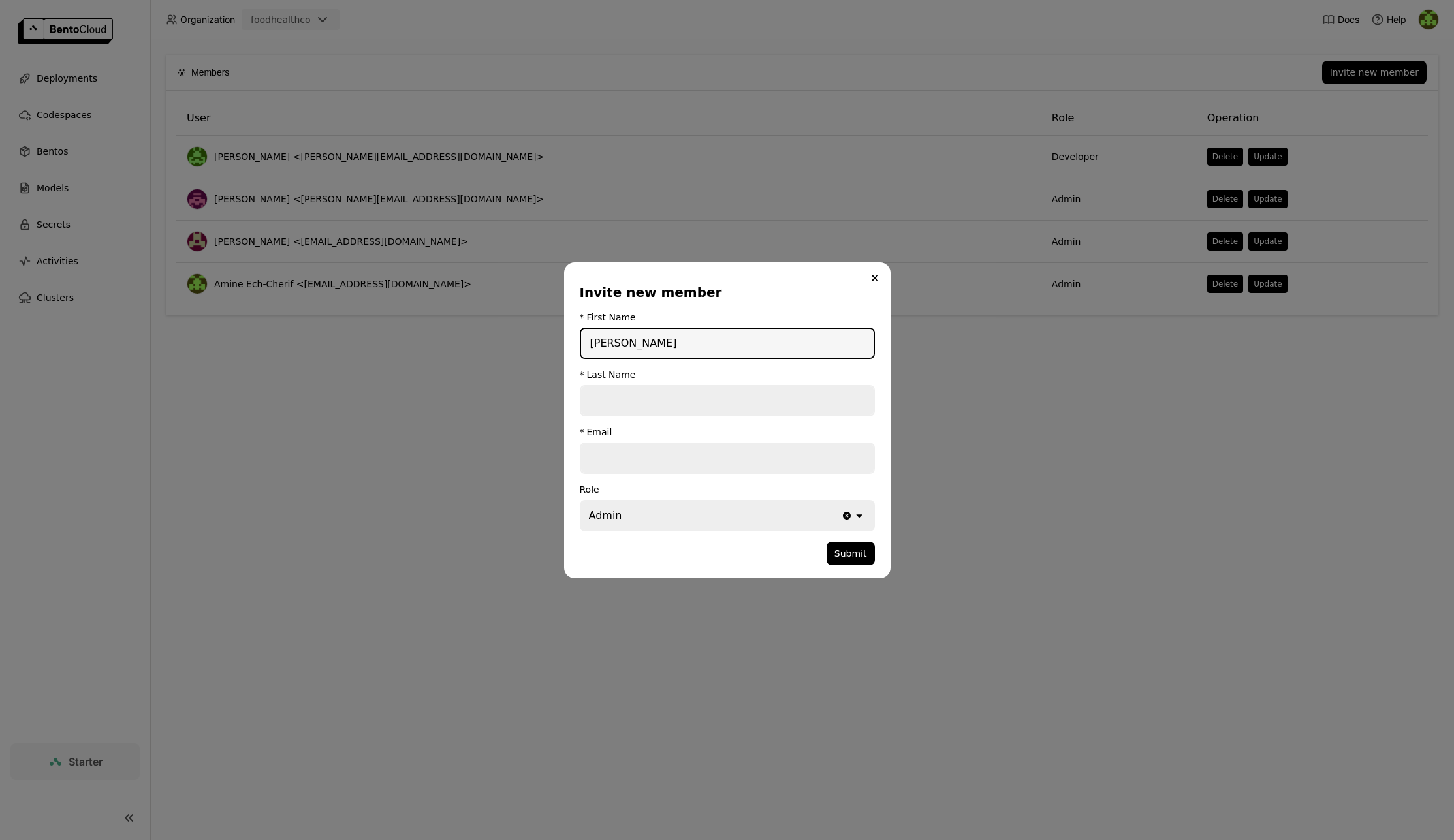
type input "[PERSON_NAME]"
click at [647, 393] on input "dialog" at bounding box center [727, 400] width 292 height 29
type input "[PERSON_NAME]"
click at [653, 452] on input "dialog" at bounding box center [727, 458] width 292 height 29
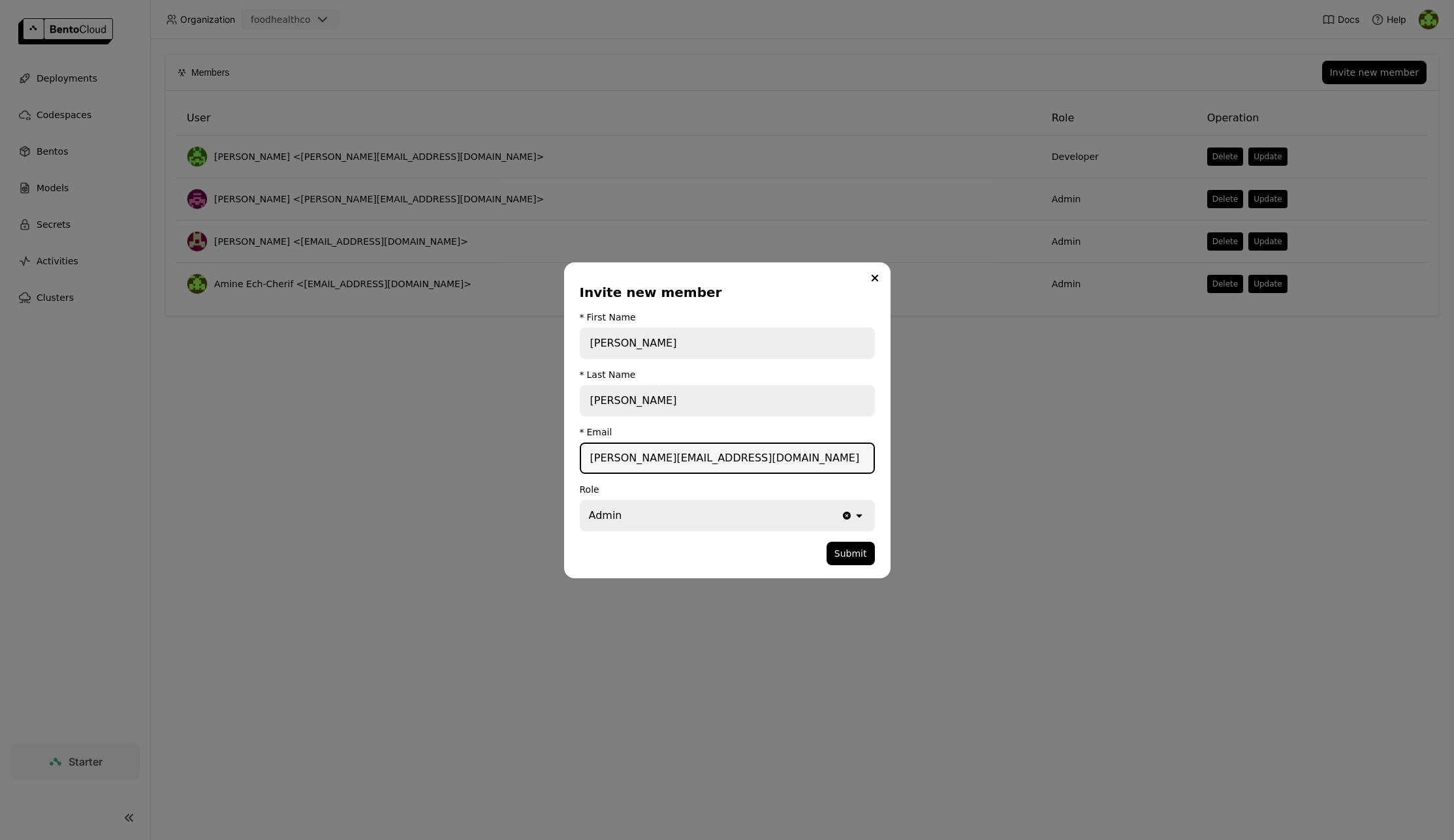
type input "[PERSON_NAME][EMAIL_ADDRESS][DOMAIN_NAME]"
drag, startPoint x: 651, startPoint y: 507, endPoint x: 744, endPoint y: 509, distance: 93.0
click at [650, 507] on div "Admin" at bounding box center [710, 515] width 260 height 29
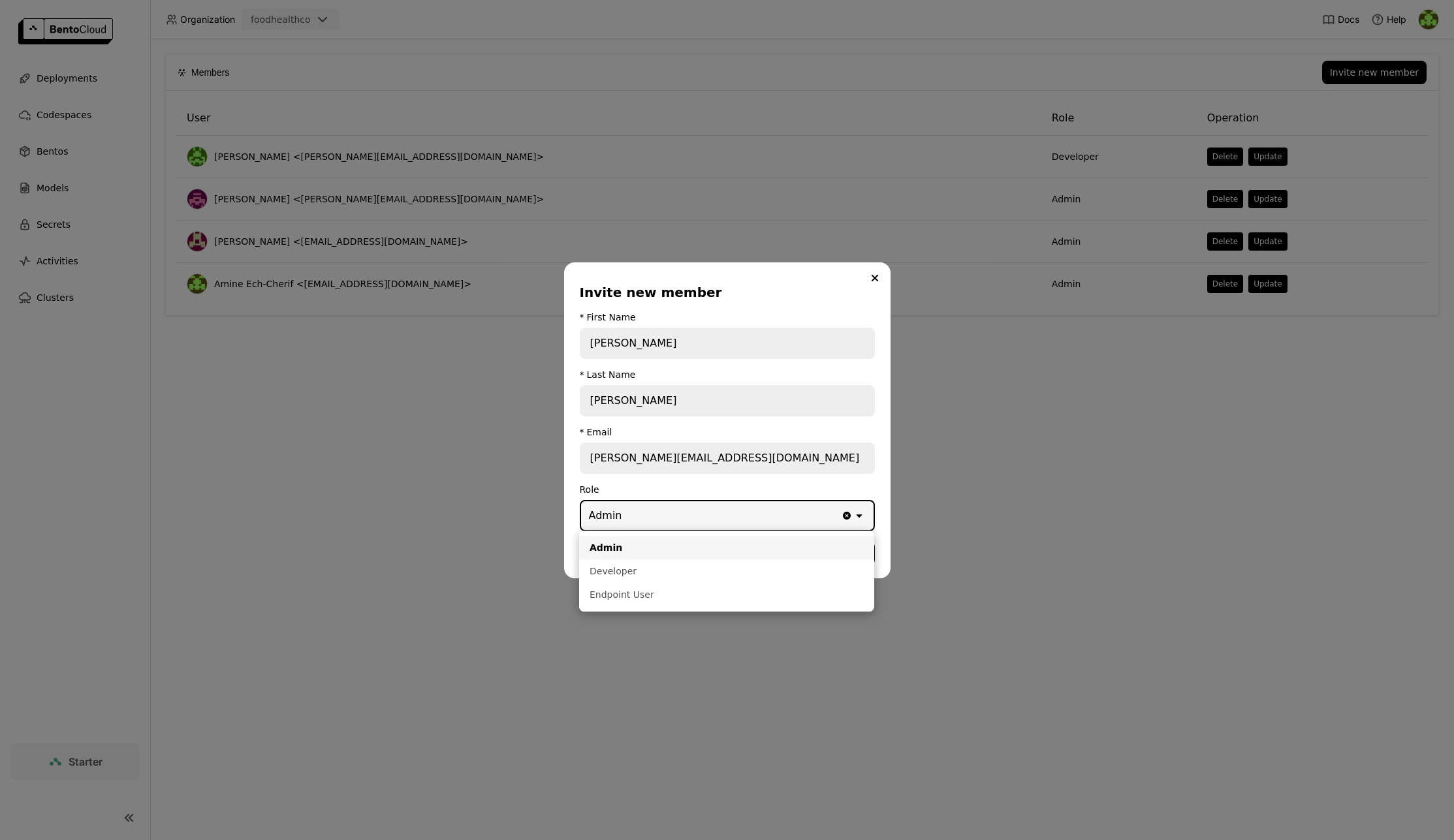
click at [615, 548] on div "Admin" at bounding box center [726, 548] width 274 height 13
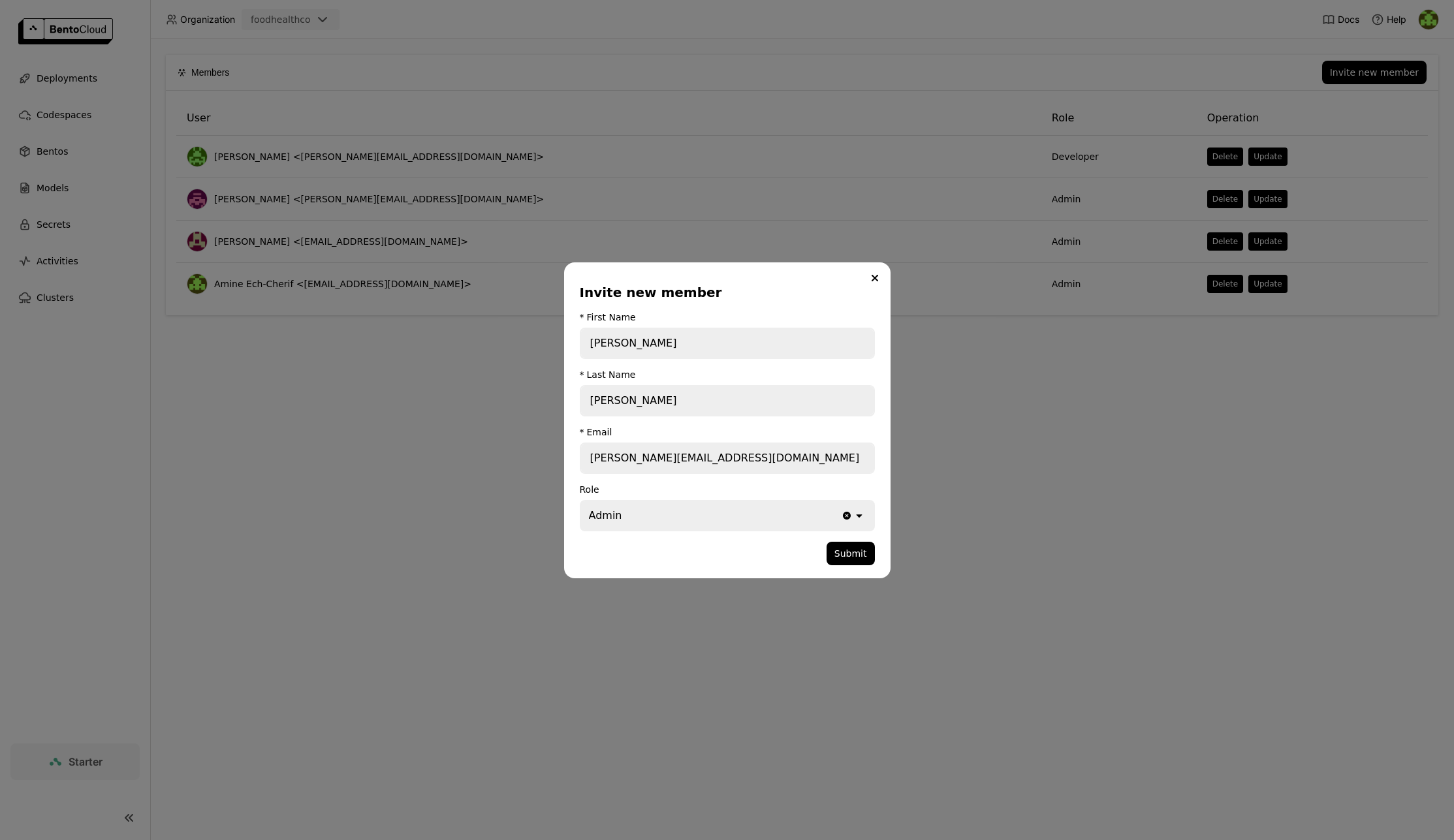
click at [652, 484] on div "Role" at bounding box center [727, 489] width 295 height 11
click at [730, 457] on input "[PERSON_NAME][EMAIL_ADDRESS][DOMAIN_NAME]" at bounding box center [727, 458] width 292 height 29
click at [865, 557] on button "Submit" at bounding box center [851, 553] width 49 height 23
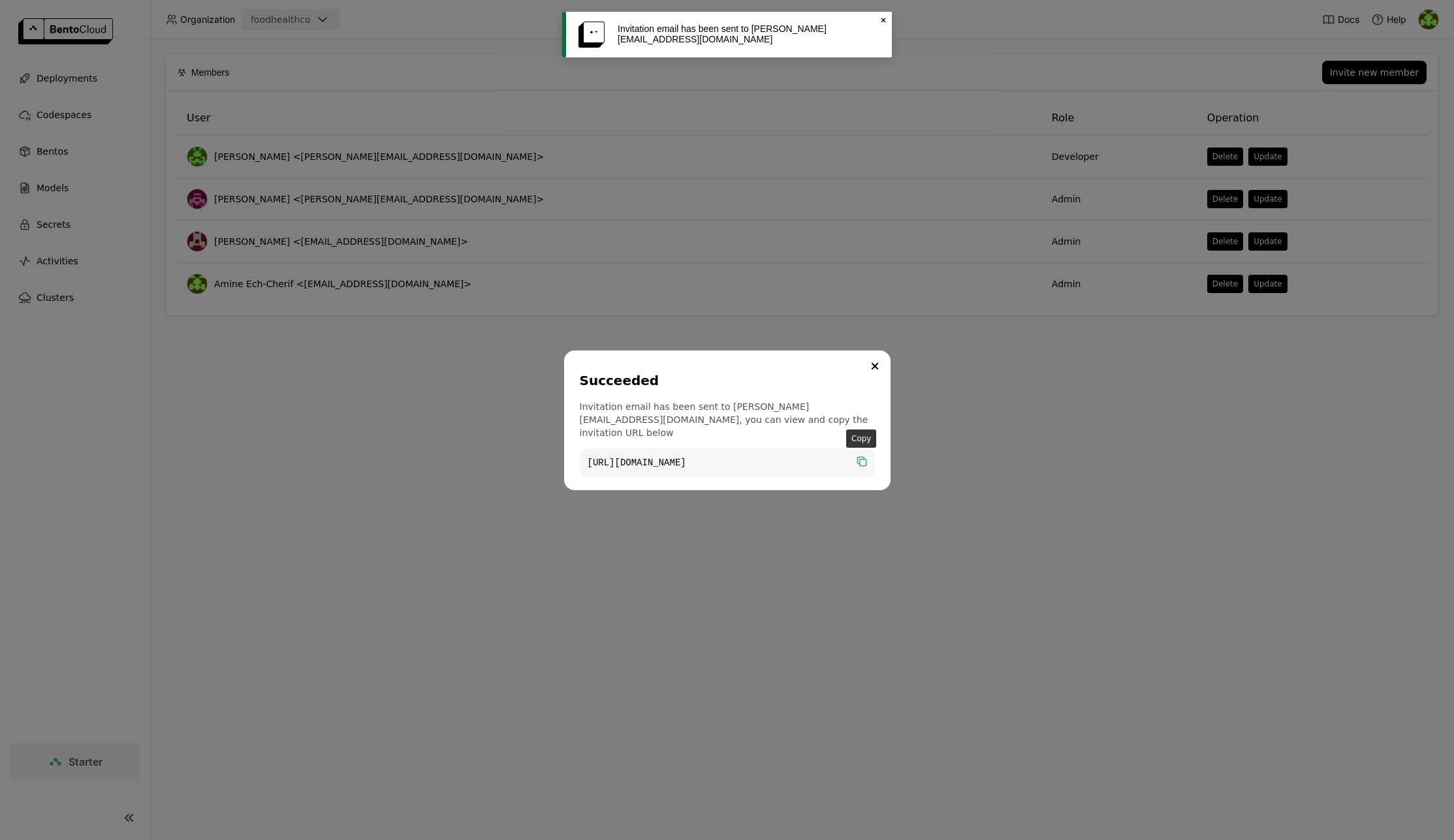
click at [862, 459] on icon "dialog" at bounding box center [861, 462] width 13 height 13
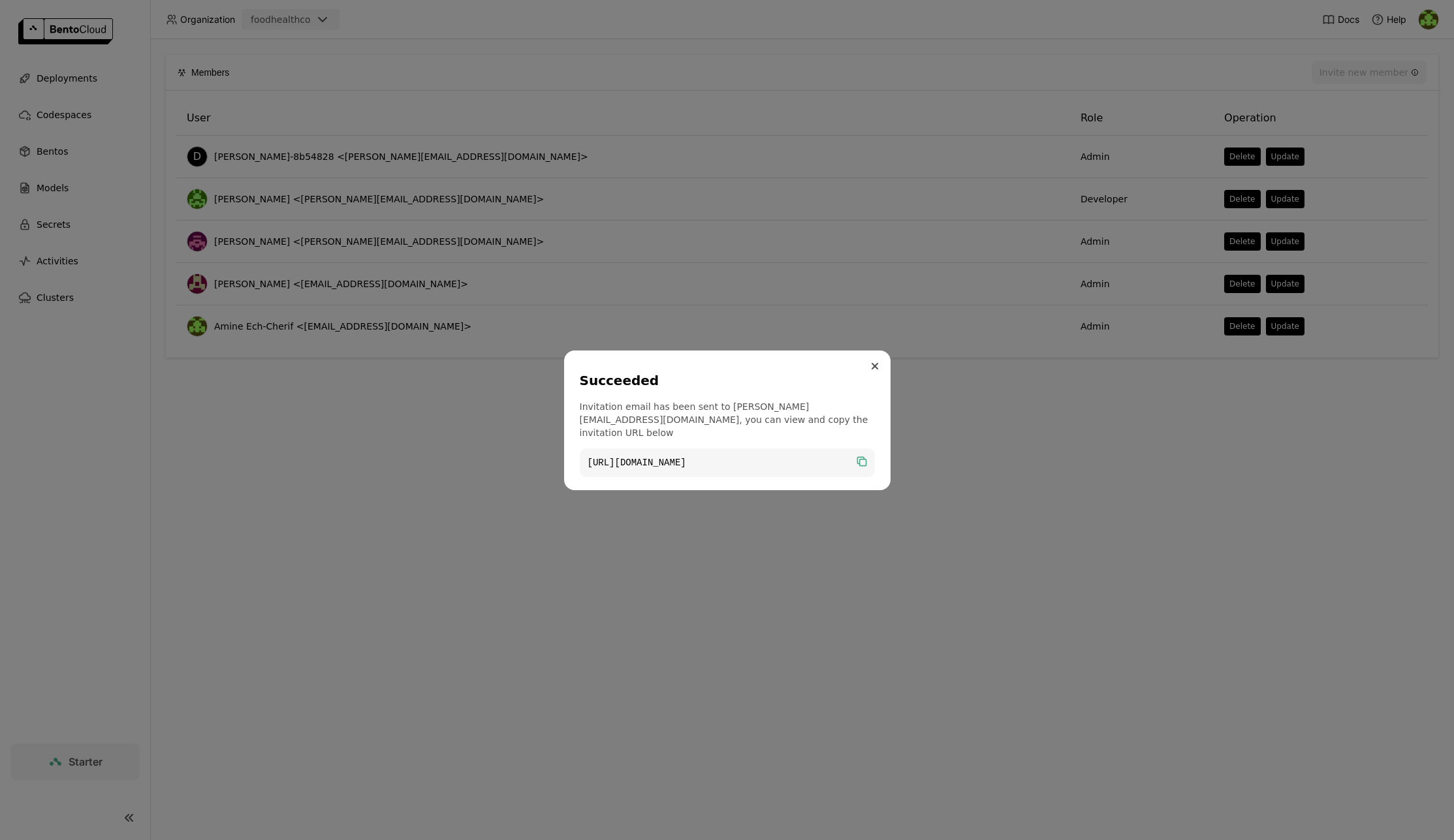
click at [877, 370] on button "Close" at bounding box center [875, 366] width 16 height 16
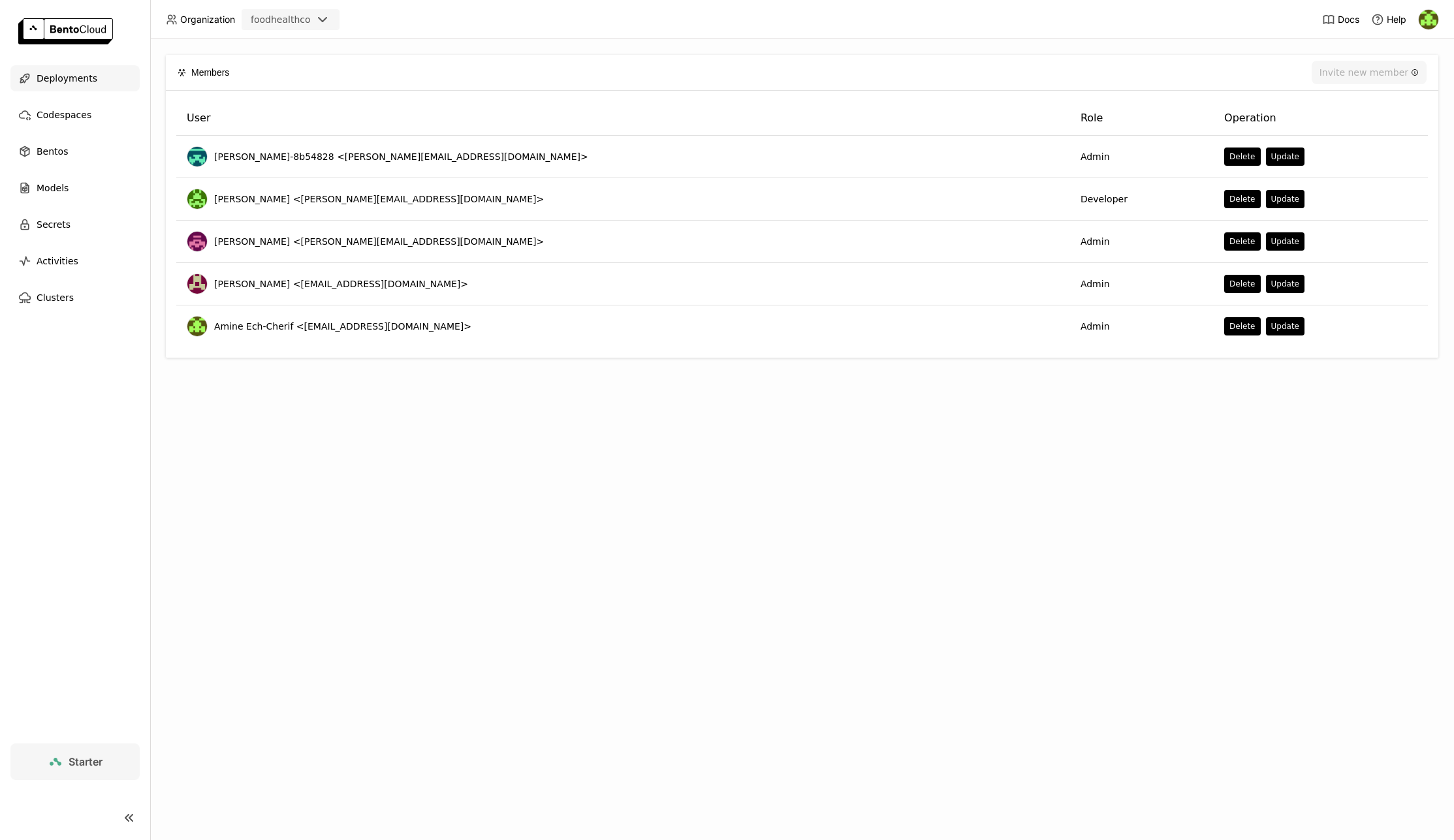
click at [75, 79] on span "Deployments" at bounding box center [67, 78] width 61 height 16
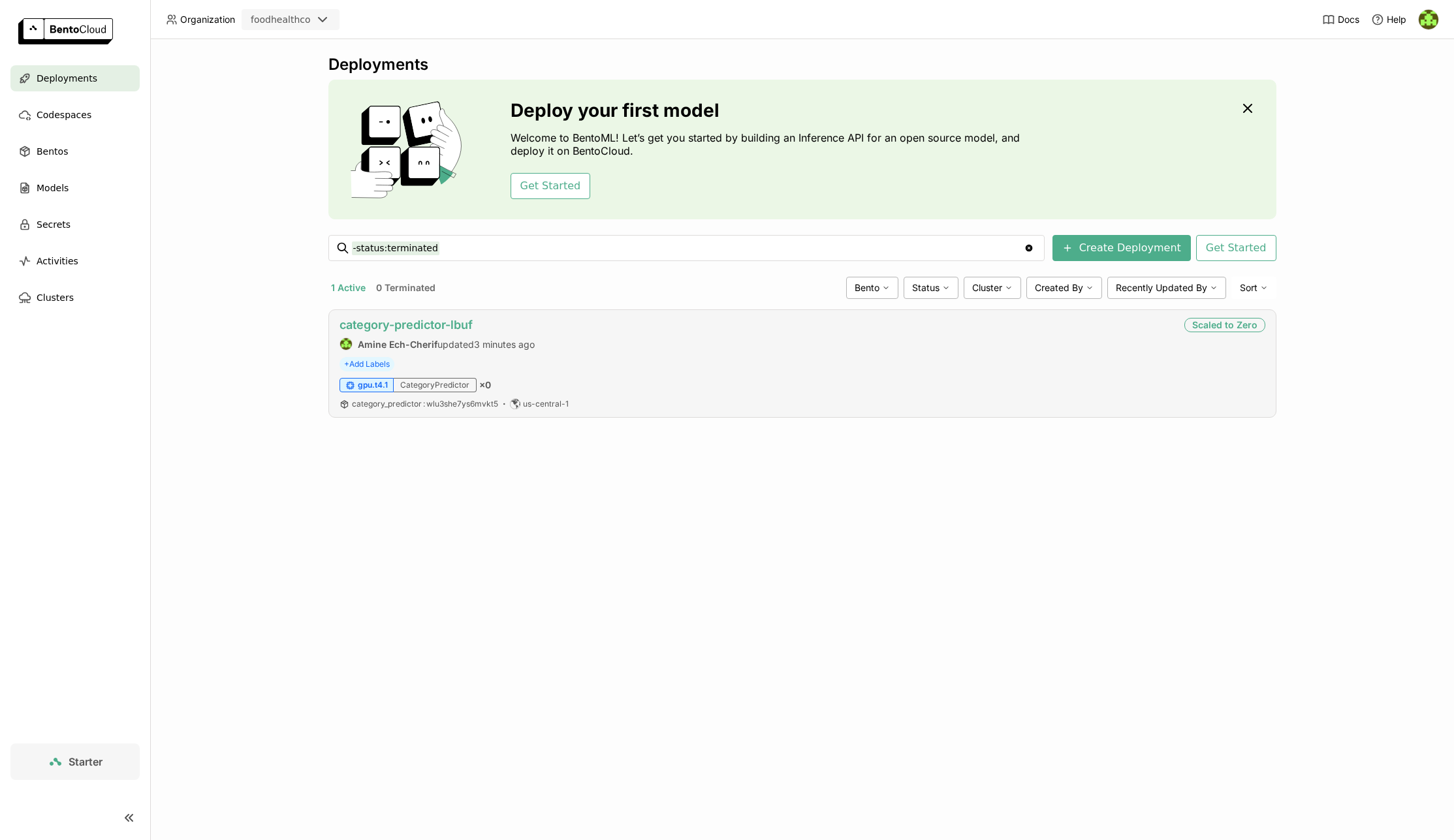
click at [447, 324] on link "category-predictor-lbuf" at bounding box center [406, 324] width 133 height 13
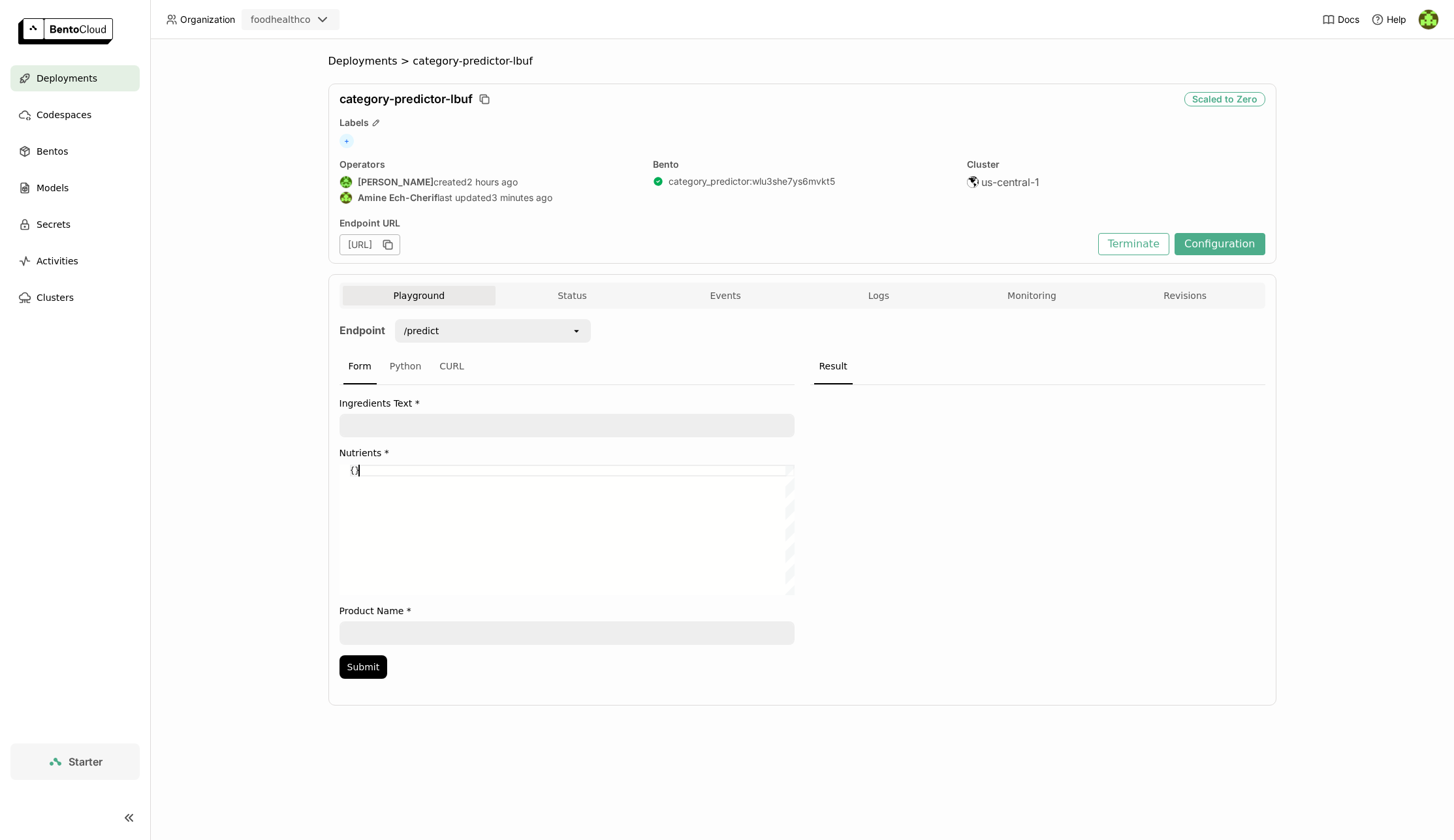
drag, startPoint x: 468, startPoint y: 516, endPoint x: 453, endPoint y: 490, distance: 30.0
click at [468, 516] on div "{}" at bounding box center [572, 529] width 445 height 130
click at [492, 428] on textarea at bounding box center [567, 426] width 452 height 21
paste textarea "Carbonated Water; High Fructose Corn Syrup; Caramel Color; [MEDICAL_DATA] (pres…"
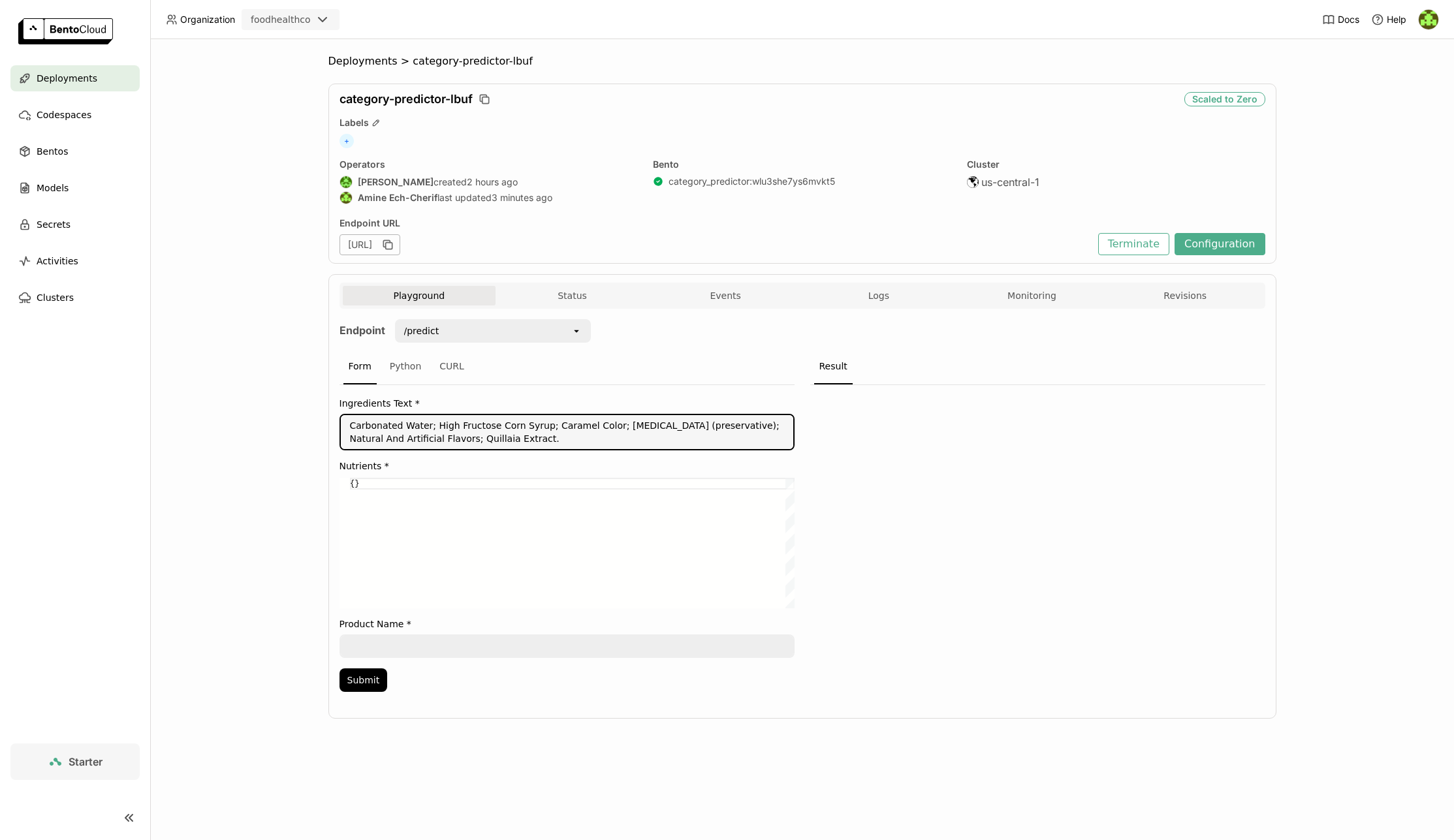
type textarea "Carbonated Water; High Fructose Corn Syrup; Caramel Color; [MEDICAL_DATA] (pres…"
drag, startPoint x: 481, startPoint y: 500, endPoint x: 470, endPoint y: 493, distance: 13.0
click at [481, 500] on div "{}" at bounding box center [572, 543] width 445 height 130
drag, startPoint x: 469, startPoint y: 492, endPoint x: 290, endPoint y: 486, distance: 179.1
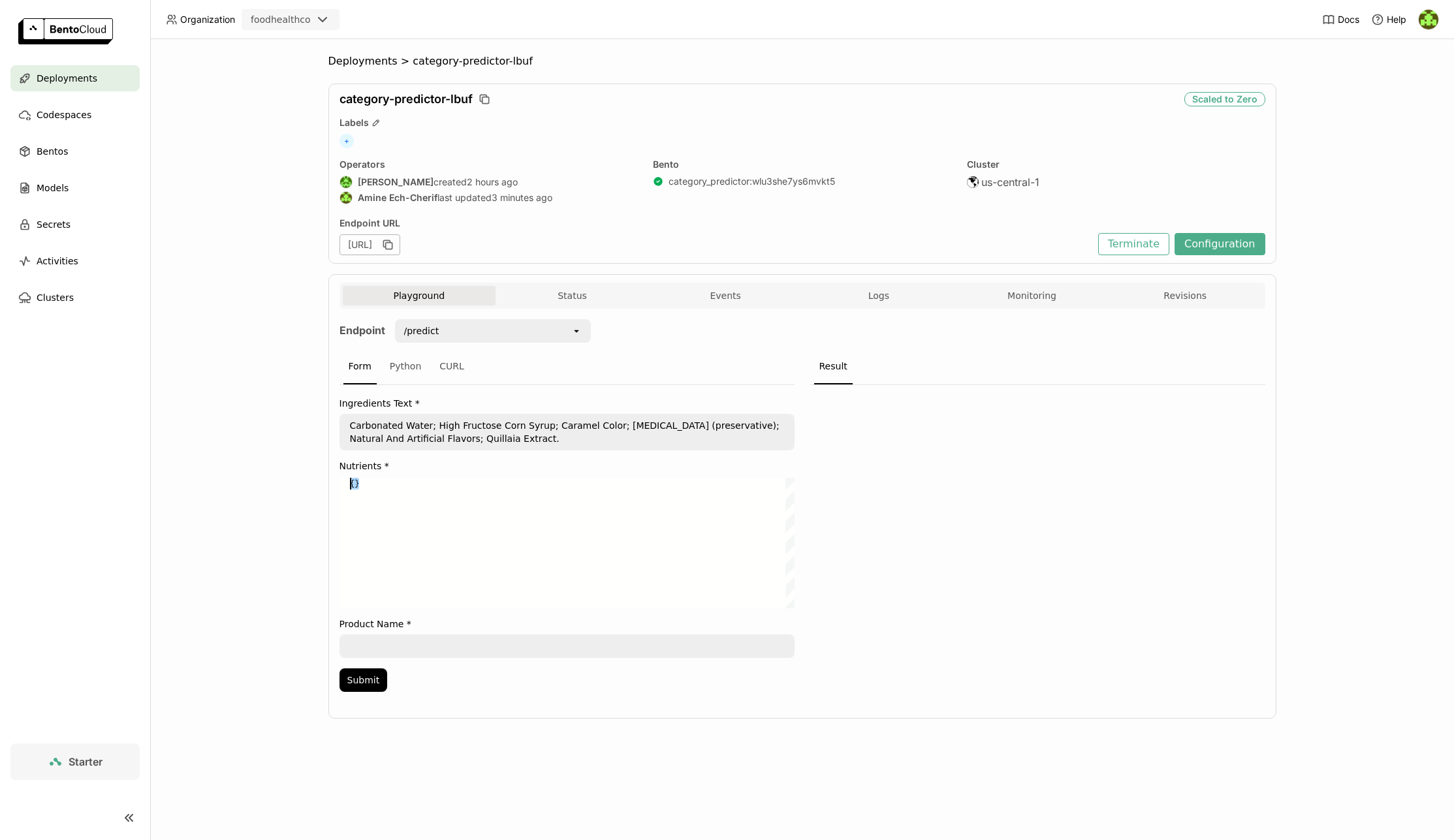
click at [290, 486] on div "Deployments > category-predictor-lbuf category-predictor-lbuf Scaled to Zero La…" at bounding box center [802, 440] width 1304 height 801
paste textarea ""total_sugars": 45.0, "added_sugars": 0.0, "protein": 0.0, "potassium": 0.0 }"
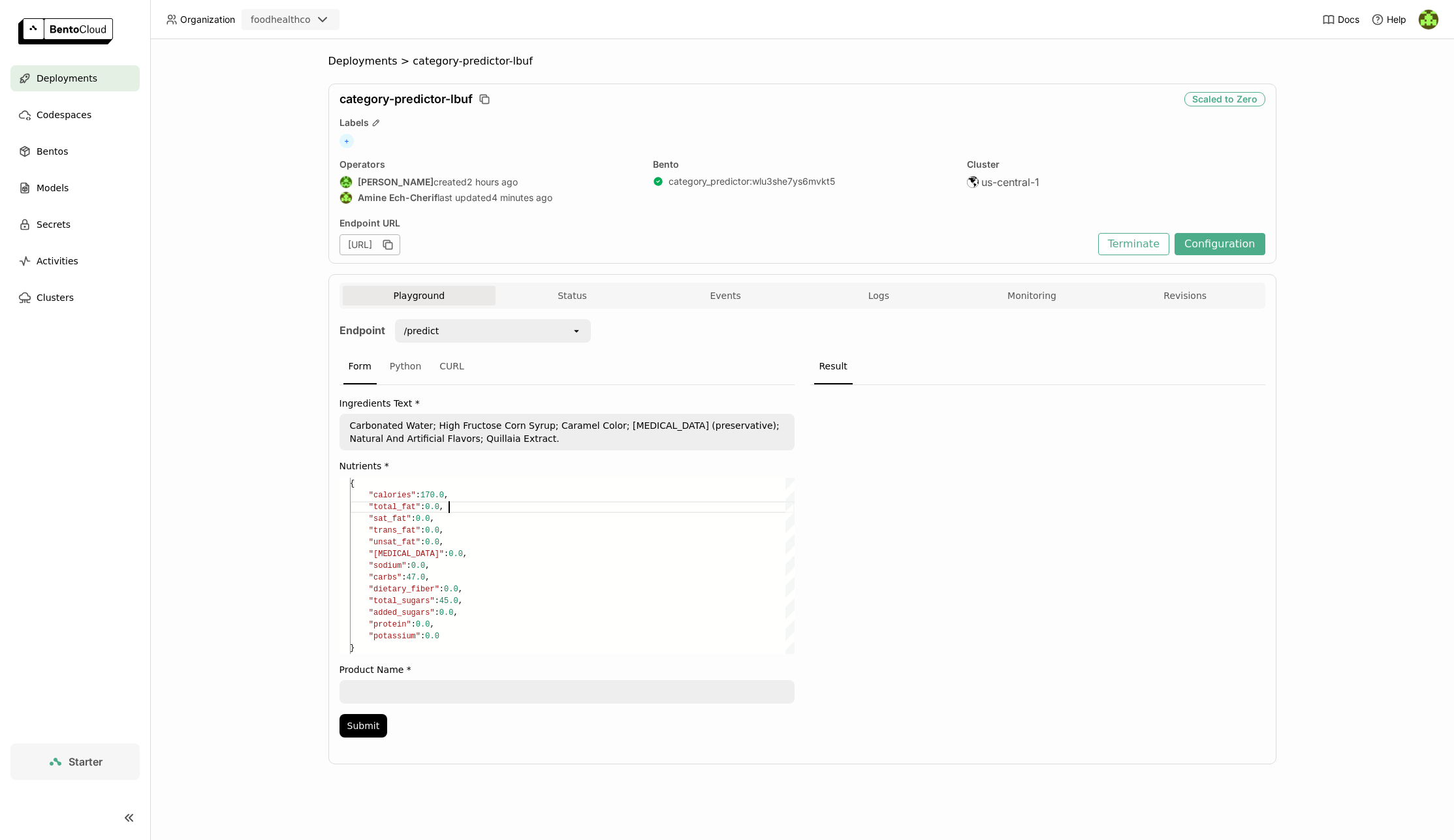
scroll to position [23, 99]
click at [496, 509] on div ""sat_fat" : 0.0 , "trans_fat" : 0.0 , "unsat_fat" : 0.0 , "[MEDICAL_DATA]" : 0.…" at bounding box center [572, 566] width 445 height 176
click at [400, 492] on span ""calories"" at bounding box center [391, 495] width 47 height 9
type textarea ""total_sugars": 45.0, "added_sugars": 0.0, "protein": 0.0, "potassium": 0.0 }"
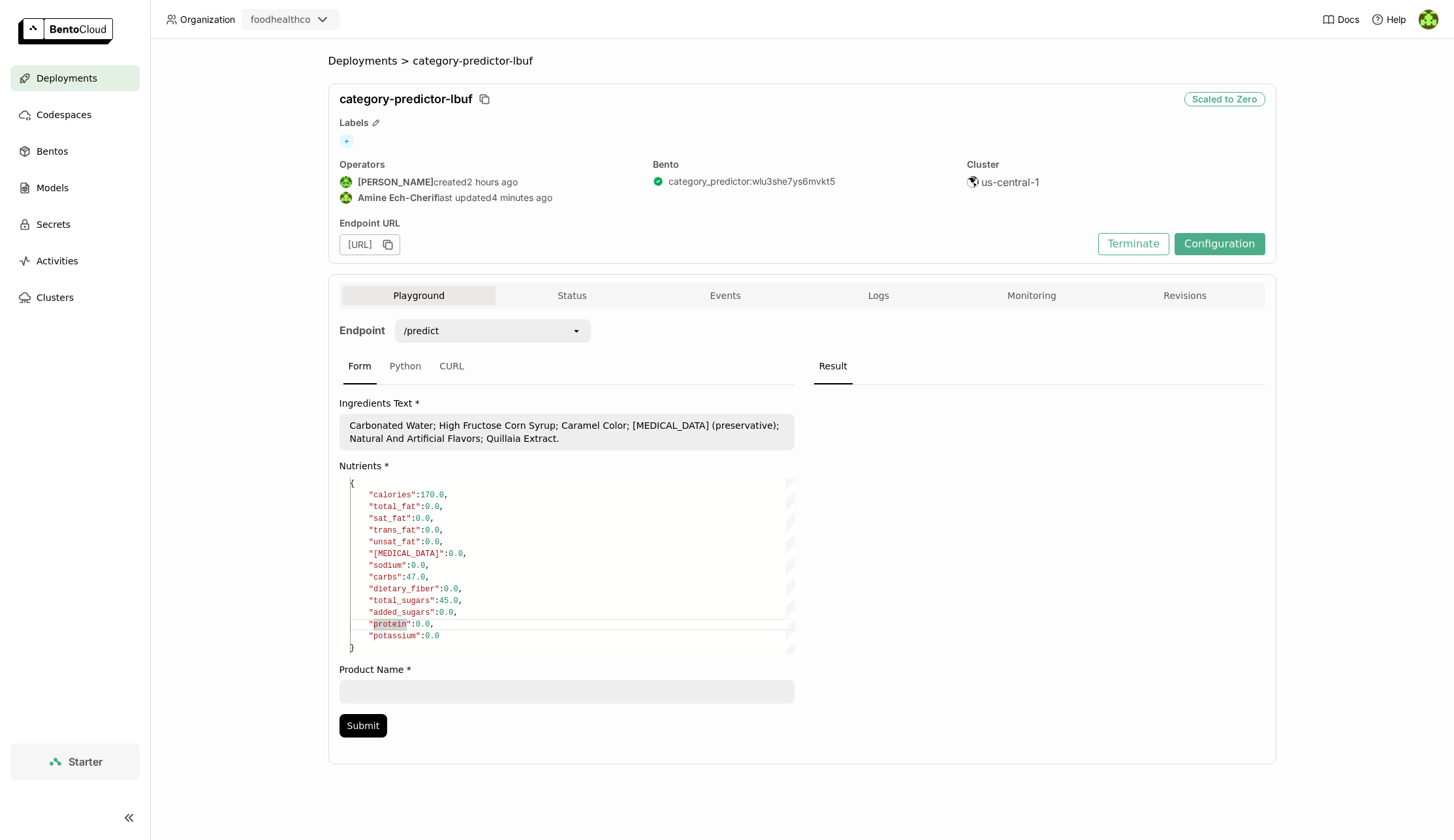
scroll to position [35, 51]
click at [390, 613] on div ""sat_fat" : 0.0 , "trans_fat" : 0.0 , "unsat_fat" : 0.0 , "[MEDICAL_DATA]" : 0.…" at bounding box center [572, 566] width 445 height 176
click at [389, 613] on div ""sat_fat" : 0.0 , "trans_fat" : 0.0 , "unsat_fat" : 0.0 , "[MEDICAL_DATA]" : 0.…" at bounding box center [572, 566] width 445 height 176
click at [448, 691] on textarea at bounding box center [567, 692] width 452 height 21
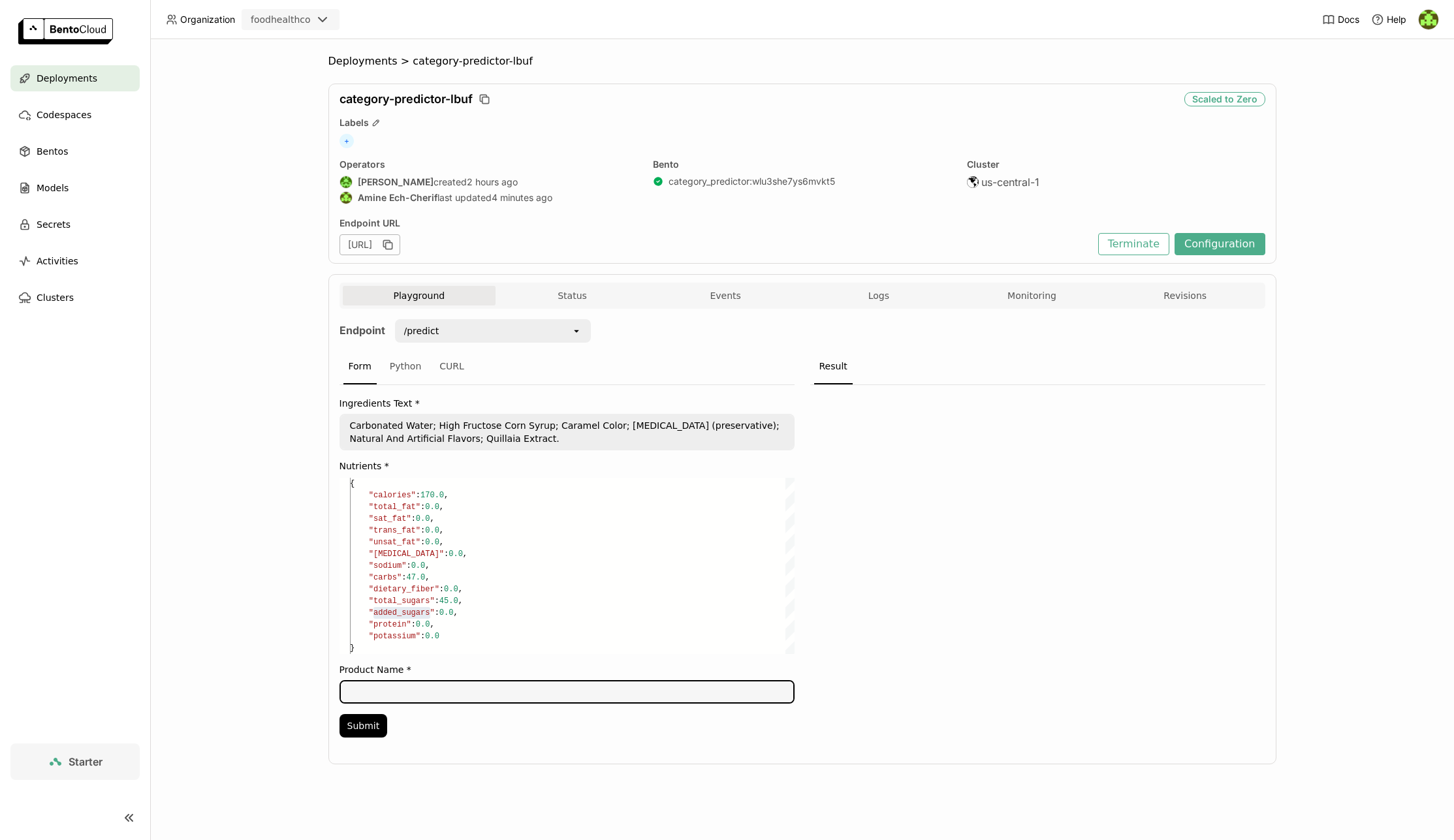
paste textarea "A&W Root Beer 24Pk"
type textarea "A&W Root Beer 24Pk"
drag, startPoint x: 508, startPoint y: 739, endPoint x: 424, endPoint y: 741, distance: 84.0
click at [508, 739] on div "Ingredients Text * Carbonated Water; High Fructose Corn Syrup; Caramel Color; […" at bounding box center [567, 564] width 455 height 360
click at [354, 731] on button "Submit" at bounding box center [364, 725] width 49 height 23
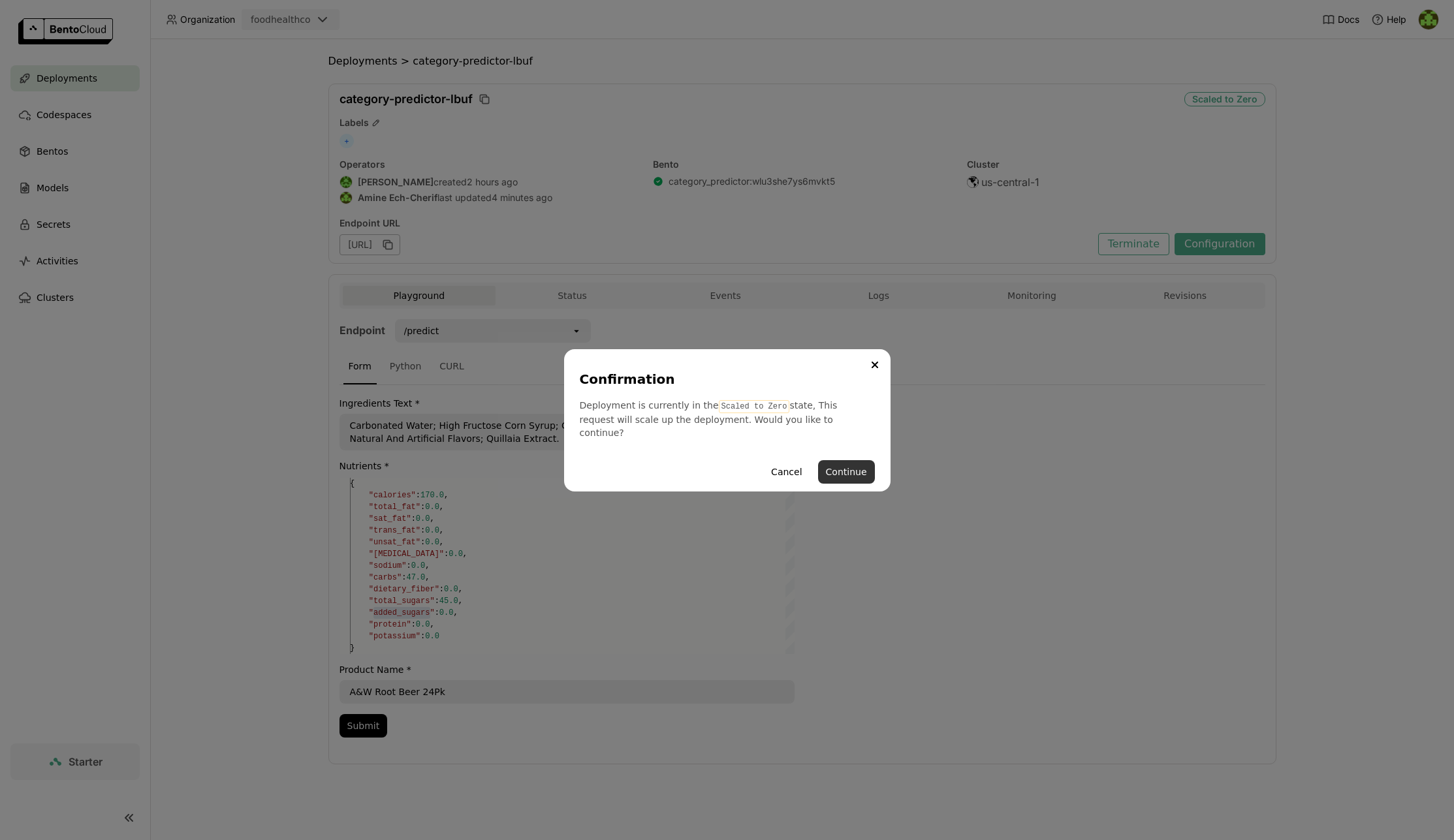
click at [853, 462] on button "Continue" at bounding box center [846, 471] width 57 height 23
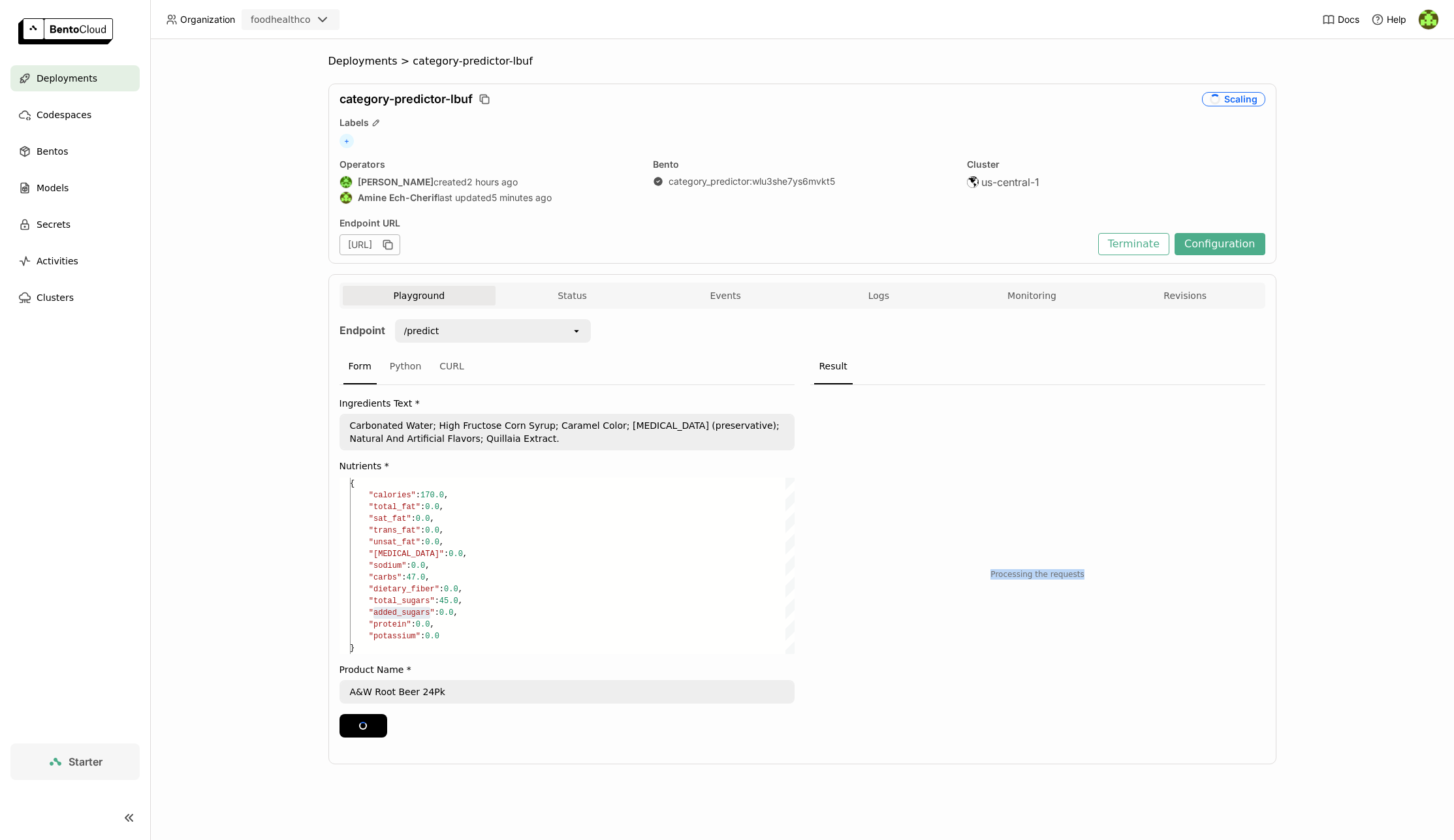
drag, startPoint x: 1085, startPoint y: 576, endPoint x: 949, endPoint y: 572, distance: 136.1
click at [949, 573] on div "Processing the requests" at bounding box center [1037, 574] width 196 height 11
click at [1072, 526] on div "Processing the requests" at bounding box center [1037, 565] width 424 height 345
click at [1338, 285] on div "Deployments > category-predictor-lbuf category-predictor-lbuf Scaling Labels + …" at bounding box center [802, 440] width 1304 height 801
click at [1074, 574] on div "Processing the requests" at bounding box center [1037, 574] width 196 height 11
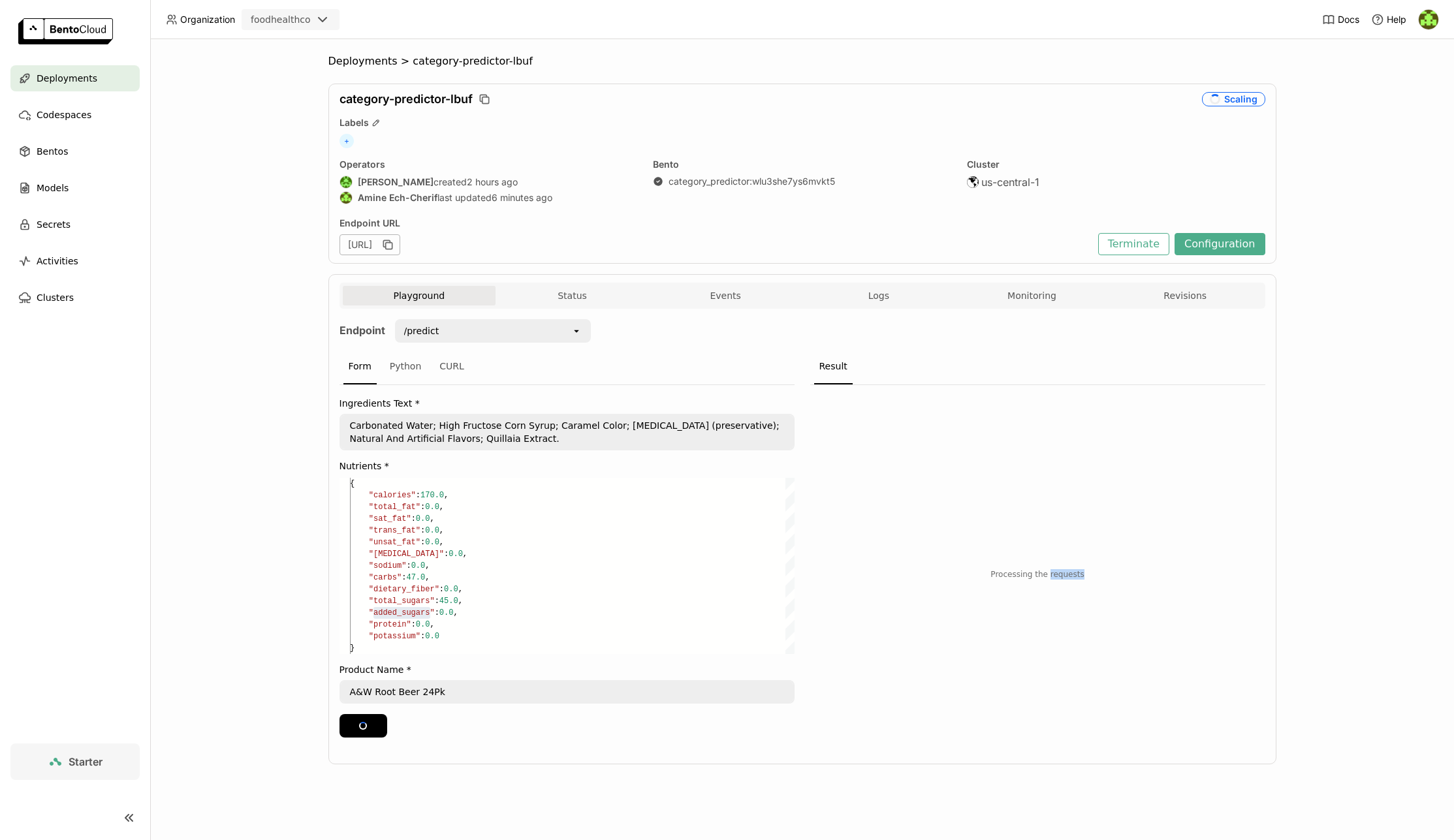
click at [1074, 574] on div "Processing the requests" at bounding box center [1037, 574] width 196 height 11
drag, startPoint x: 1074, startPoint y: 574, endPoint x: 1085, endPoint y: 569, distance: 12.1
click at [1074, 574] on div "Processing the requests" at bounding box center [1037, 574] width 196 height 11
click at [1126, 551] on div "Processing the requests" at bounding box center [1037, 565] width 196 height 29
click at [1029, 576] on div "Processing the requests" at bounding box center [1037, 574] width 196 height 11
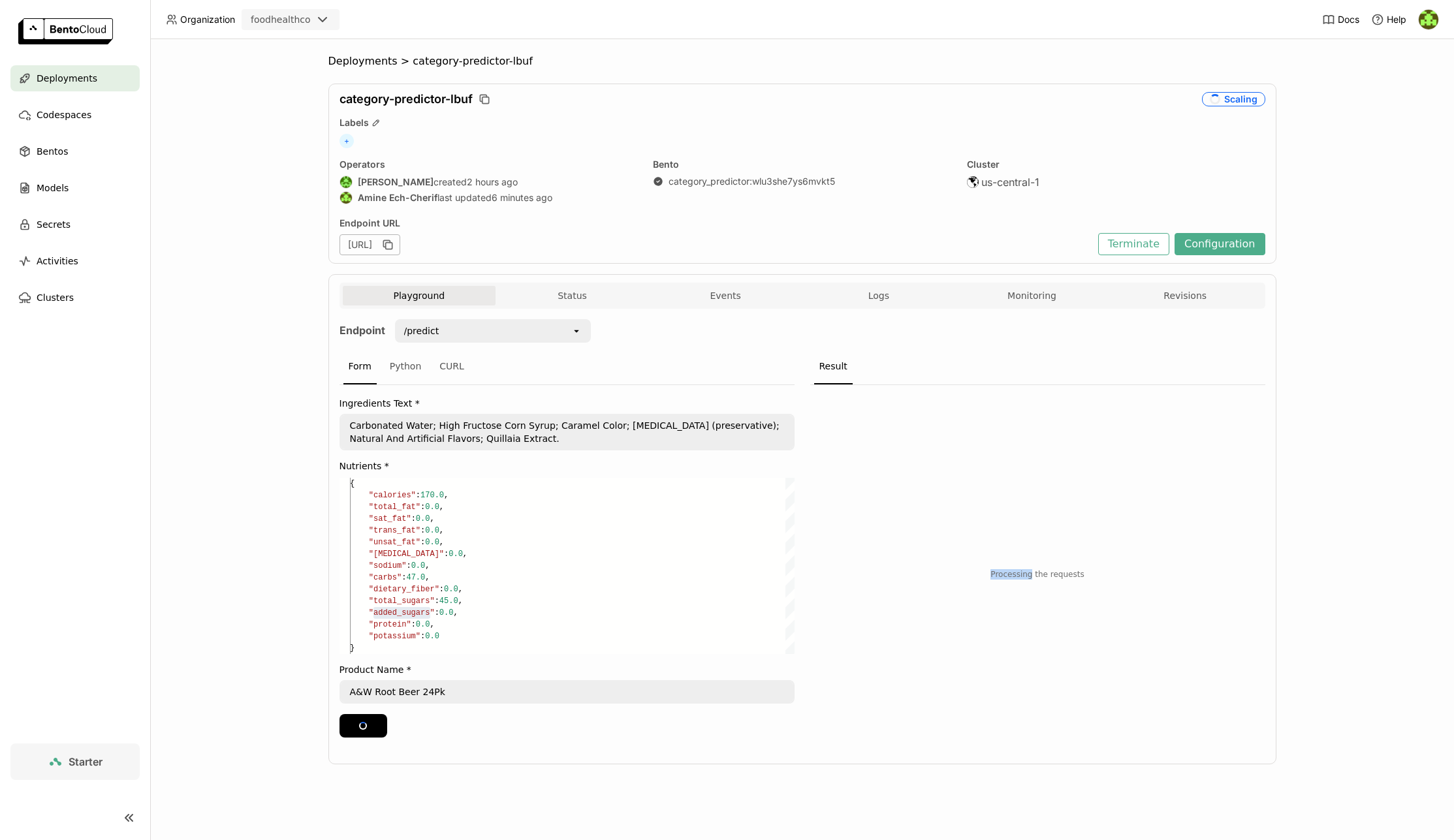
click at [1029, 576] on div "Processing the requests" at bounding box center [1037, 574] width 196 height 11
drag, startPoint x: 944, startPoint y: 412, endPoint x: 921, endPoint y: 413, distance: 23.0
click at [944, 412] on code "Root Beer" at bounding box center [1037, 416] width 424 height 47
click at [861, 419] on code "Root Beer" at bounding box center [1037, 416] width 424 height 47
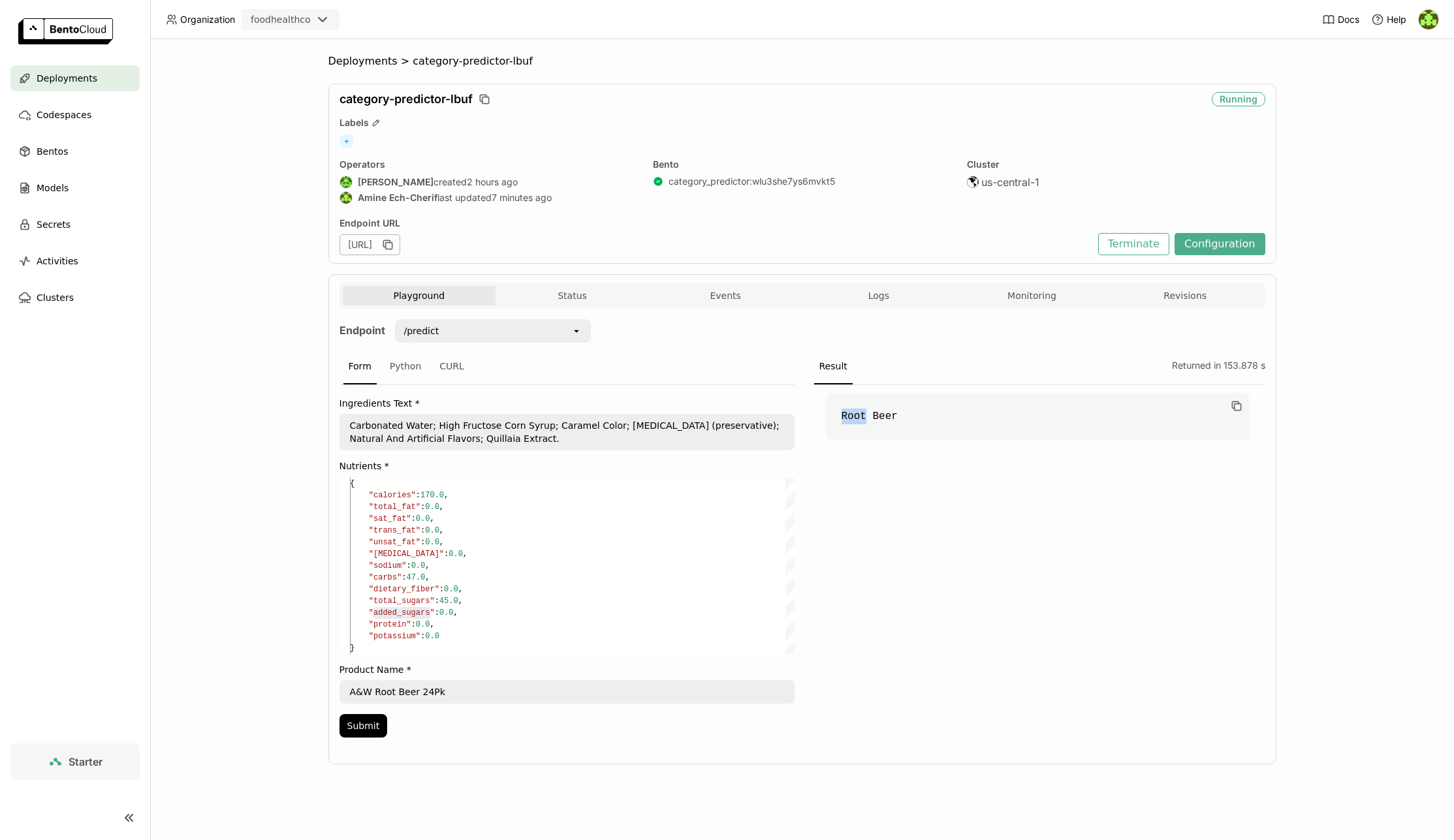
click at [861, 419] on code "Root Beer" at bounding box center [1037, 416] width 424 height 47
click at [904, 416] on code "Root Beer" at bounding box center [1037, 416] width 424 height 47
drag, startPoint x: 904, startPoint y: 419, endPoint x: 849, endPoint y: 415, distance: 55.1
click at [849, 415] on code "Root Beer" at bounding box center [1037, 416] width 424 height 47
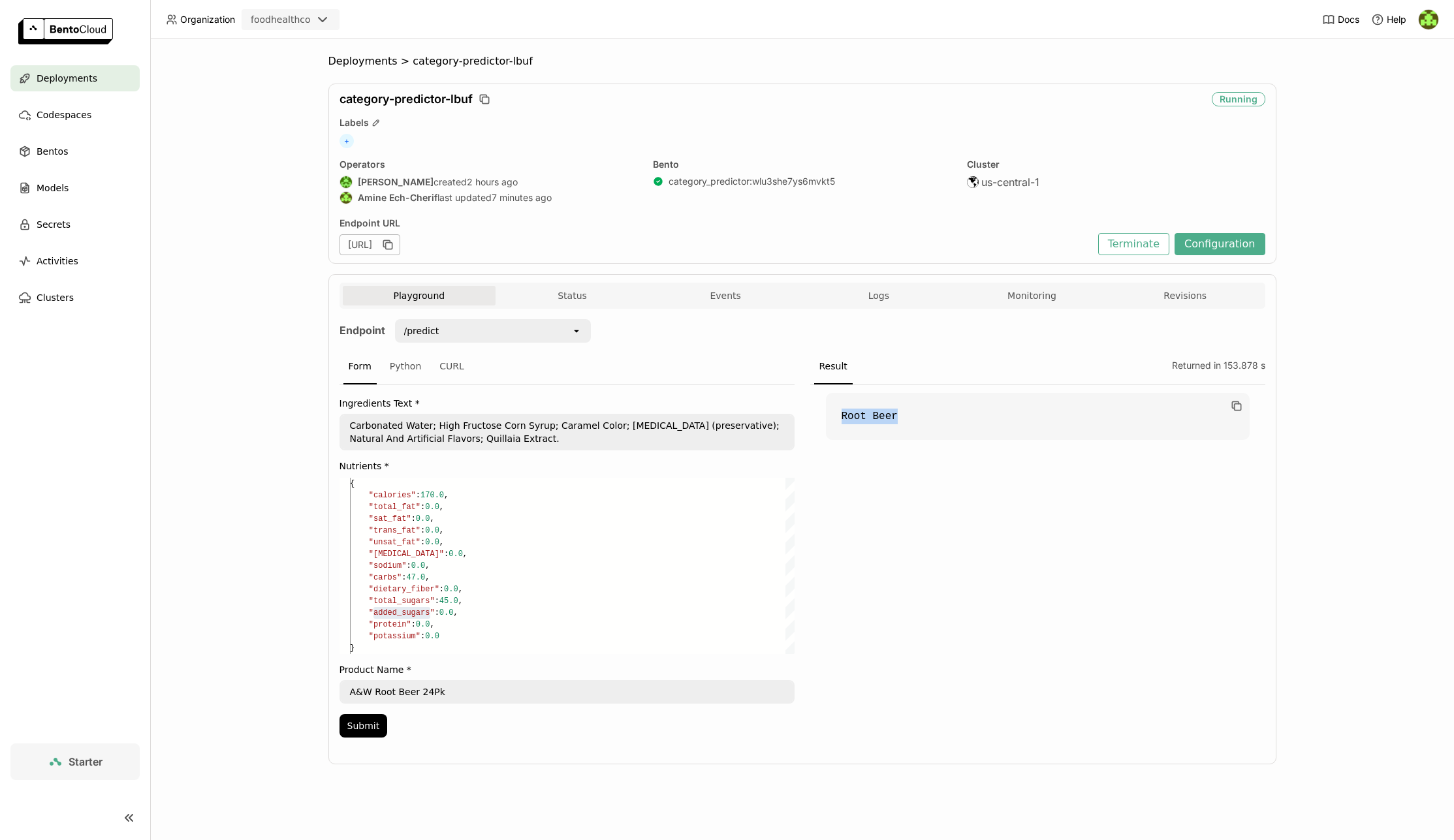
click at [937, 412] on code "Root Beer" at bounding box center [1037, 416] width 424 height 47
click at [365, 729] on button "Submit" at bounding box center [364, 725] width 49 height 23
click at [370, 726] on button "Submit" at bounding box center [364, 725] width 49 height 23
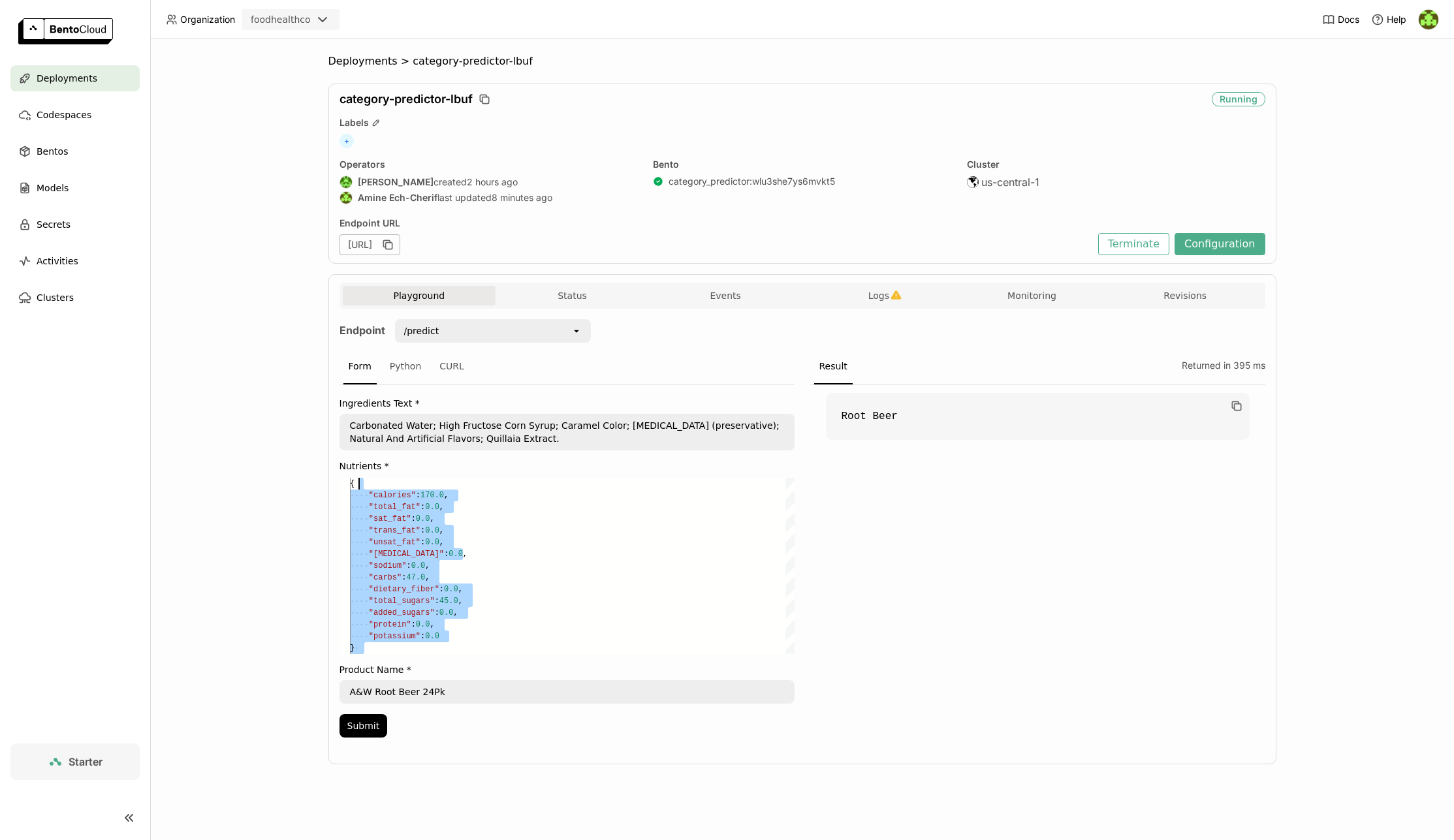
scroll to position [0, 9]
drag, startPoint x: 452, startPoint y: 646, endPoint x: 472, endPoint y: 525, distance: 122.6
click at [369, 480] on div ""sat_fat" : 0.0 , "trans_fat" : 0.0 , "unsat_fat" : 0.0 , "[MEDICAL_DATA]" : 0.…" at bounding box center [572, 566] width 445 height 176
type textarea "{ "calories": 170.0, "total_fat": 0.0, "sat_fat": 0.0, "trans_fat": 0.0, "unsat…"
click at [481, 529] on div ""sat_fat" : 0.0 , "trans_fat" : 0.0 , "unsat_fat" : 0.0 , "[MEDICAL_DATA]" : 0.…" at bounding box center [572, 566] width 445 height 176
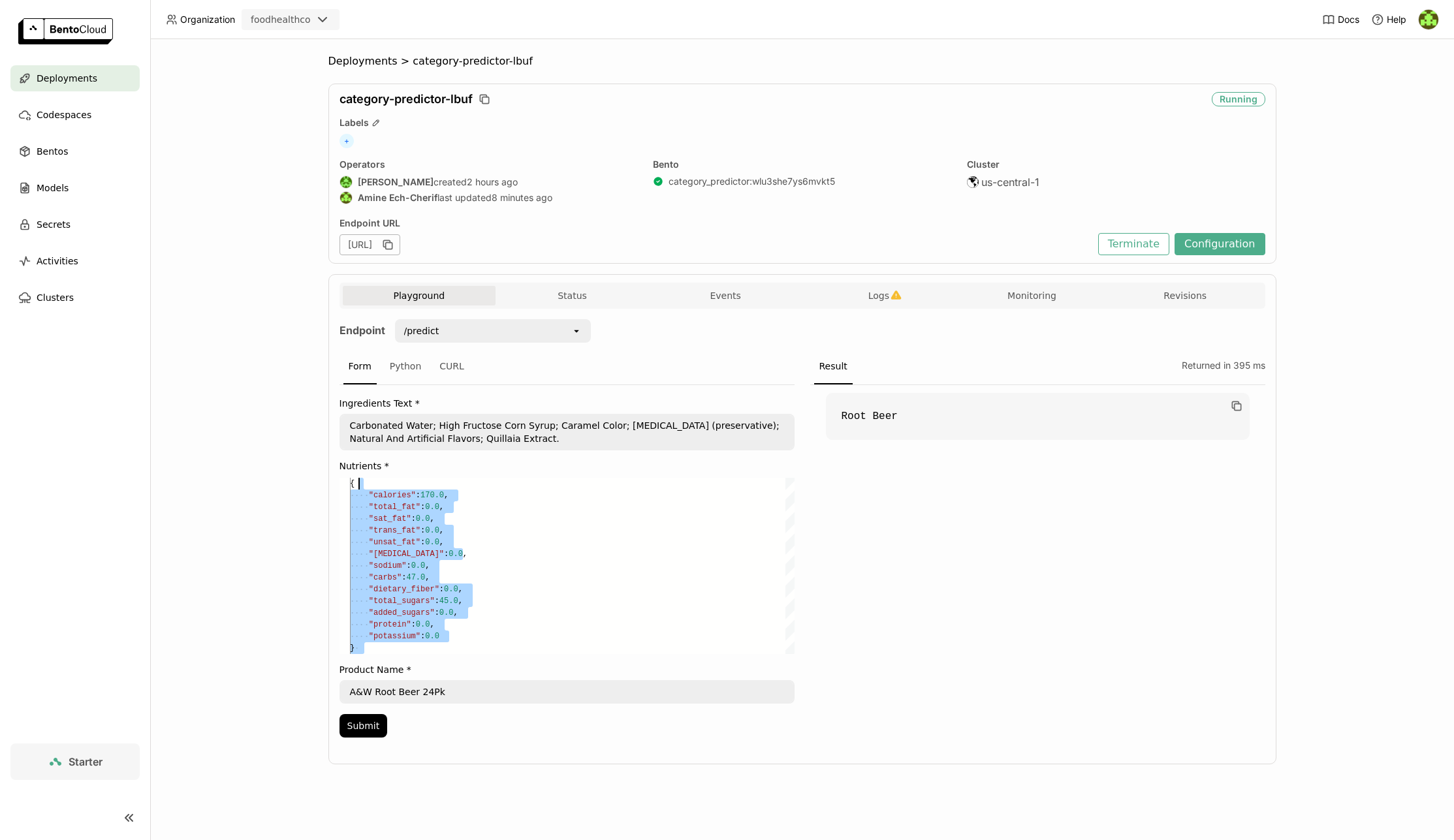
scroll to position [47, 99]
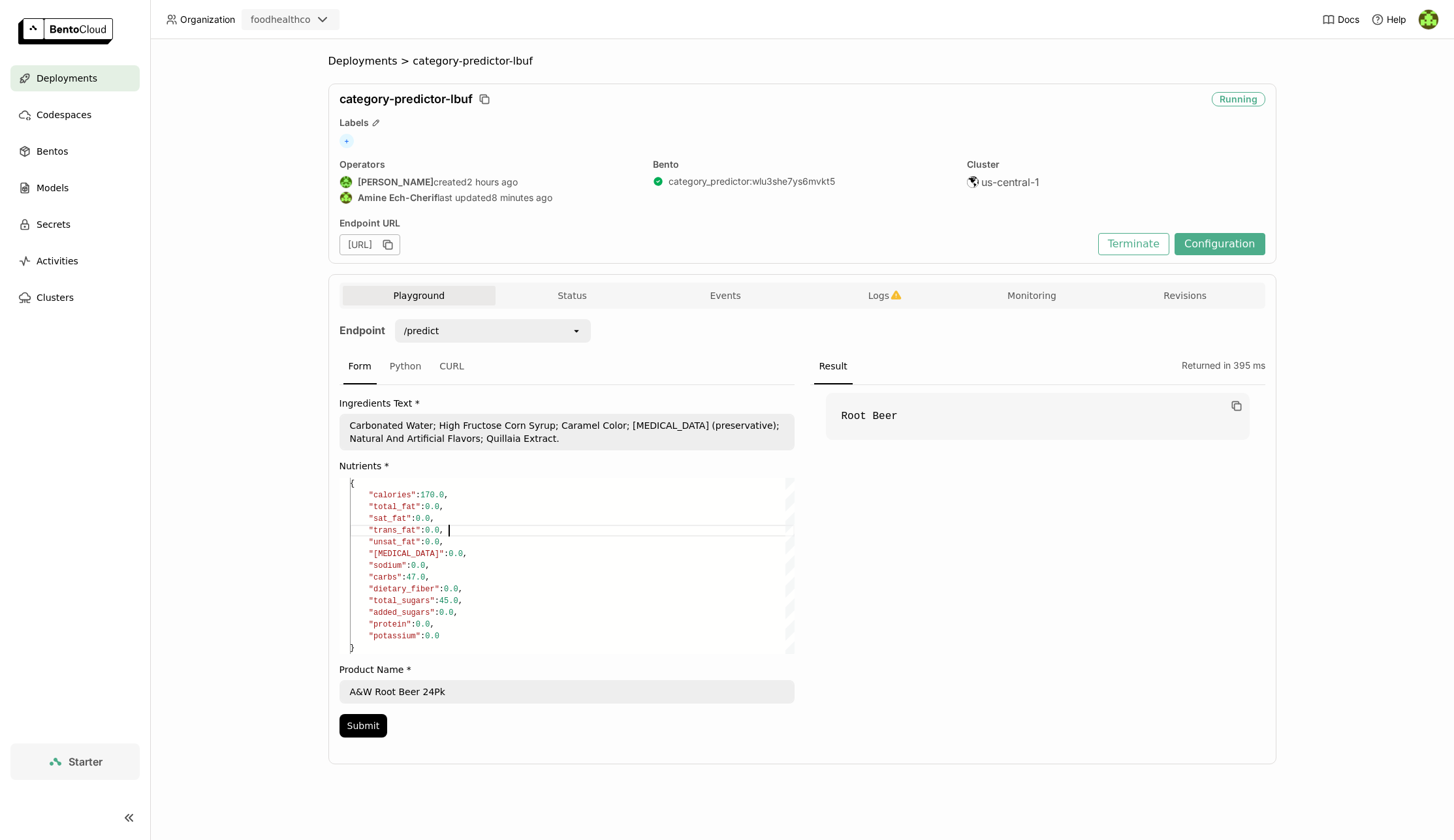
click at [370, 248] on div "[URL]" at bounding box center [370, 245] width 61 height 21
click at [400, 244] on div "[URL]" at bounding box center [370, 245] width 61 height 21
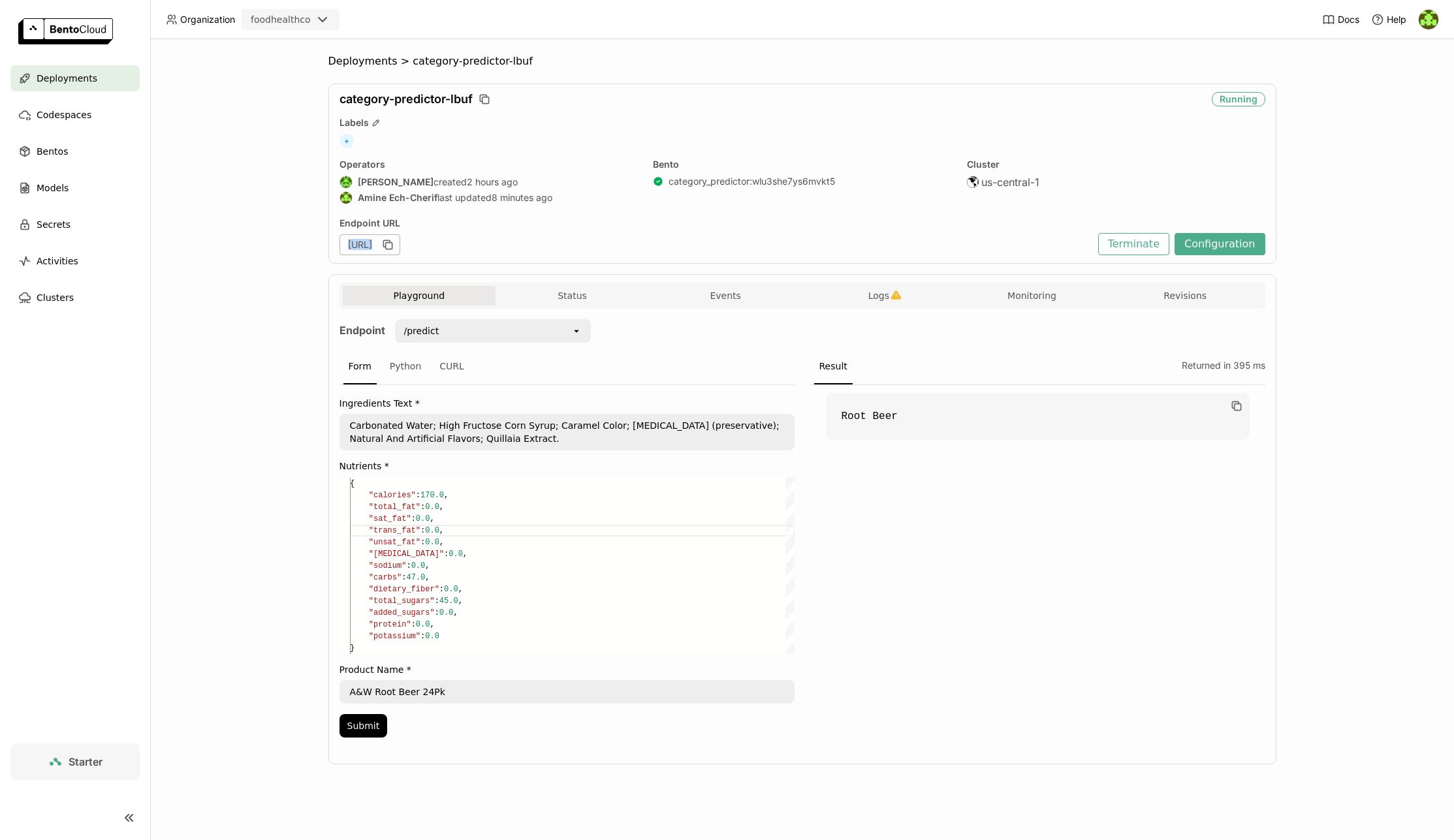
click at [400, 244] on div "[URL]" at bounding box center [370, 245] width 61 height 21
click at [402, 368] on div "Python" at bounding box center [406, 367] width 42 height 35
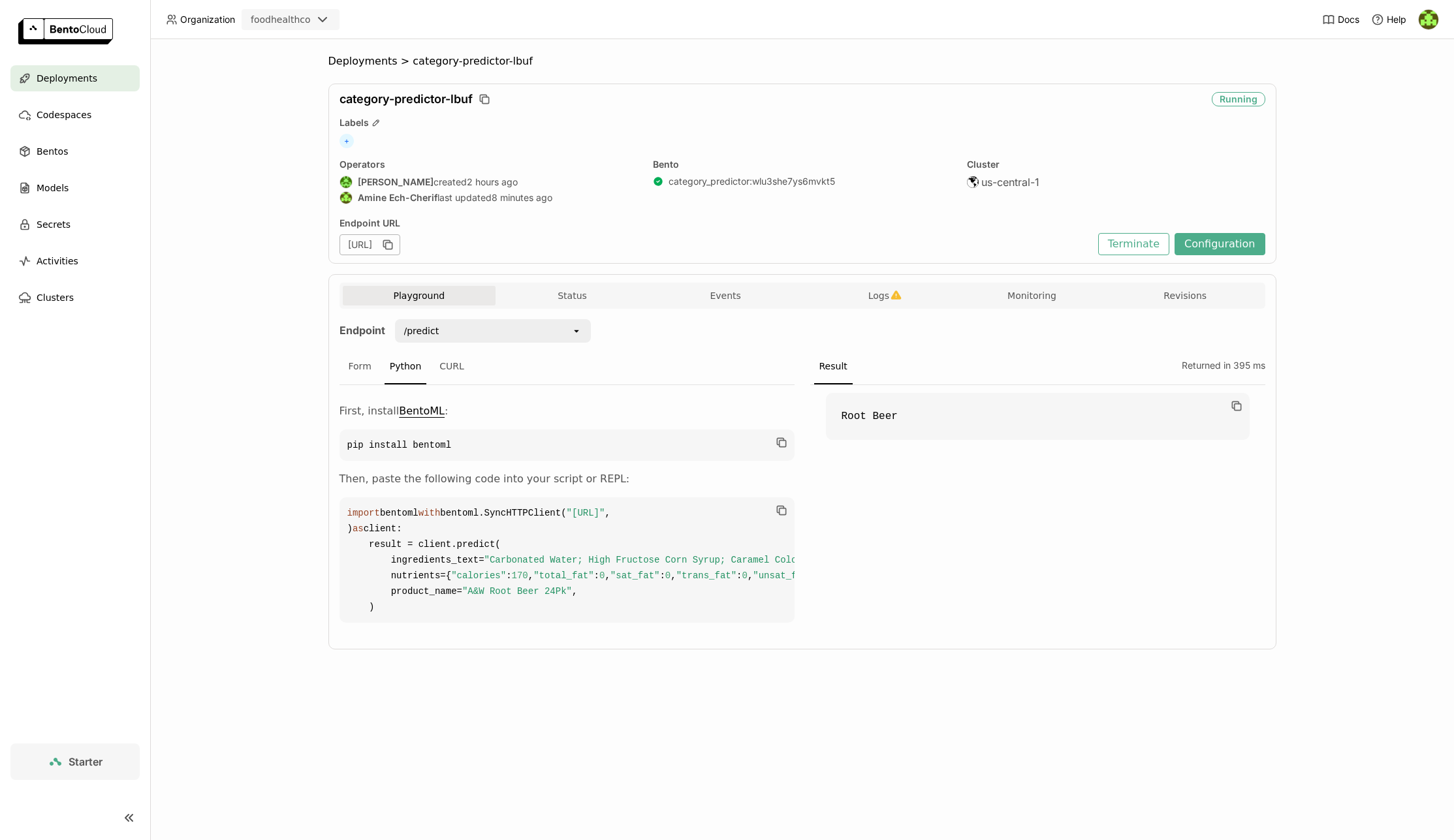
scroll to position [111, 0]
drag, startPoint x: 350, startPoint y: 404, endPoint x: 432, endPoint y: 406, distance: 82.0
click at [432, 498] on code "import bentoml with bentoml.SyncHTTPClient( "[URL]" , ) as client: result = cli…" at bounding box center [567, 560] width 455 height 125
click at [431, 498] on code "import bentoml with bentoml.SyncHTTPClient( "[URL]" , ) as client: result = cli…" at bounding box center [567, 560] width 455 height 125
click at [405, 498] on code "import bentoml with bentoml.SyncHTTPClient( "[URL]" , ) as client: result = cli…" at bounding box center [567, 560] width 455 height 125
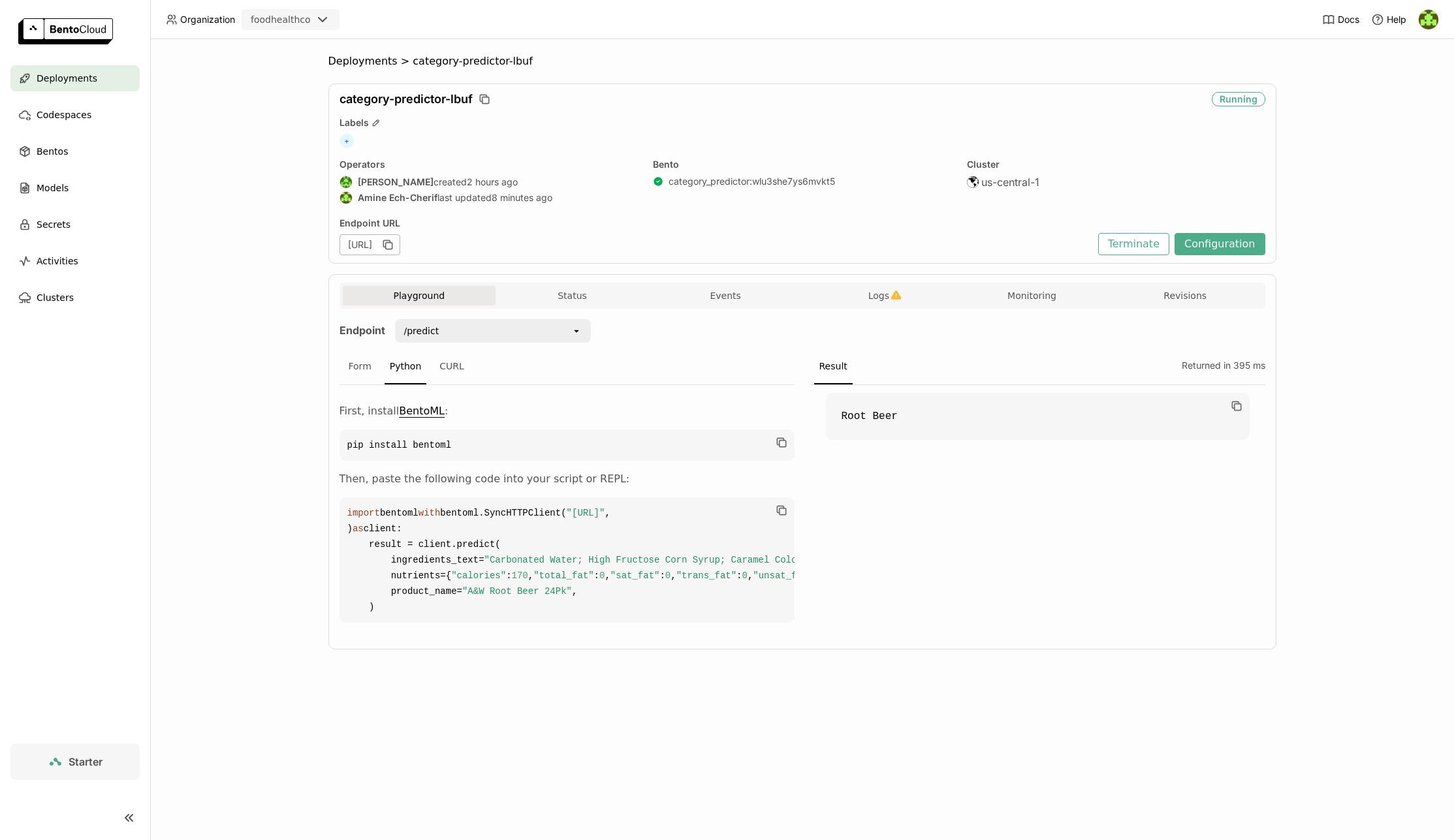
click at [405, 498] on code "import bentoml with bentoml.SyncHTTPClient( "[URL]" , ) as client: result = cli…" at bounding box center [567, 560] width 455 height 125
click at [464, 498] on code "import bentoml with bentoml.SyncHTTPClient( "[URL]" , ) as client: result = cli…" at bounding box center [567, 560] width 455 height 125
drag, startPoint x: 691, startPoint y: 450, endPoint x: 399, endPoint y: 452, distance: 292.0
click at [373, 498] on code "import bentoml with bentoml.SyncHTTPClient( "[URL]" , ) as client: result = cli…" at bounding box center [567, 560] width 455 height 125
click at [567, 508] on span ""[URL]"" at bounding box center [586, 513] width 39 height 11
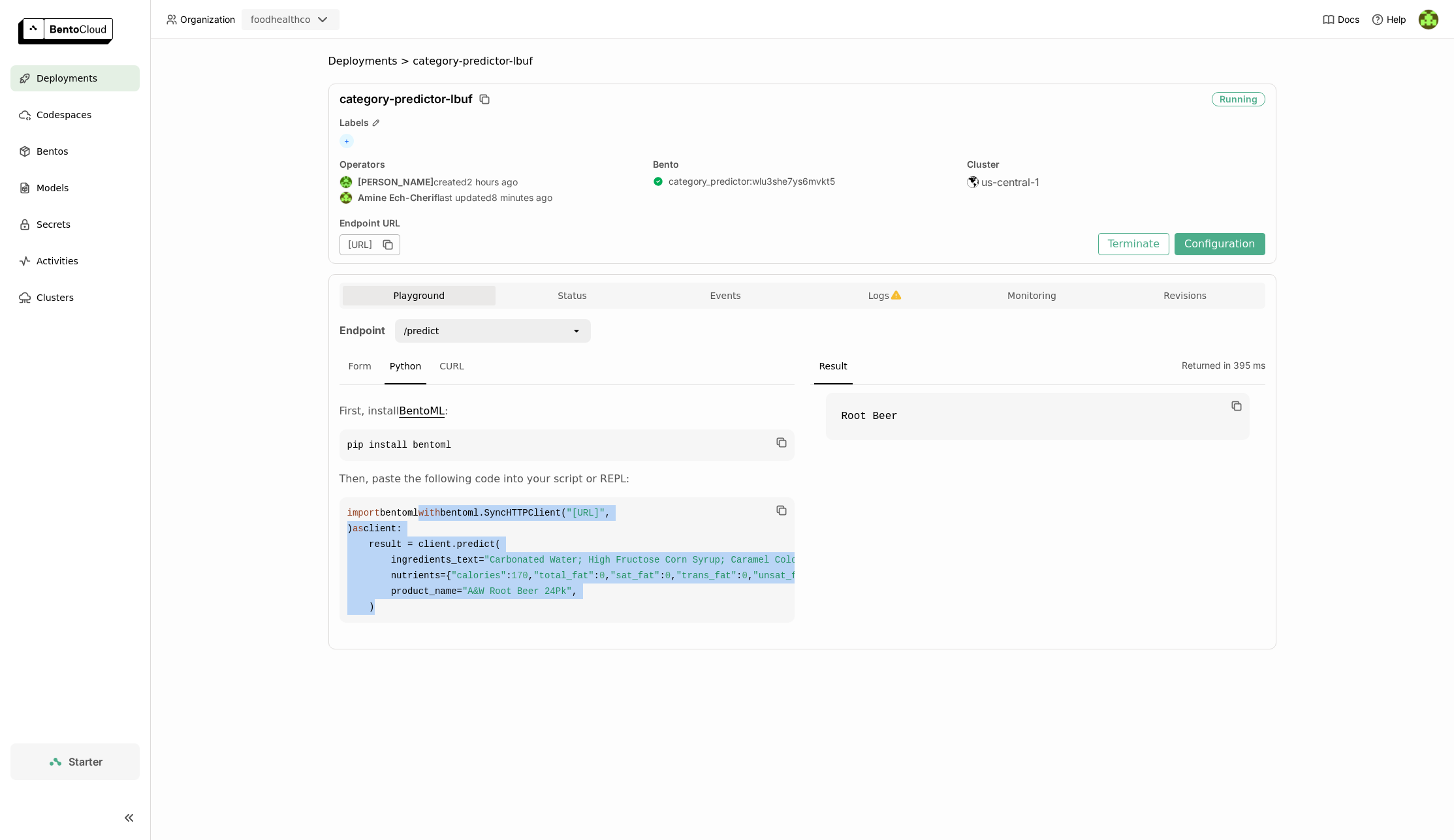
drag, startPoint x: 378, startPoint y: 760, endPoint x: 459, endPoint y: 535, distance: 239.1
click at [335, 436] on div "Playground Status Events Logs Monitoring Revisions Endpoint /predict open Form …" at bounding box center [802, 462] width 948 height 376
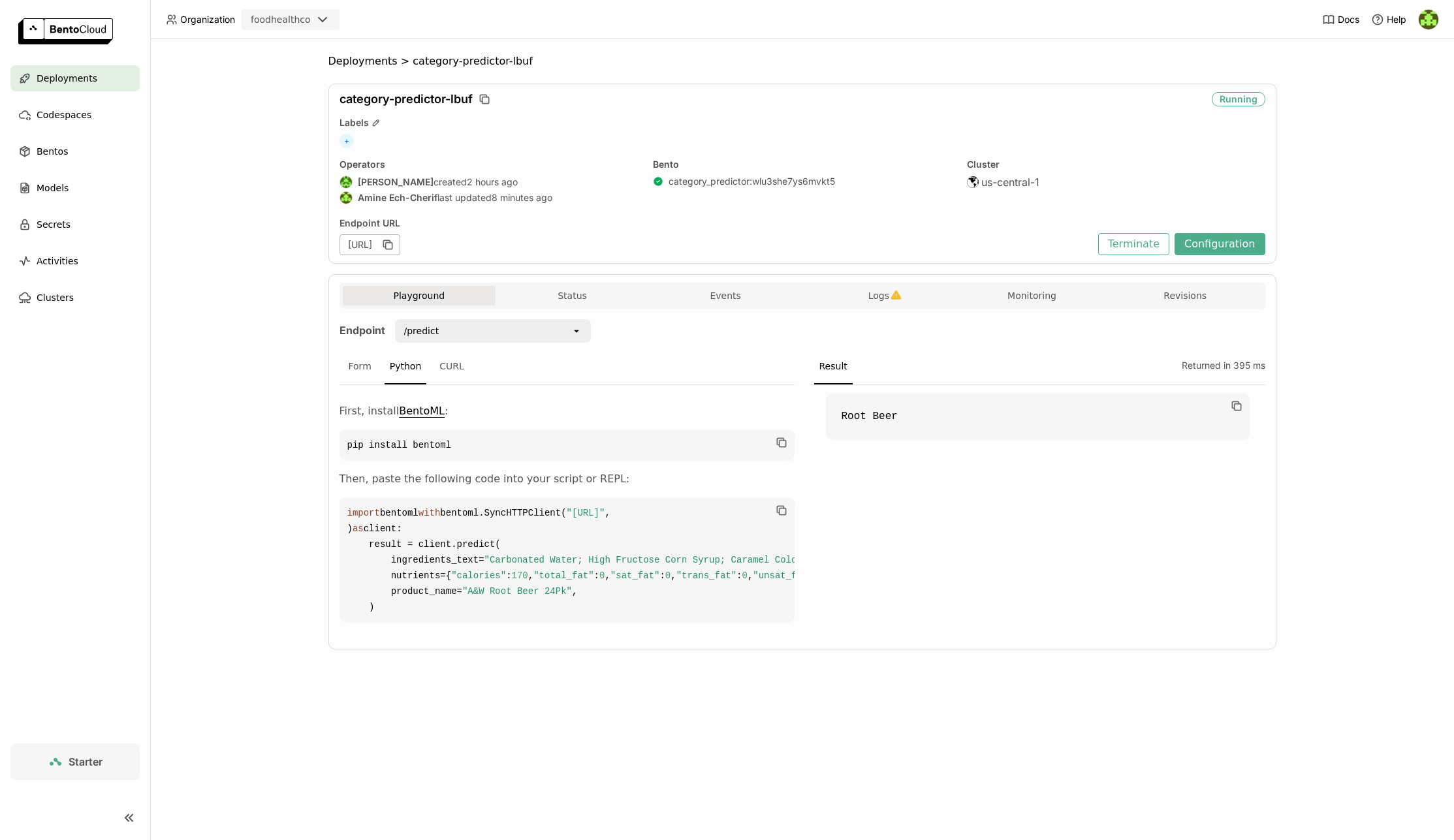
click at [505, 565] on code "import bentoml with bentoml.SyncHTTPClient( "[URL]" , ) as client: result = cli…" at bounding box center [567, 560] width 455 height 125
click at [446, 498] on code "import bentoml with bentoml.SyncHTTPClient( "[URL]" , ) as client: result = cli…" at bounding box center [567, 560] width 455 height 125
click at [424, 509] on code "import bentoml with bentoml.SyncHTTPClient( "[URL]" , ) as client: result = cli…" at bounding box center [567, 560] width 455 height 125
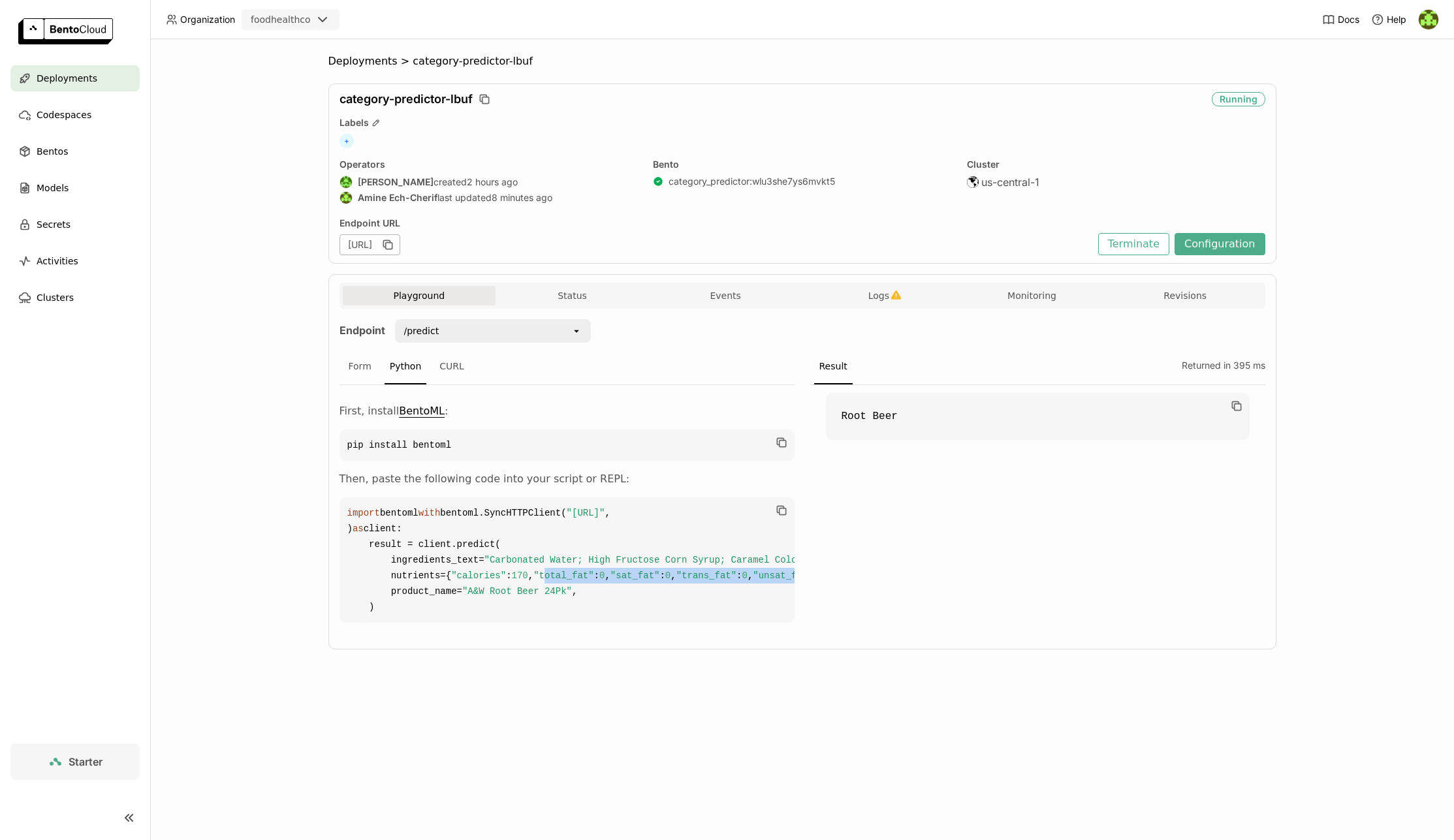
drag, startPoint x: 447, startPoint y: 712, endPoint x: 421, endPoint y: 543, distance: 171.0
click at [421, 542] on code "import bentoml with bentoml.SyncHTTPClient( "[URL]" , ) as client: result = cli…" at bounding box center [567, 560] width 455 height 125
drag, startPoint x: 417, startPoint y: 506, endPoint x: 422, endPoint y: 526, distance: 20.6
click at [417, 506] on code "import bentoml with bentoml.SyncHTTPClient( "[URL]" , ) as client: result = cli…" at bounding box center [567, 560] width 455 height 125
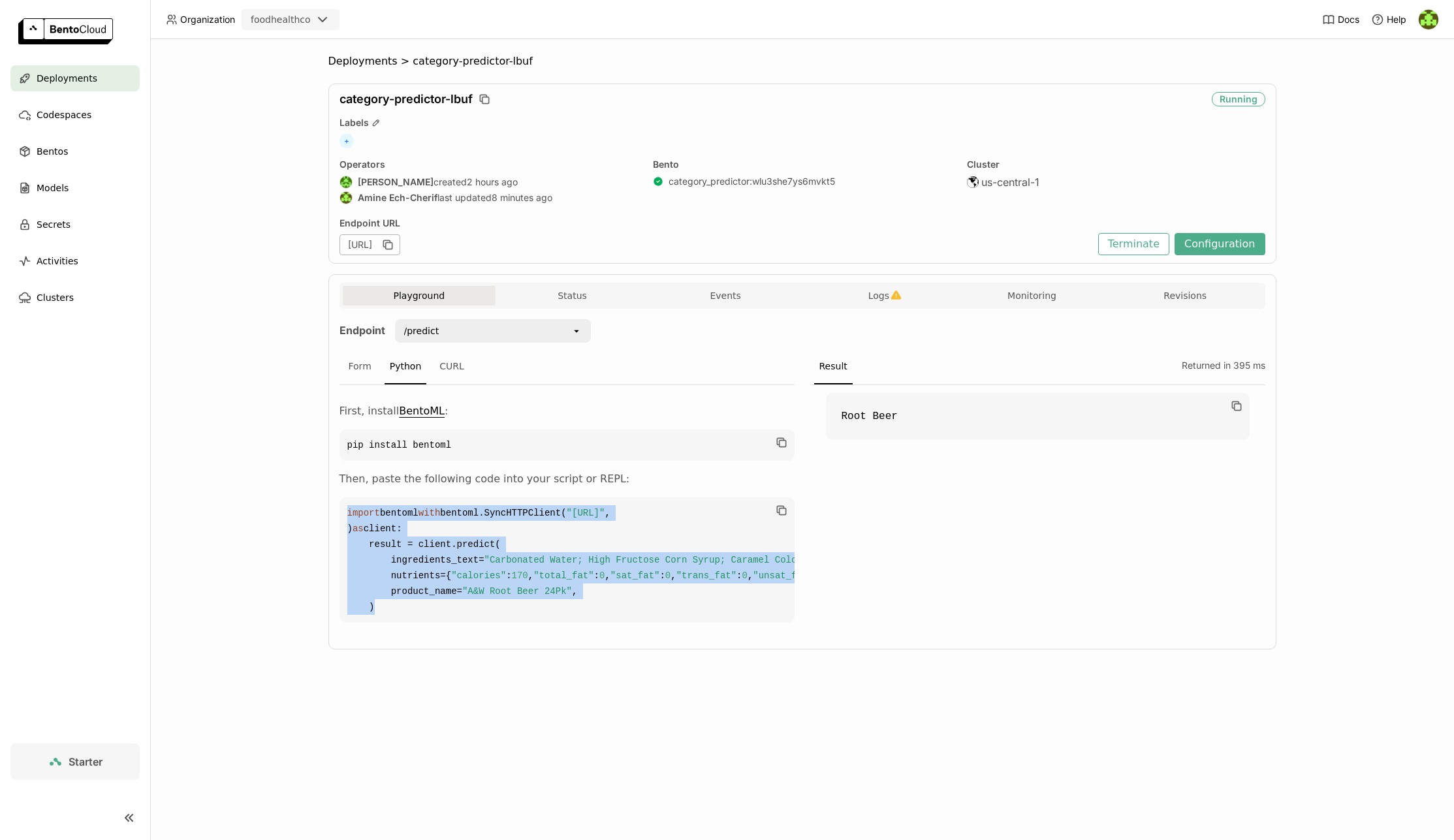
drag, startPoint x: 385, startPoint y: 712, endPoint x: 388, endPoint y: 421, distance: 291.0
click at [343, 498] on code "import bentoml with bentoml.SyncHTTPClient( "[URL]" , ) as client: result = cli…" at bounding box center [567, 560] width 455 height 125
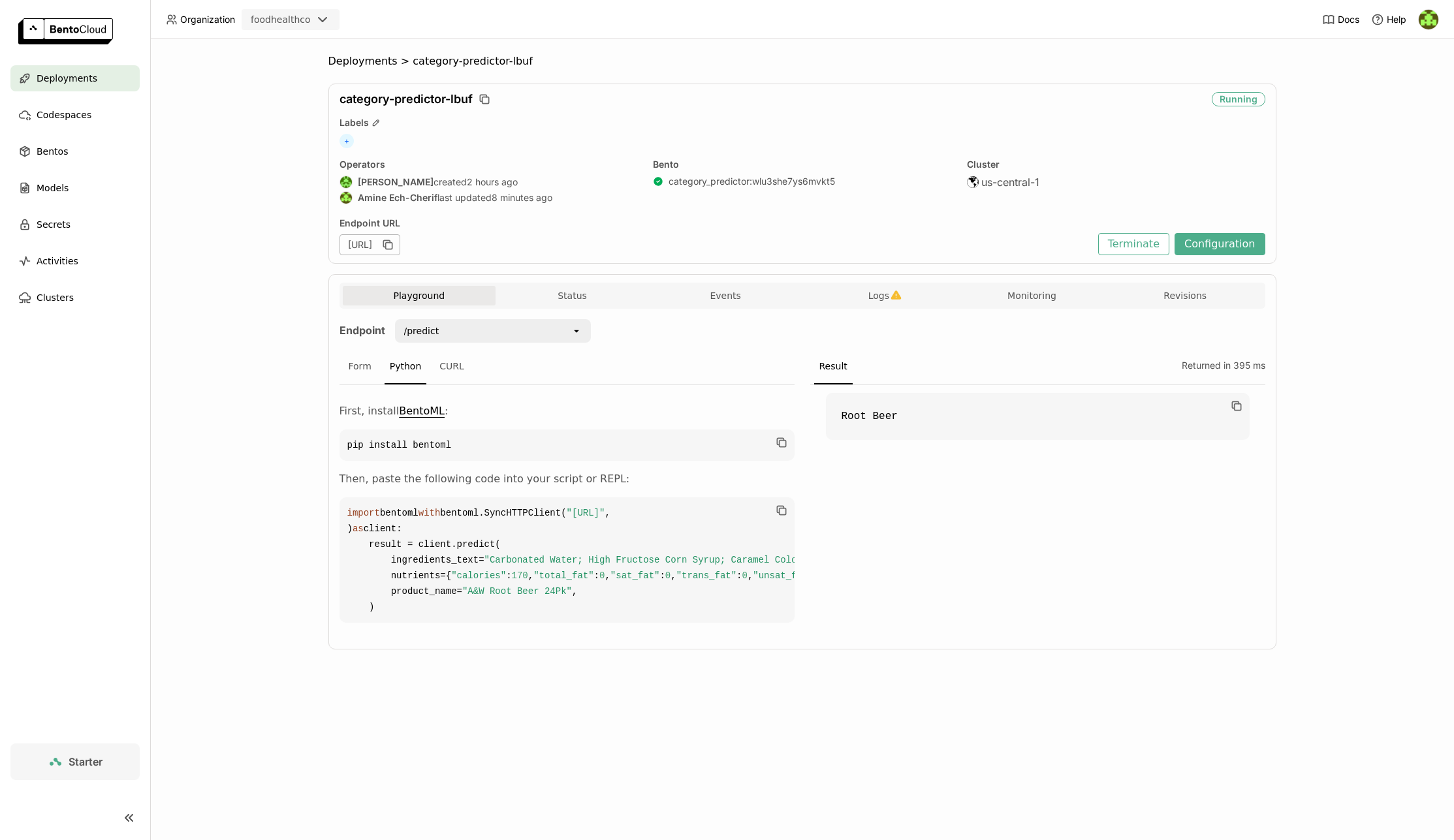
click at [642, 524] on code "import bentoml with bentoml.SyncHTTPClient( "[URL]" , ) as client: result = cli…" at bounding box center [567, 560] width 455 height 125
click at [579, 331] on icon "open" at bounding box center [576, 331] width 11 height 11
click at [708, 357] on div "Form Python CURL" at bounding box center [567, 367] width 455 height 36
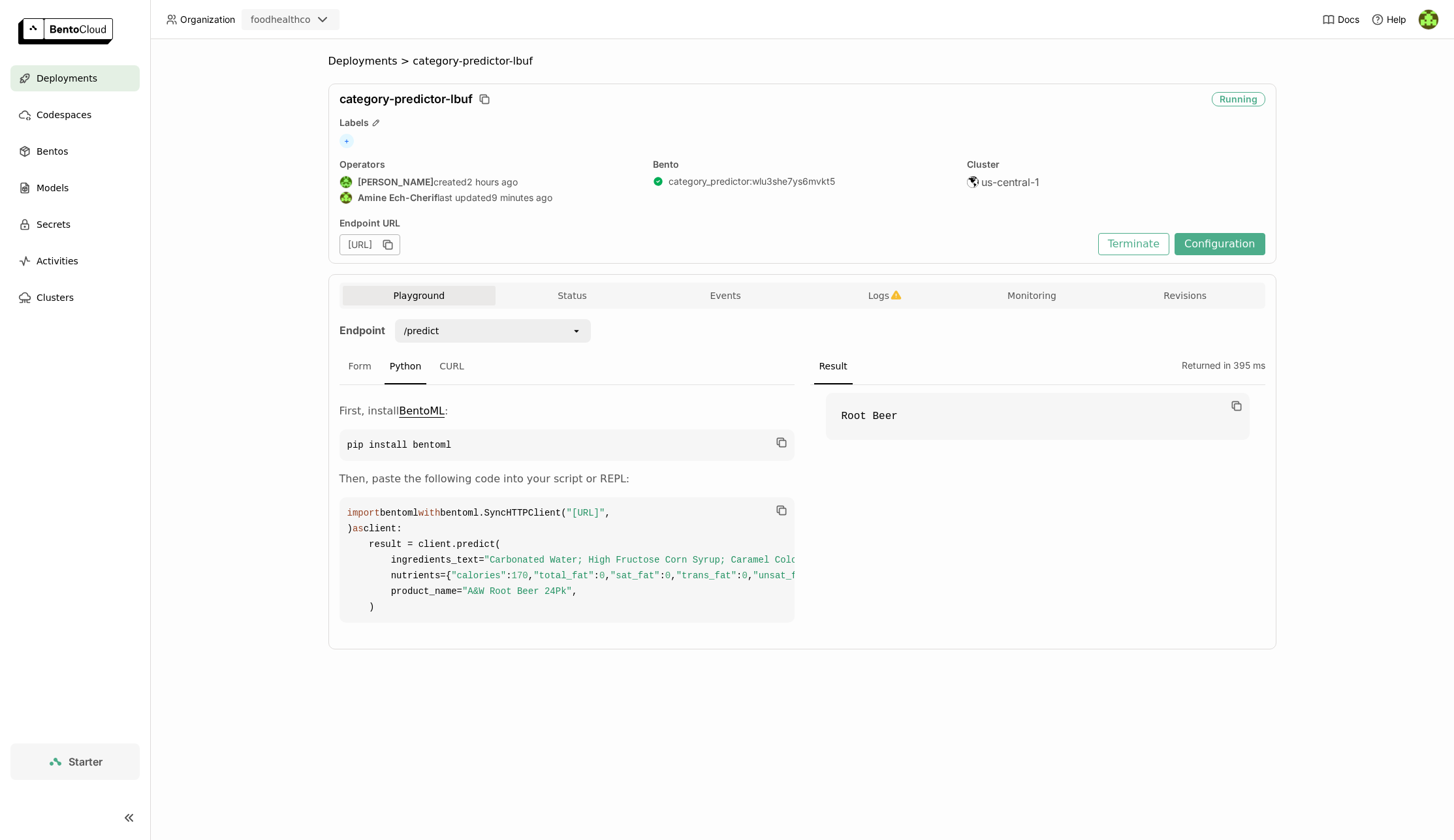
scroll to position [111, 0]
click at [442, 350] on div "CURL" at bounding box center [452, 367] width 35 height 35
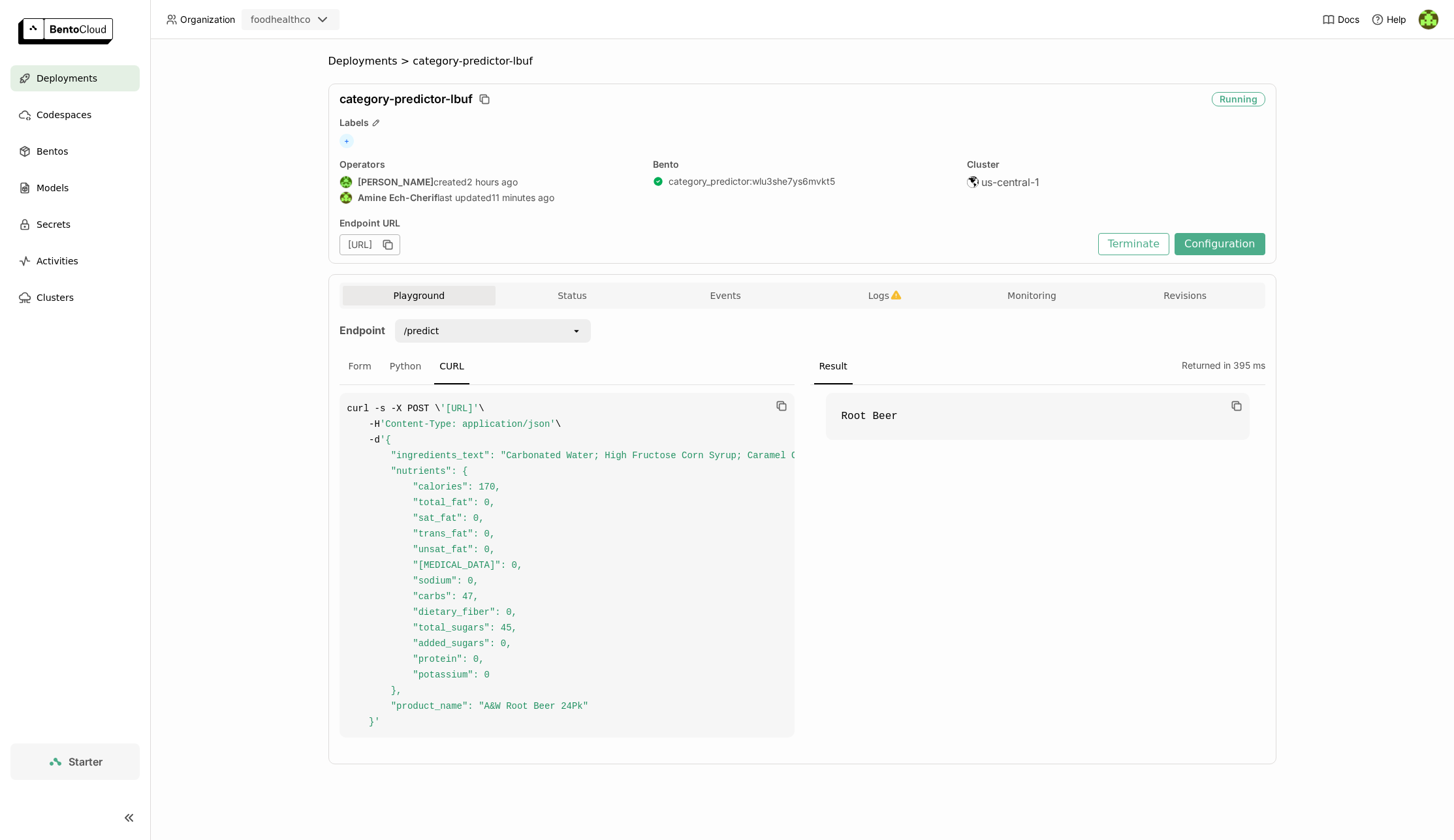
click at [79, 85] on span "Deployments" at bounding box center [67, 78] width 61 height 16
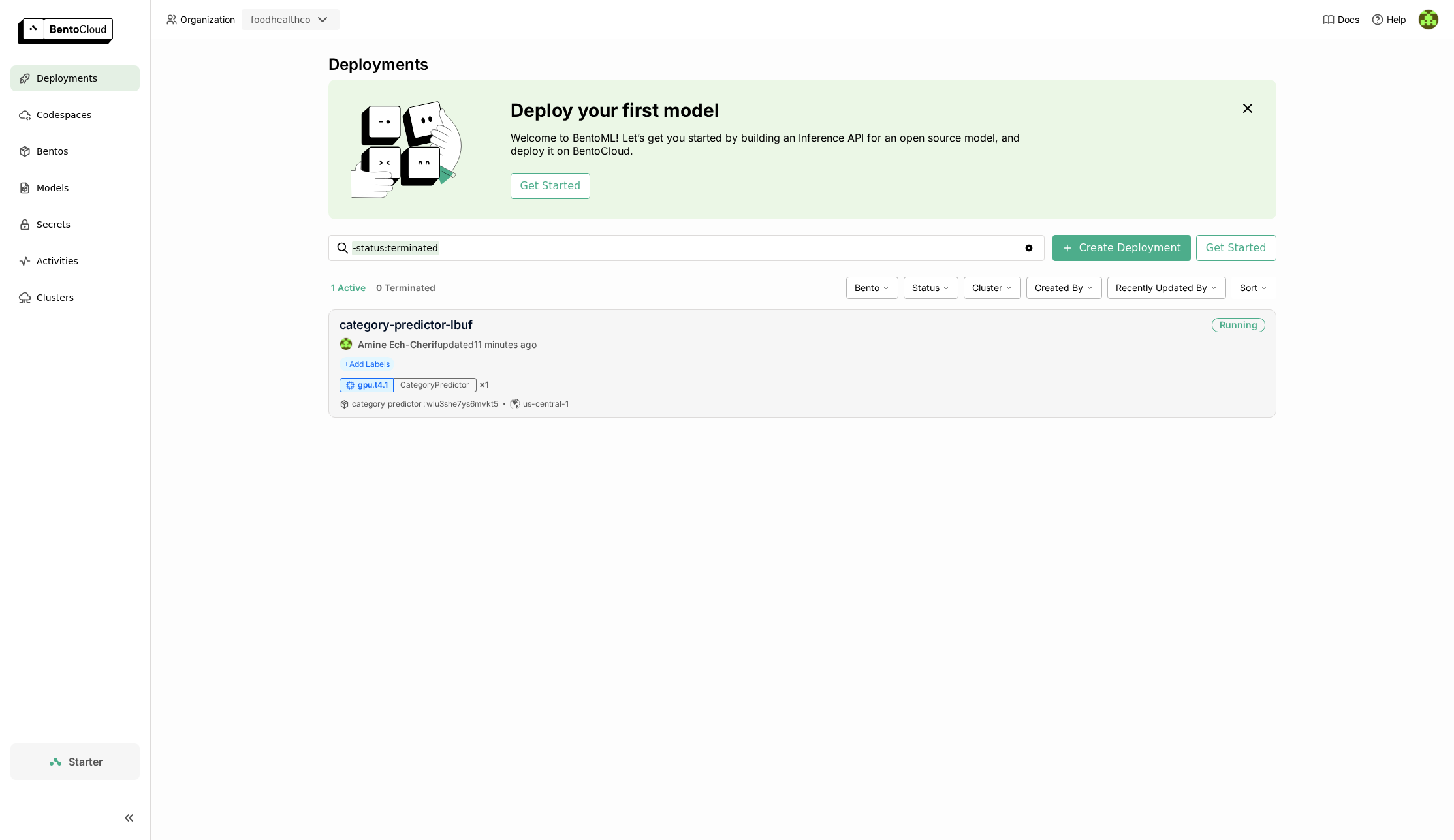
click at [708, 352] on div "category-predictor-lbuf Amine Ech-Cherif updated 11 minutes ago Running + Add L…" at bounding box center [802, 364] width 948 height 109
click at [419, 324] on link "category-predictor-lbuf" at bounding box center [406, 324] width 133 height 13
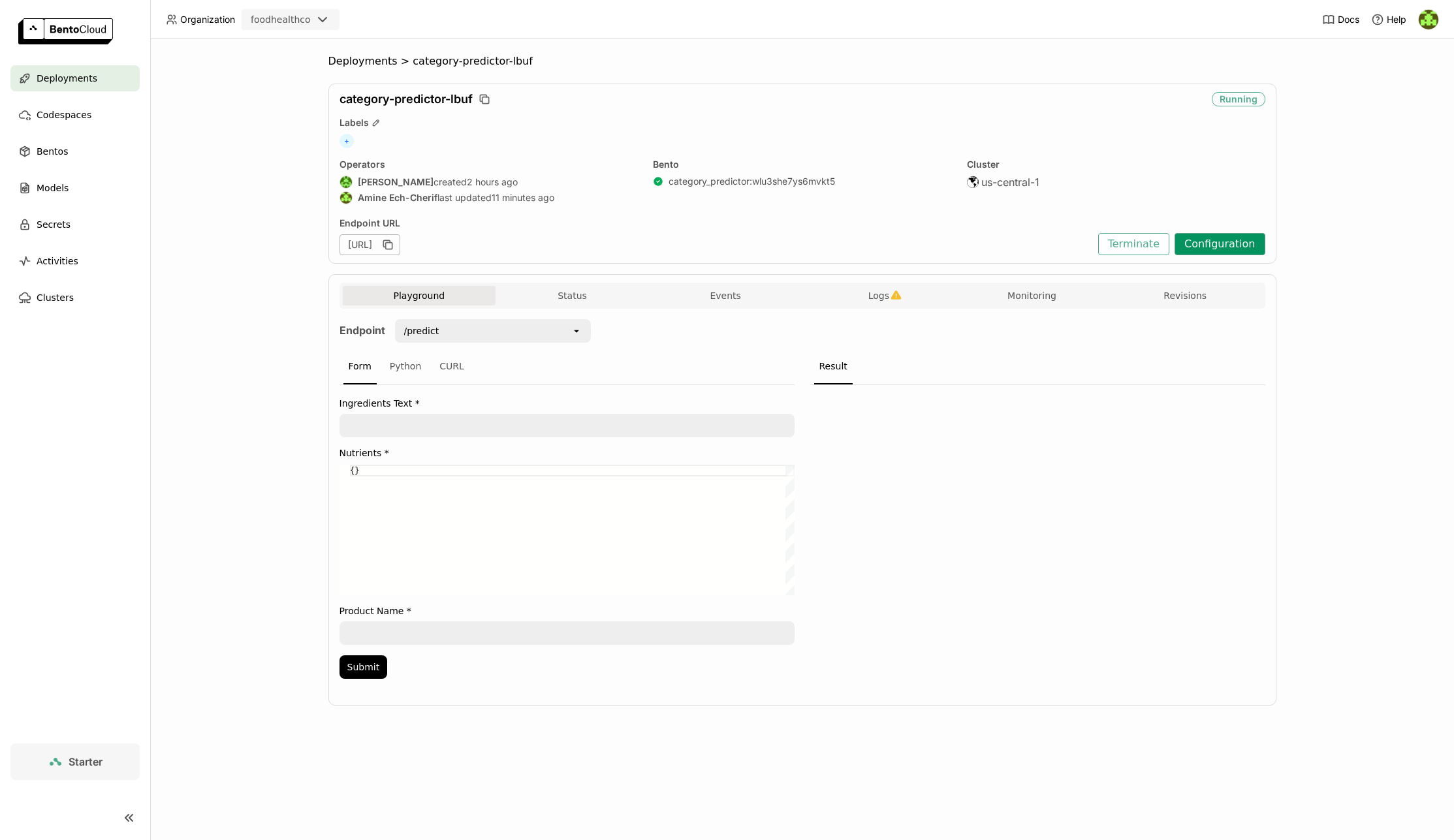
click at [1262, 243] on button "Configuration" at bounding box center [1219, 244] width 91 height 22
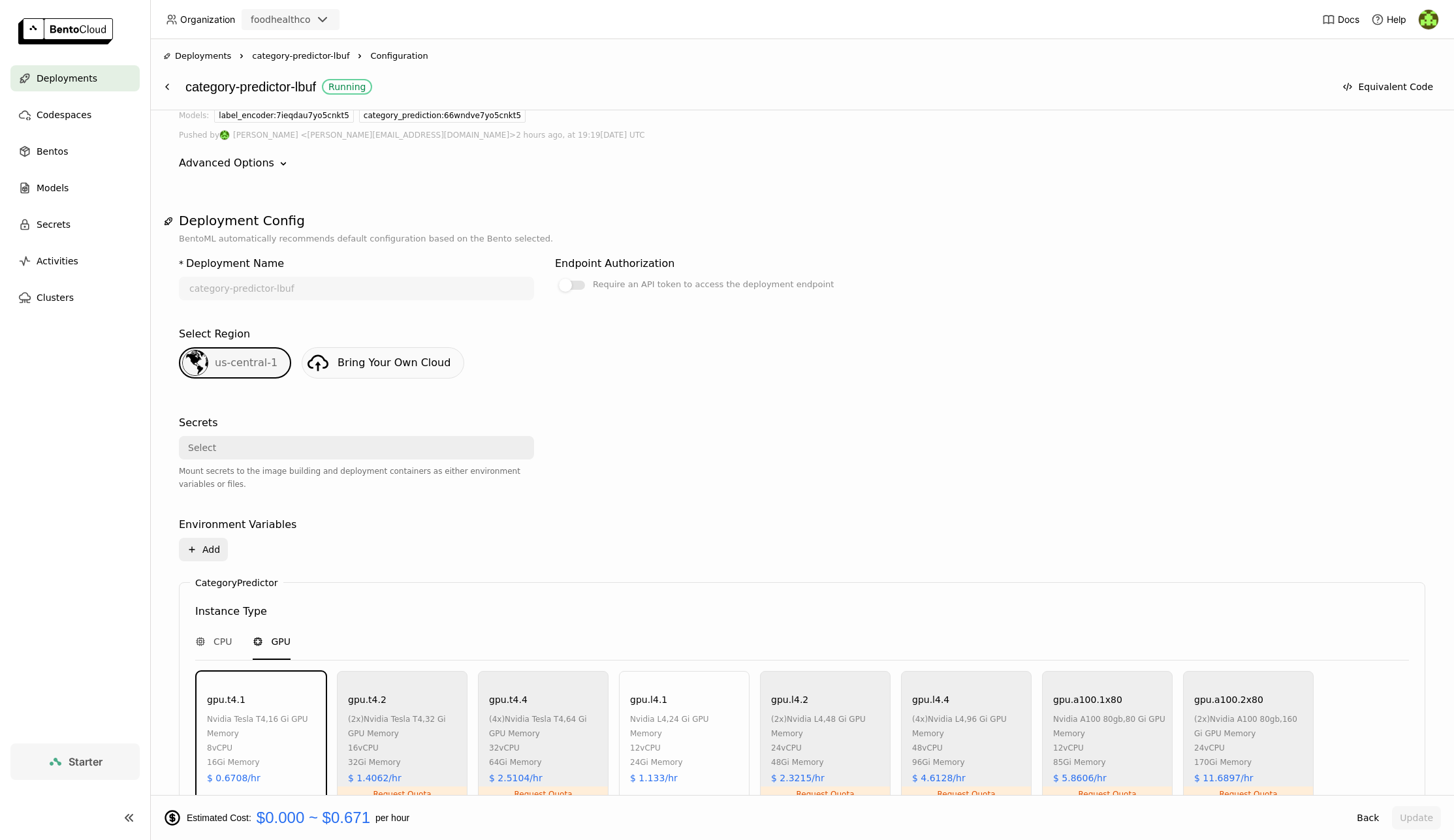
scroll to position [116, 0]
click at [242, 445] on div "Select" at bounding box center [352, 445] width 345 height 21
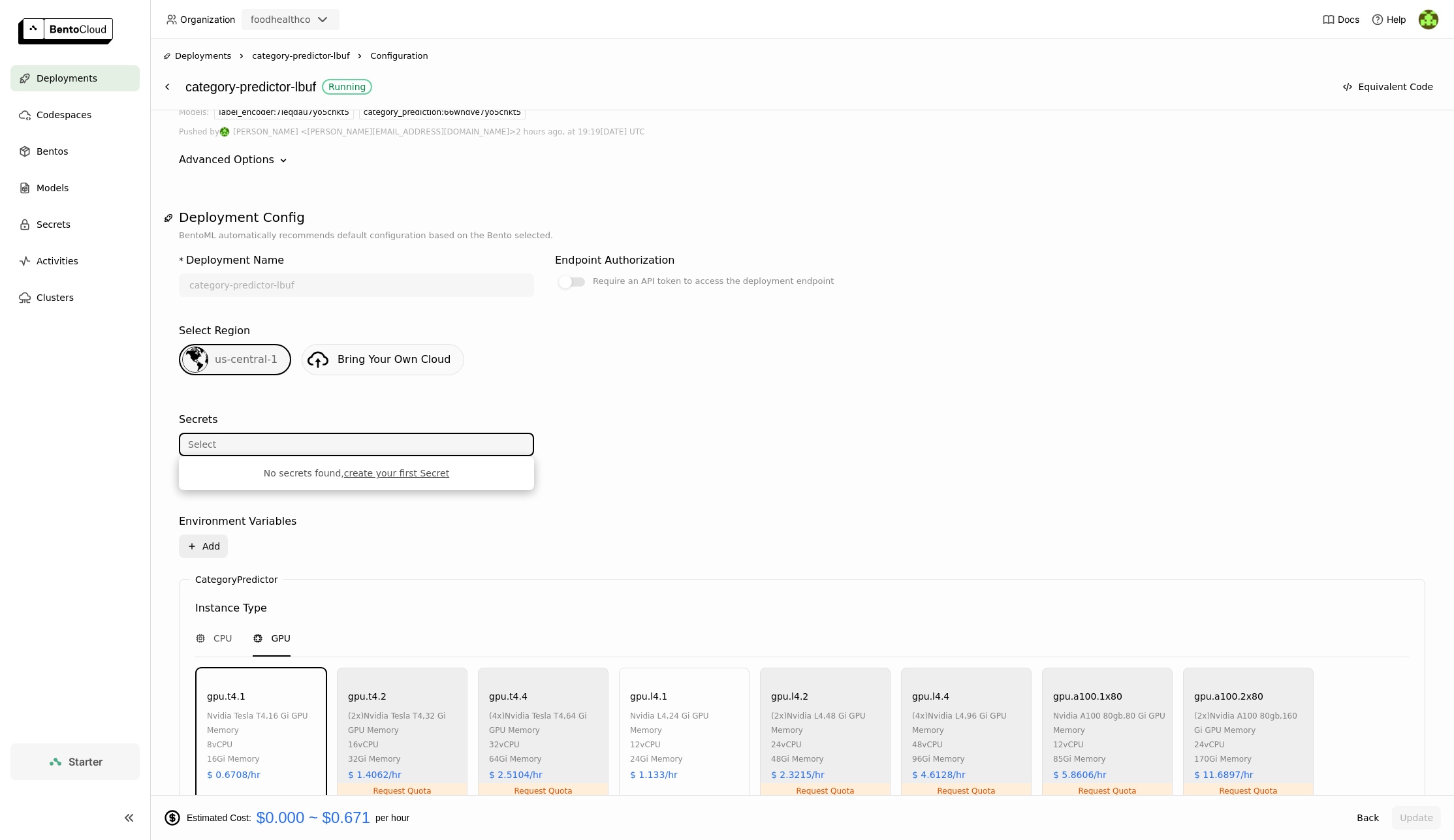
click at [374, 474] on link "create your first Secret" at bounding box center [396, 473] width 105 height 11
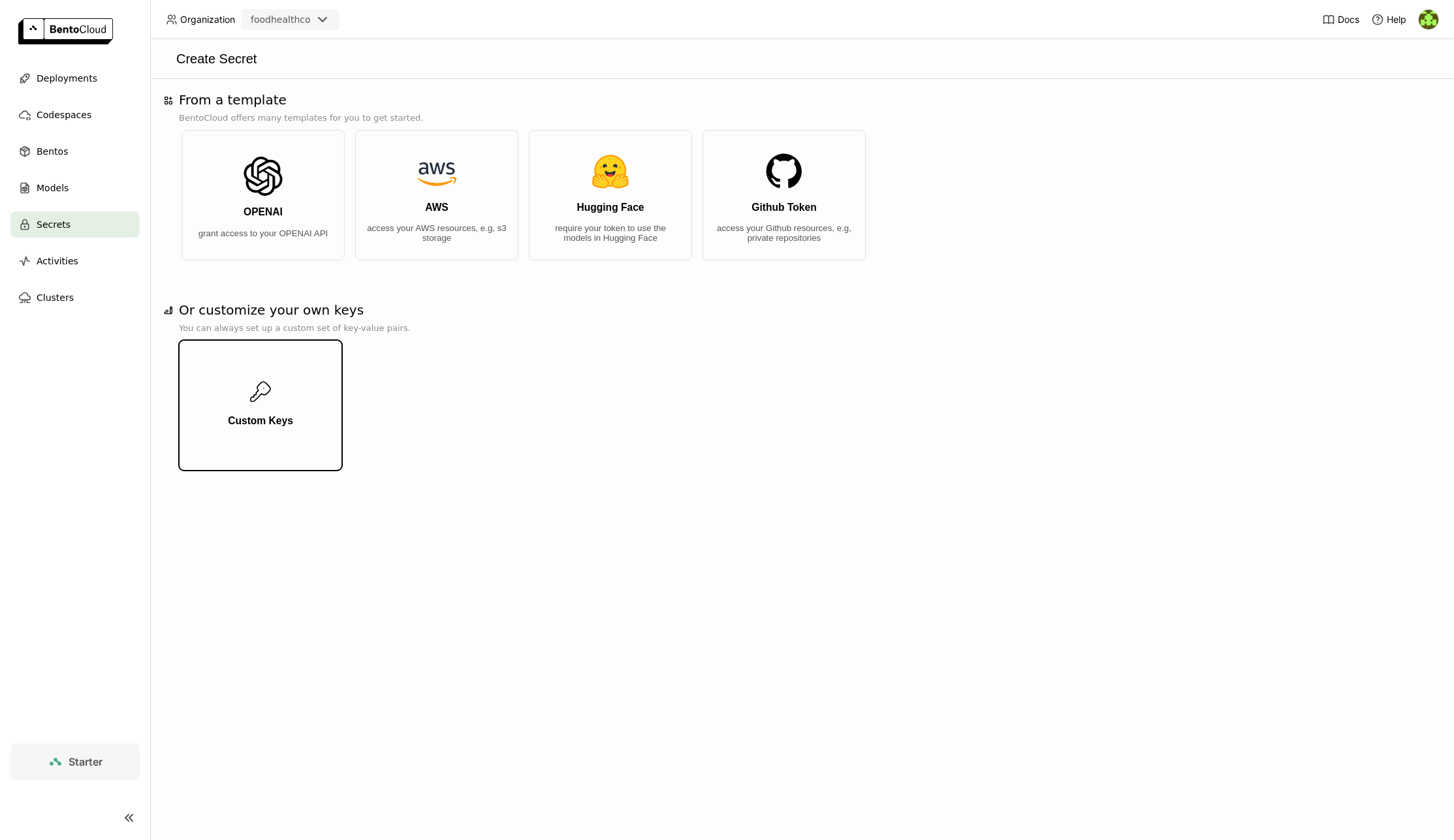
click at [309, 404] on button "Custom Keys" at bounding box center [261, 405] width 164 height 130
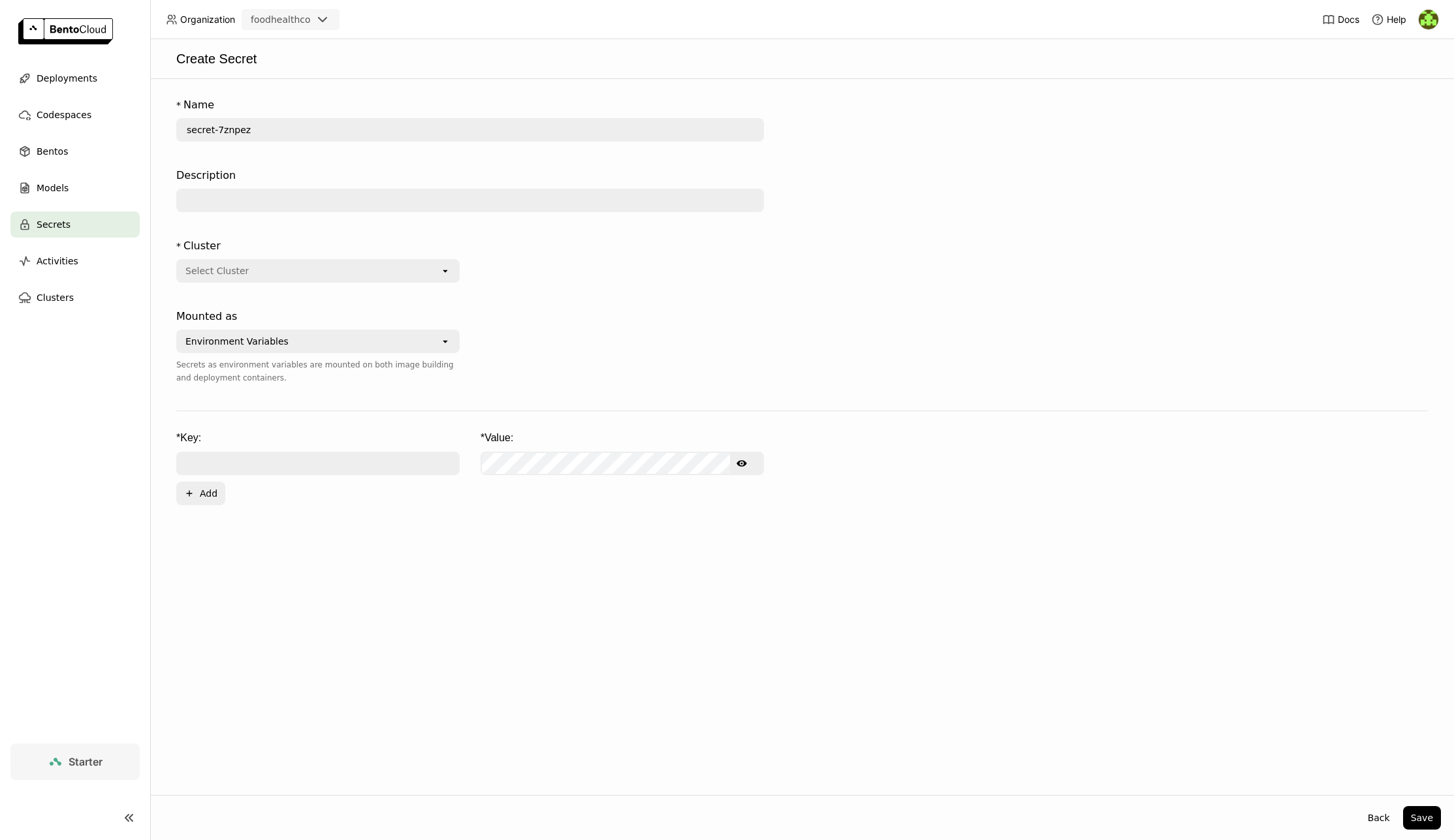
click at [235, 202] on input "text" at bounding box center [470, 201] width 585 height 21
type input "category prediction"
click at [369, 265] on div "Select Cluster" at bounding box center [309, 271] width 262 height 21
click at [262, 296] on div "us-central-1" at bounding box center [318, 299] width 262 height 13
click at [350, 305] on div "Mounted as Environment Variables open Secrets as environment variables are moun…" at bounding box center [318, 350] width 283 height 92
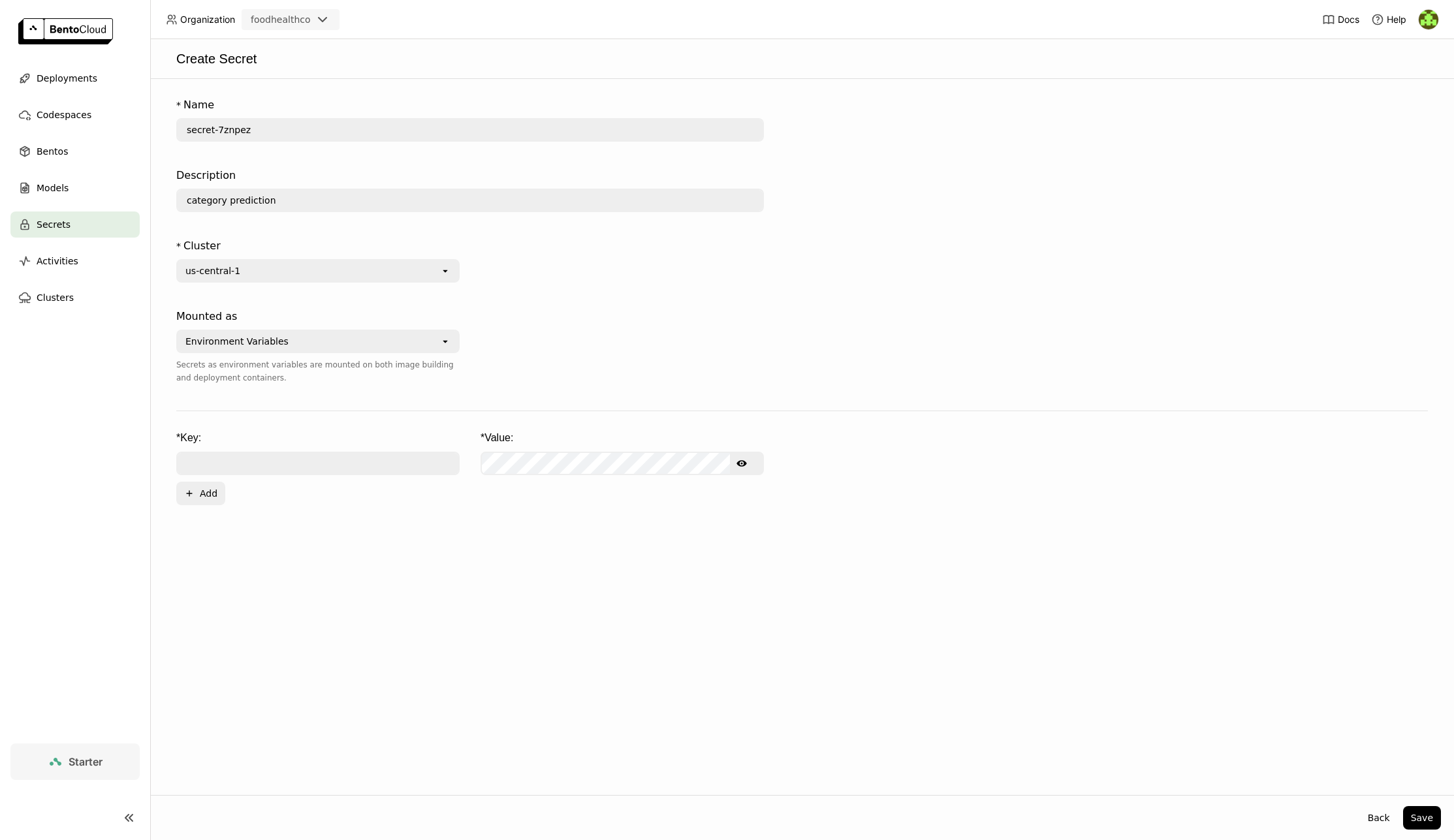
click at [350, 345] on div "Environment Variables" at bounding box center [309, 342] width 262 height 21
click at [332, 376] on div "Environment Variables" at bounding box center [318, 370] width 262 height 13
drag, startPoint x: 718, startPoint y: 386, endPoint x: 574, endPoint y: 436, distance: 152.4
click at [716, 386] on div at bounding box center [622, 354] width 283 height 101
click at [247, 466] on input "text" at bounding box center [318, 464] width 281 height 21
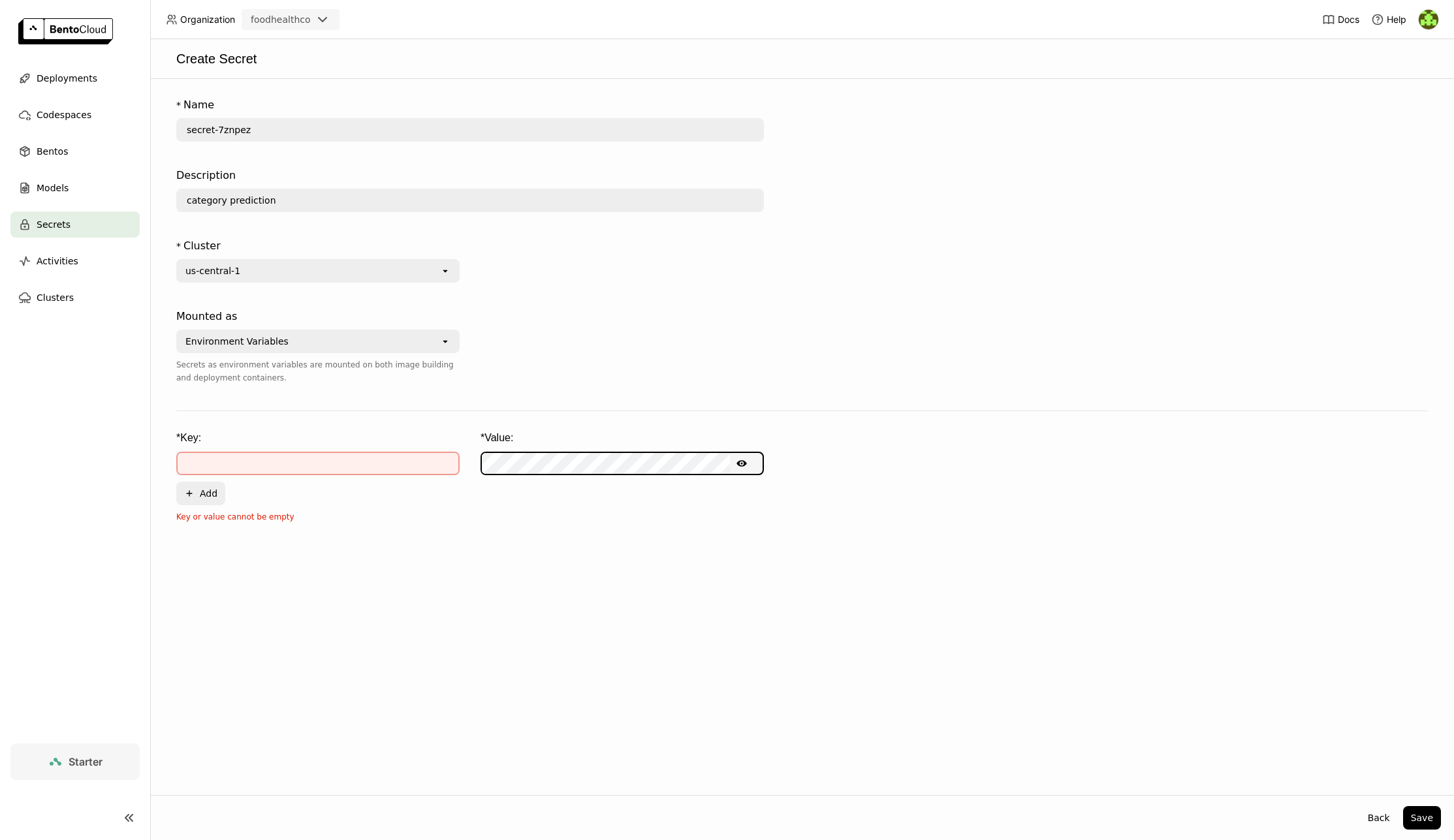
click at [388, 505] on div "* Key: * Value: Show password text Plus Add Key or value cannot be empty" at bounding box center [802, 477] width 1252 height 93
click at [374, 415] on form "* Name secret-7znpez Description category prediction * Cluster us-central-1 ope…" at bounding box center [802, 308] width 1278 height 431
click at [252, 466] on input "text" at bounding box center [318, 464] width 281 height 21
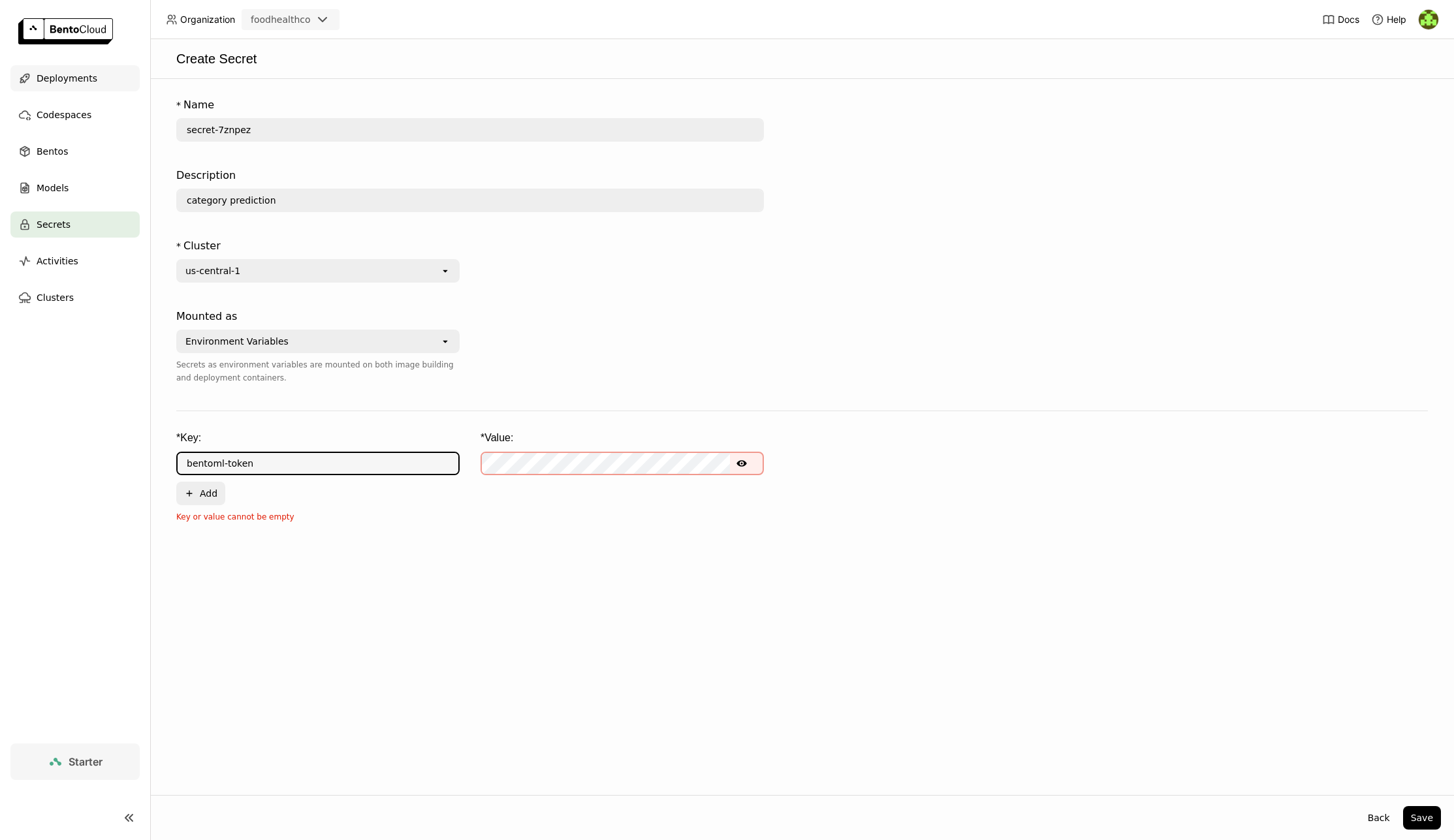
type input "bentoml-token"
click at [72, 81] on span "Deployments" at bounding box center [67, 78] width 61 height 16
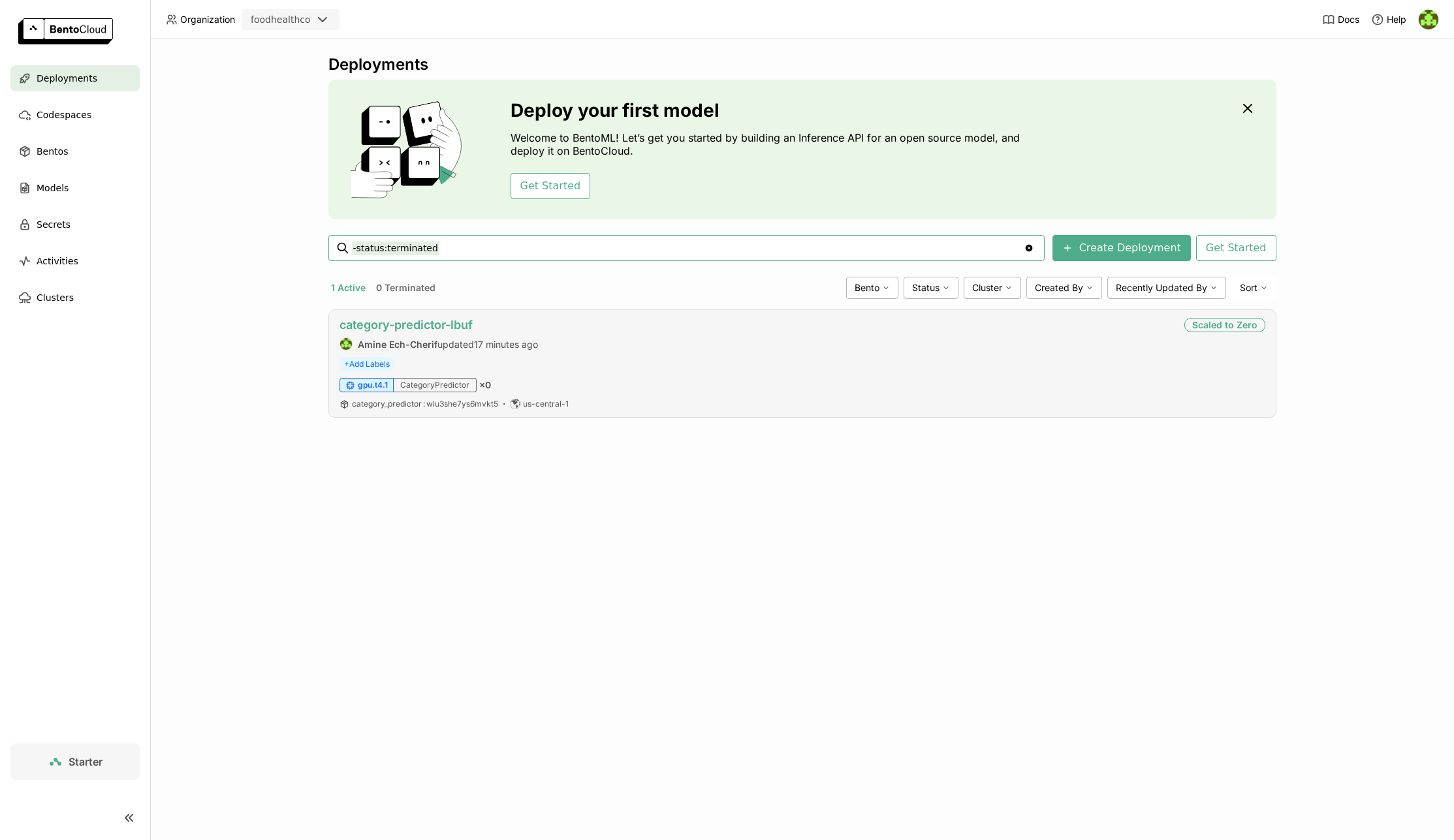
click at [464, 331] on link "category-predictor-lbuf" at bounding box center [406, 324] width 133 height 13
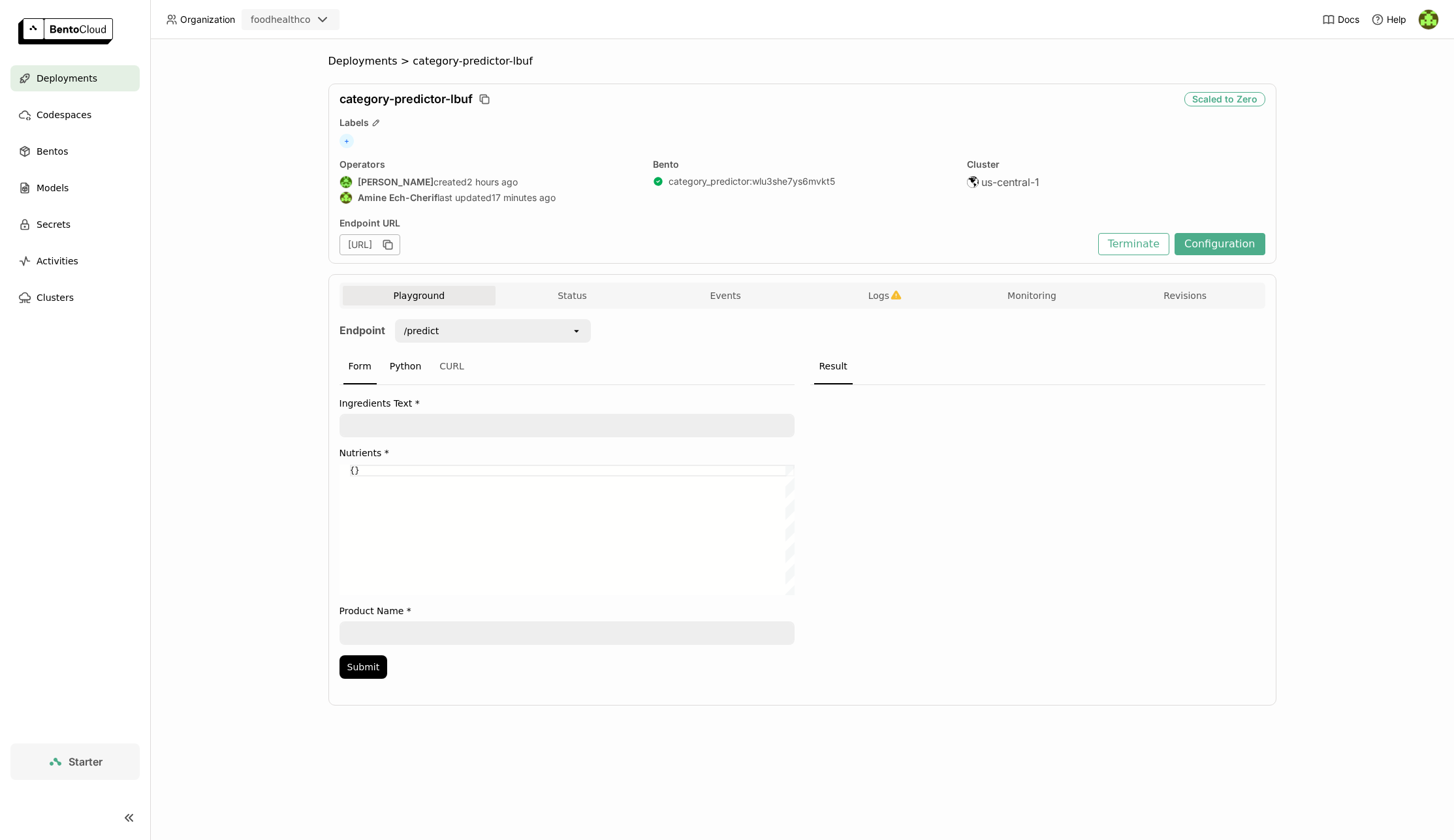
click at [412, 370] on div "Python" at bounding box center [406, 367] width 42 height 35
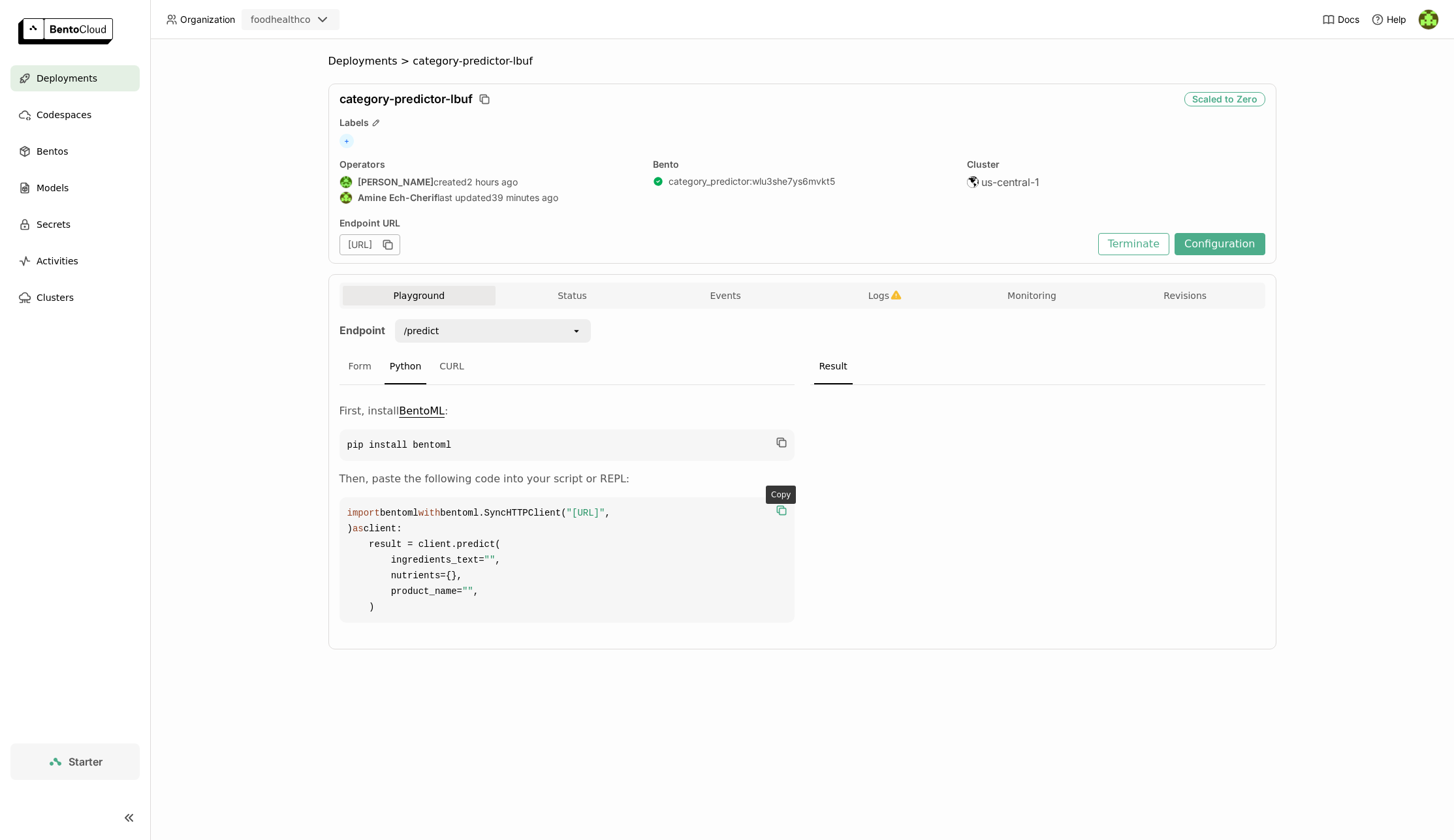
click at [782, 509] on icon "button" at bounding box center [781, 510] width 13 height 13
click at [784, 510] on icon "button" at bounding box center [781, 510] width 13 height 13
